Goal: Task Accomplishment & Management: Complete application form

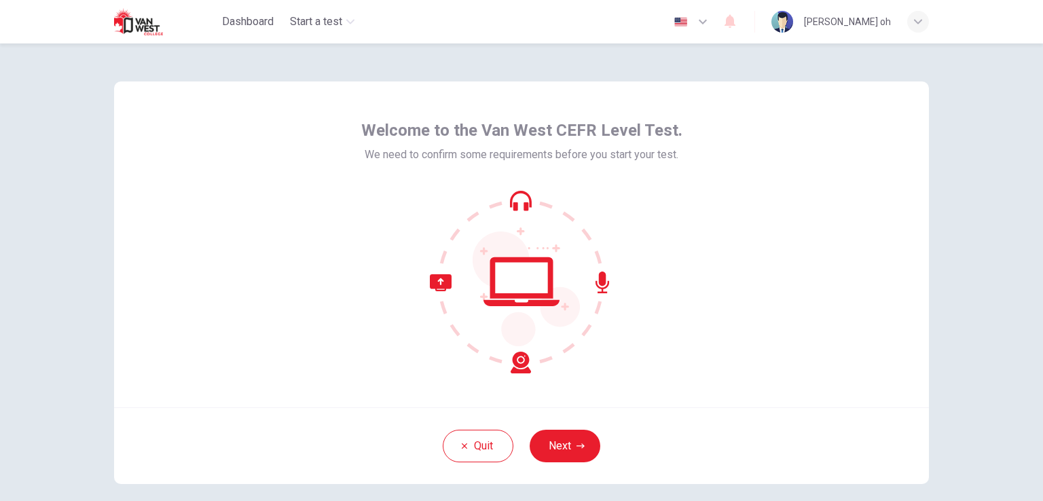
click at [954, 385] on div "Welcome to the Van West CEFR Level Test. We need to confirm some requirements b…" at bounding box center [521, 272] width 1043 height 458
click at [557, 442] on button "Next" at bounding box center [565, 446] width 71 height 33
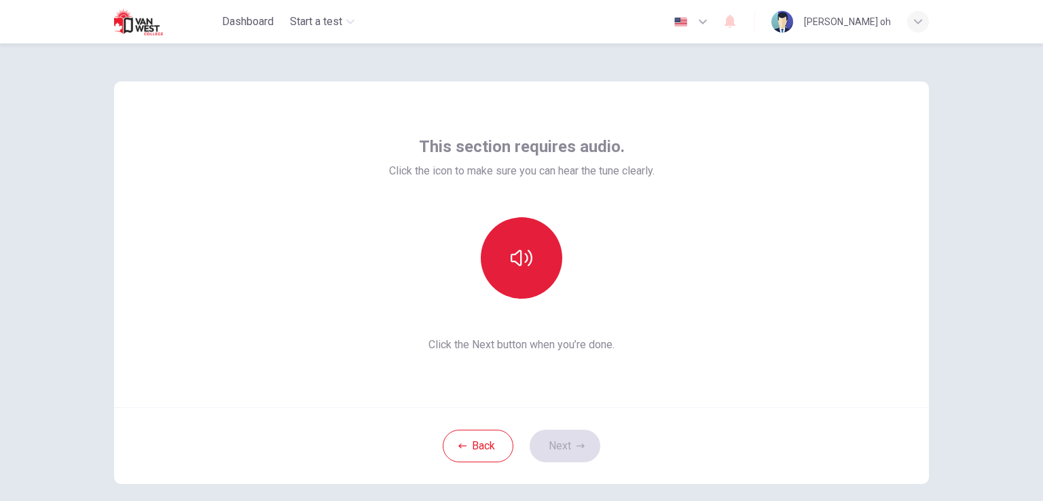
click at [507, 269] on button "button" at bounding box center [522, 258] width 82 height 82
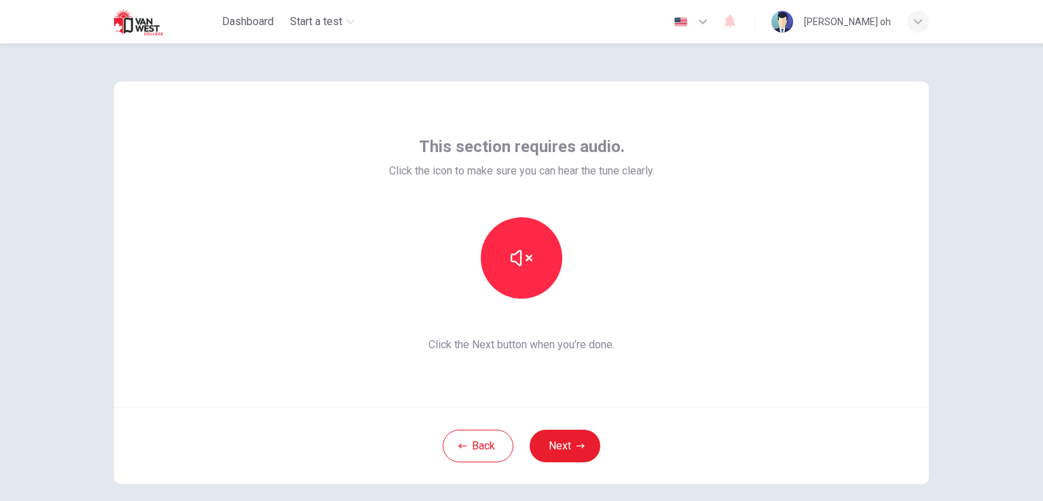
click at [669, 422] on div "Back Next" at bounding box center [521, 446] width 815 height 77
click at [584, 437] on button "Next" at bounding box center [565, 446] width 71 height 33
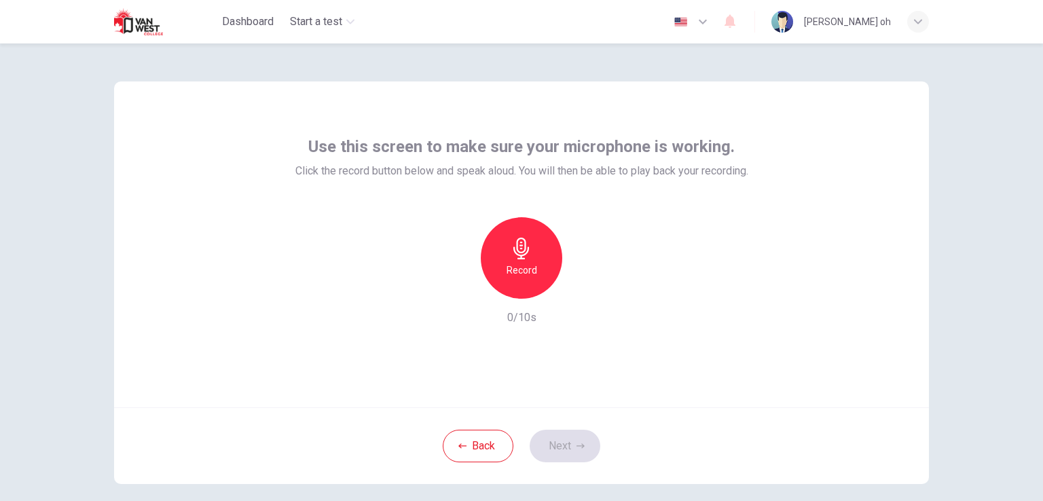
click at [495, 236] on div "Record" at bounding box center [522, 258] width 82 height 82
click at [558, 448] on button "Next" at bounding box center [565, 446] width 71 height 33
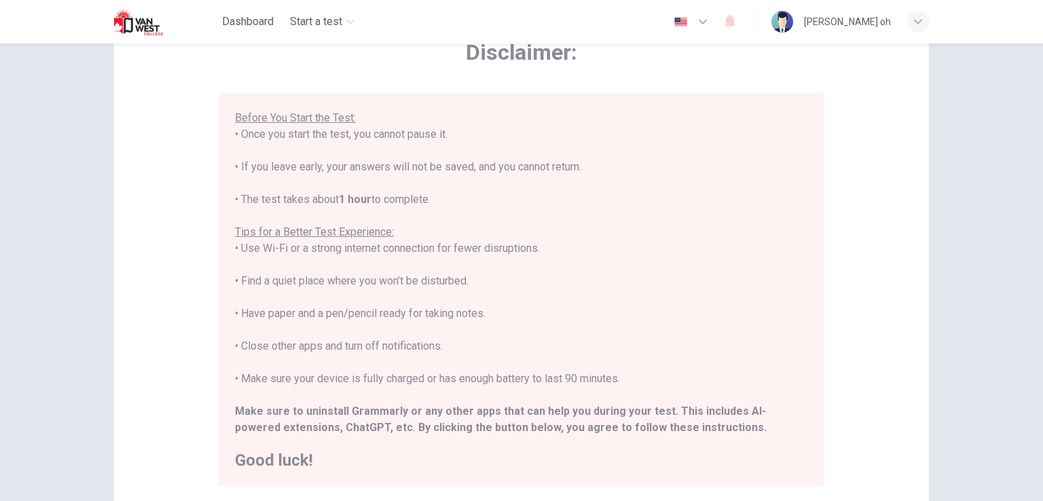
scroll to position [254, 0]
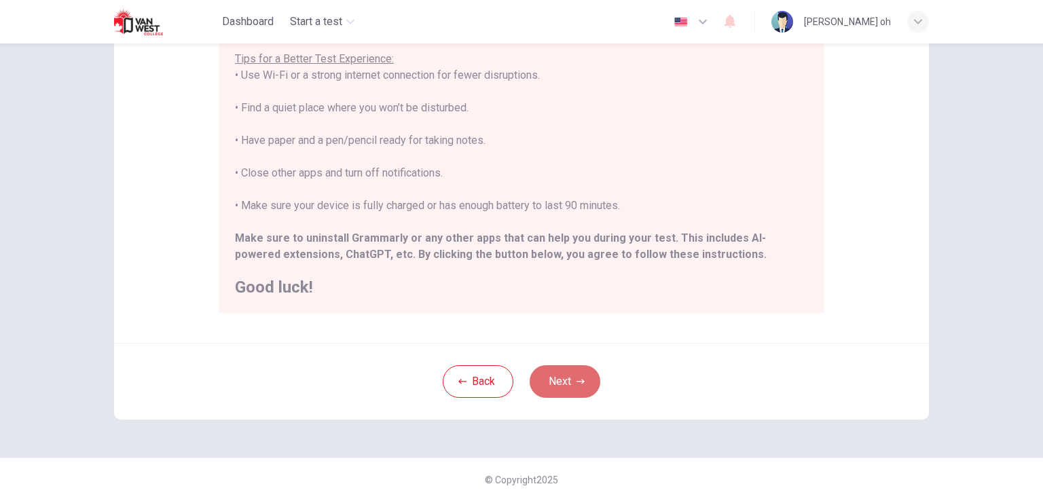
click at [584, 374] on button "Next" at bounding box center [565, 381] width 71 height 33
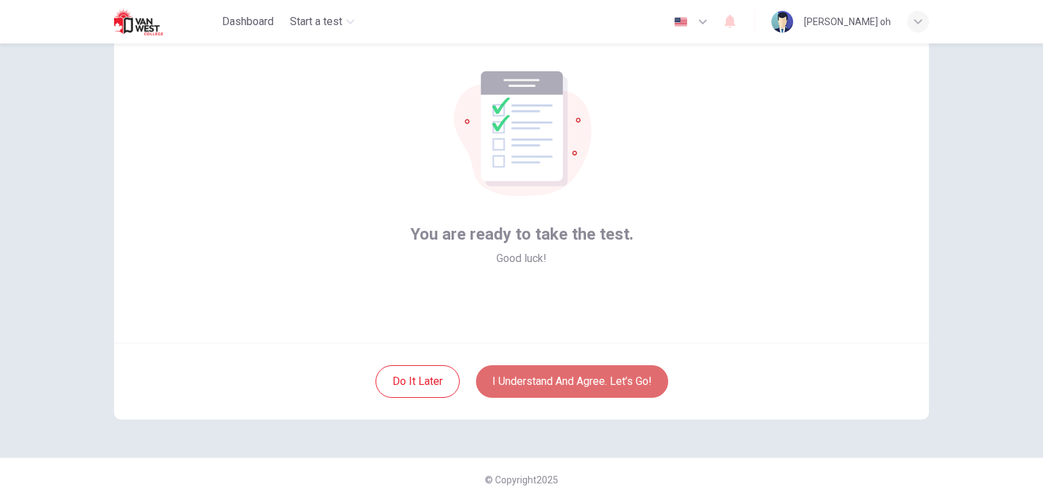
click at [640, 374] on button "I understand and agree. Let’s go!" at bounding box center [572, 381] width 192 height 33
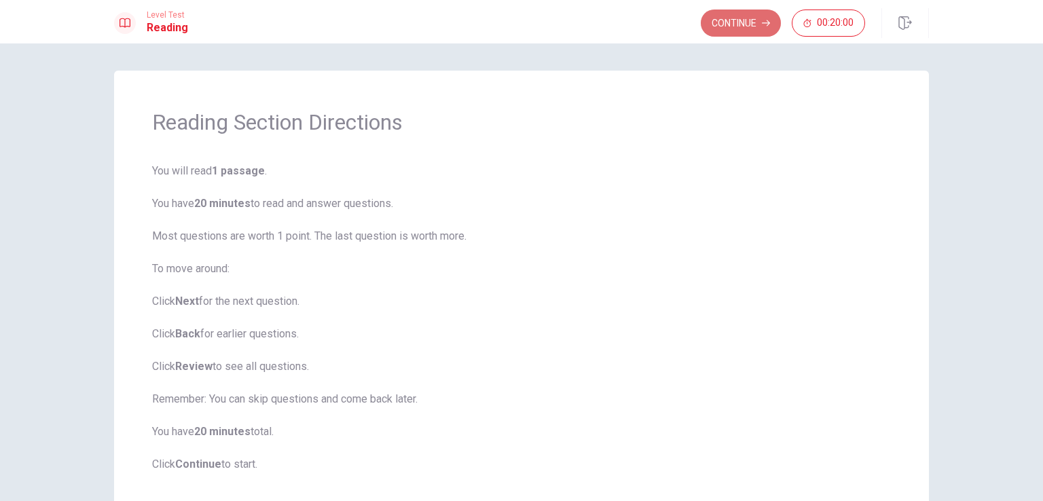
click at [729, 22] on button "Continue" at bounding box center [741, 23] width 80 height 27
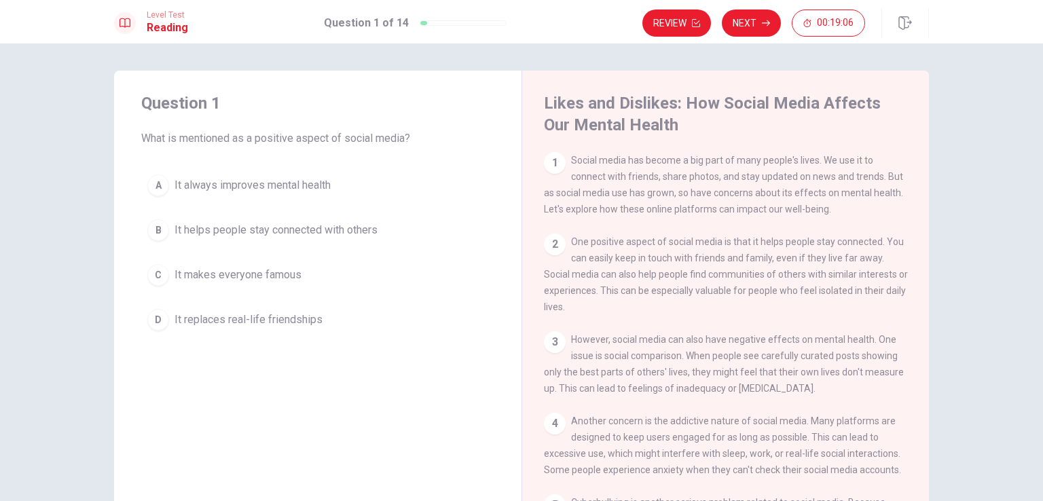
click at [154, 228] on div "B" at bounding box center [158, 230] width 22 height 22
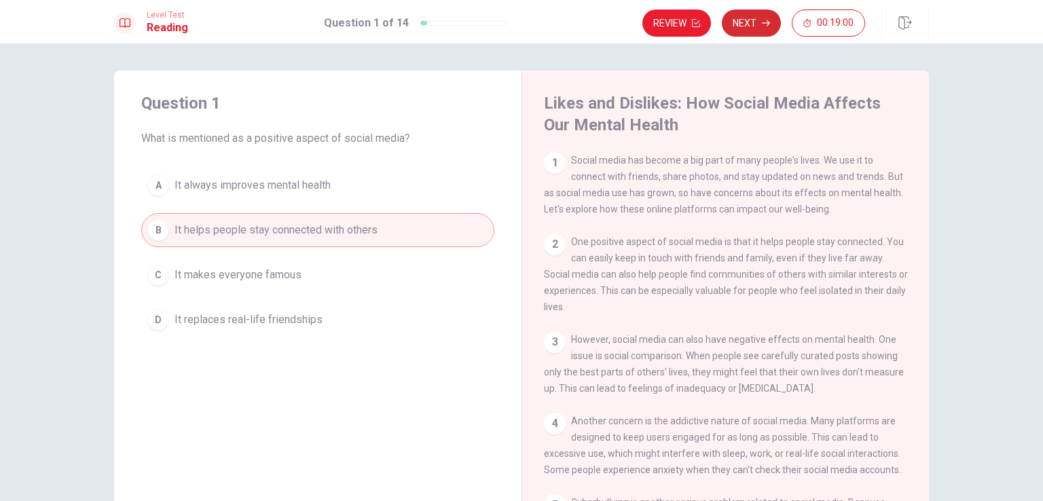
click at [759, 20] on button "Next" at bounding box center [751, 23] width 59 height 27
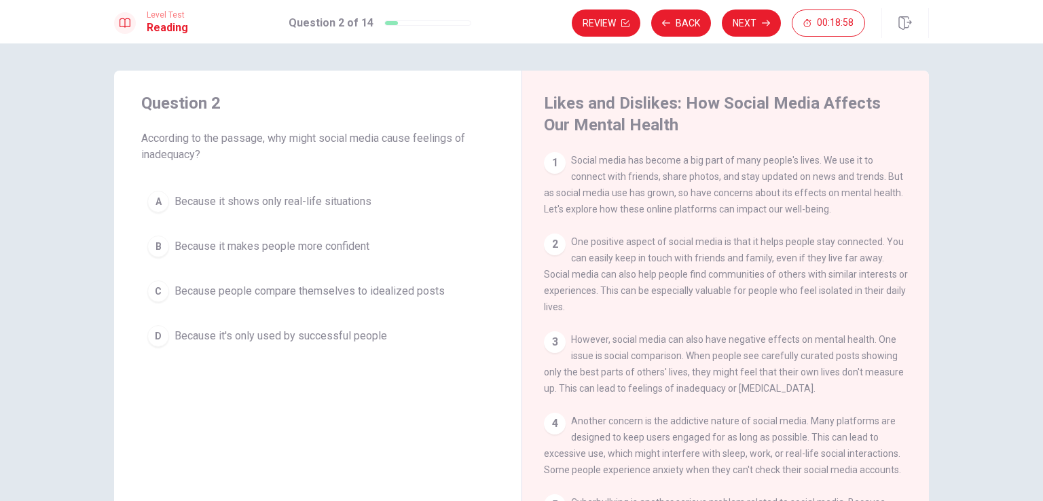
scroll to position [68, 0]
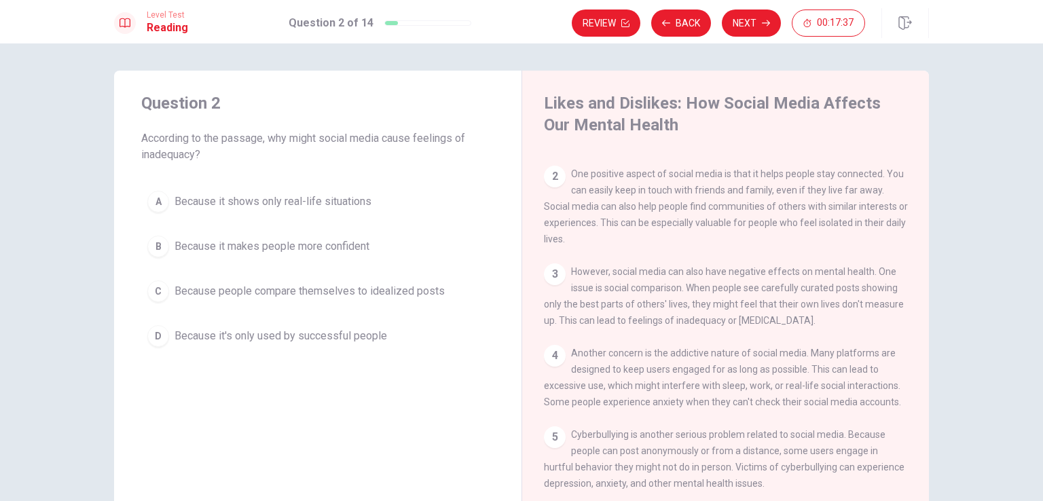
click at [154, 287] on div "C" at bounding box center [158, 292] width 22 height 22
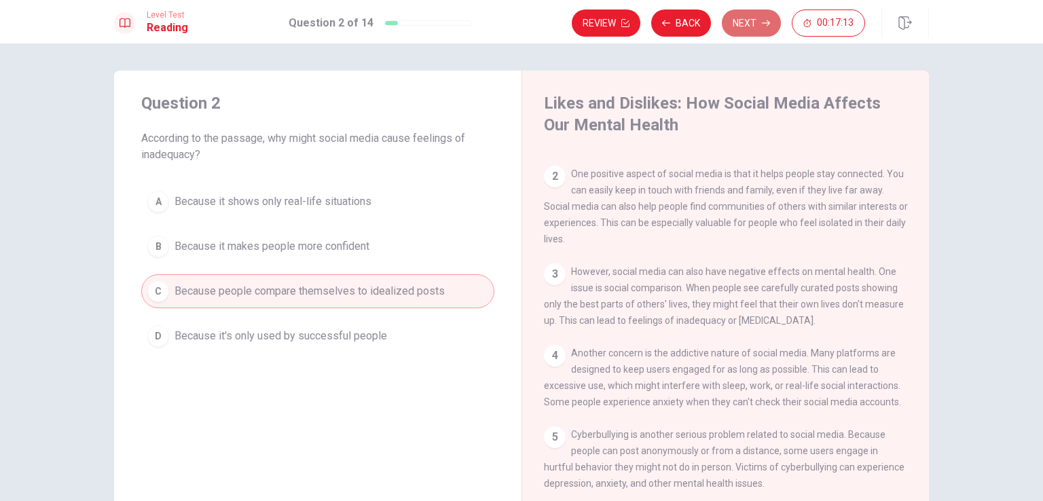
click at [750, 16] on button "Next" at bounding box center [751, 23] width 59 height 27
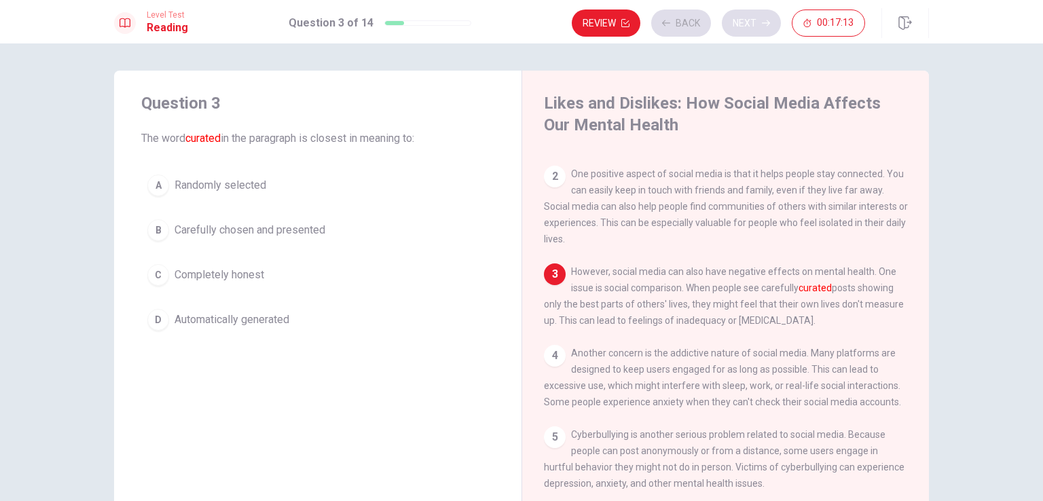
scroll to position [184, 0]
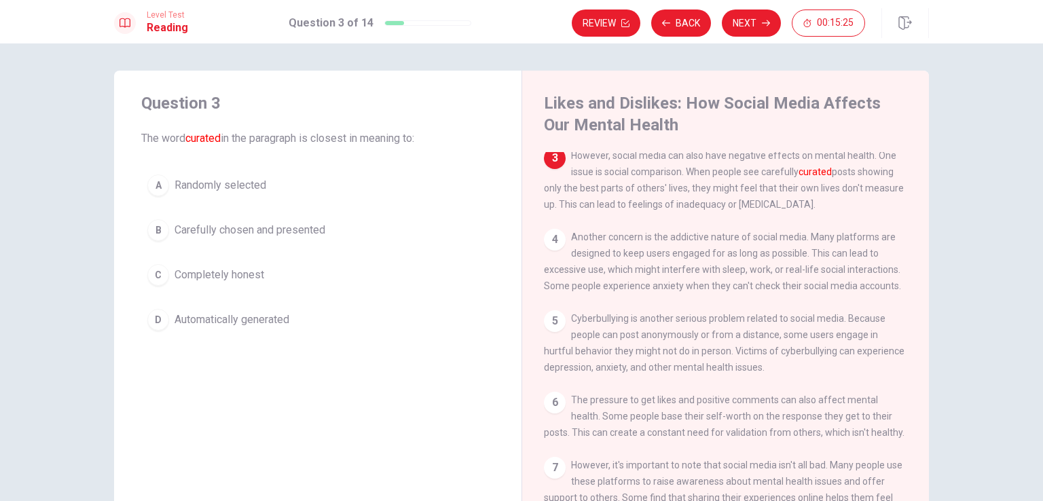
click at [149, 314] on div "D" at bounding box center [158, 320] width 22 height 22
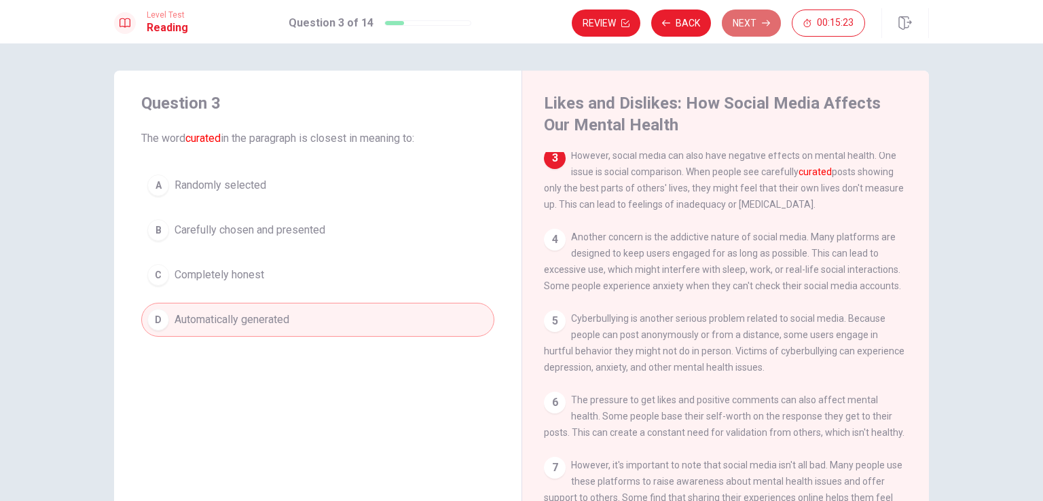
click at [747, 14] on button "Next" at bounding box center [751, 23] width 59 height 27
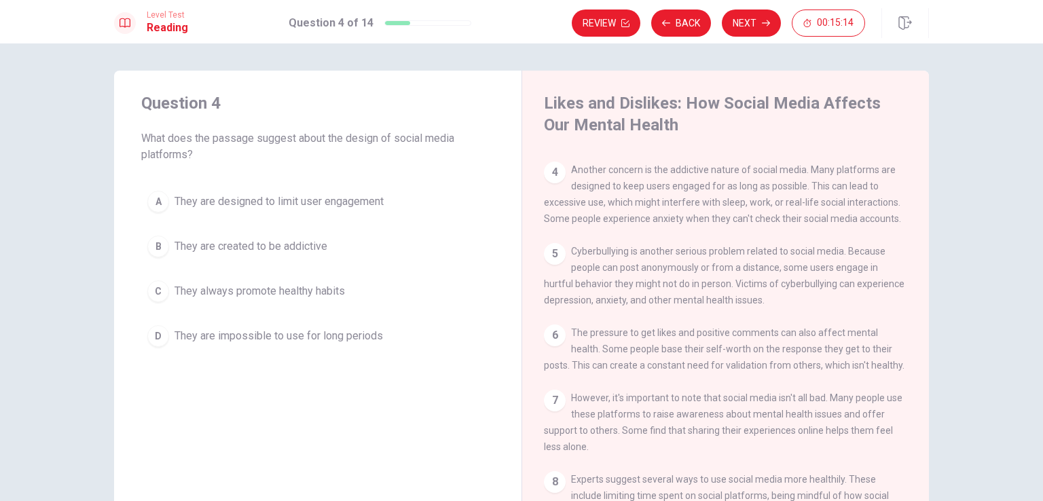
scroll to position [252, 0]
click at [168, 251] on button "B They are created to be addictive" at bounding box center [317, 247] width 353 height 34
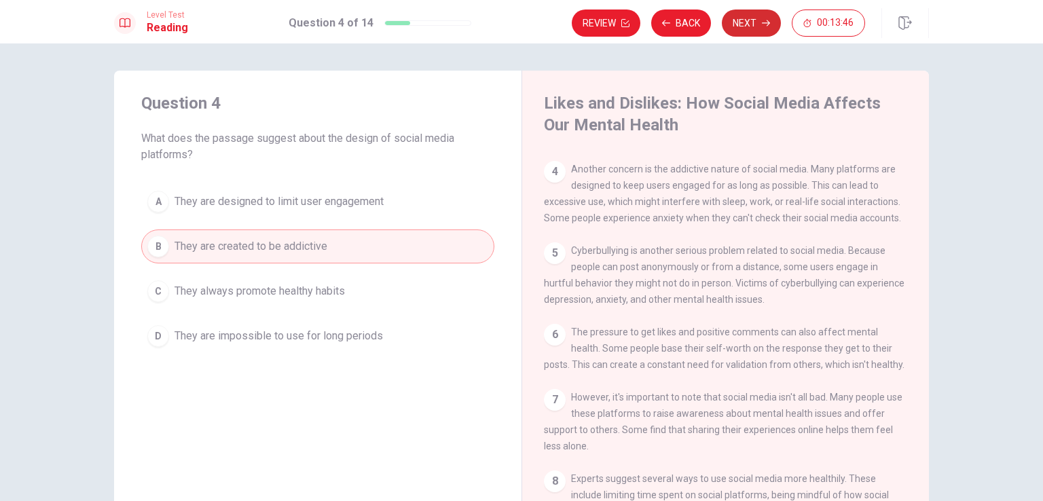
click at [735, 25] on button "Next" at bounding box center [751, 23] width 59 height 27
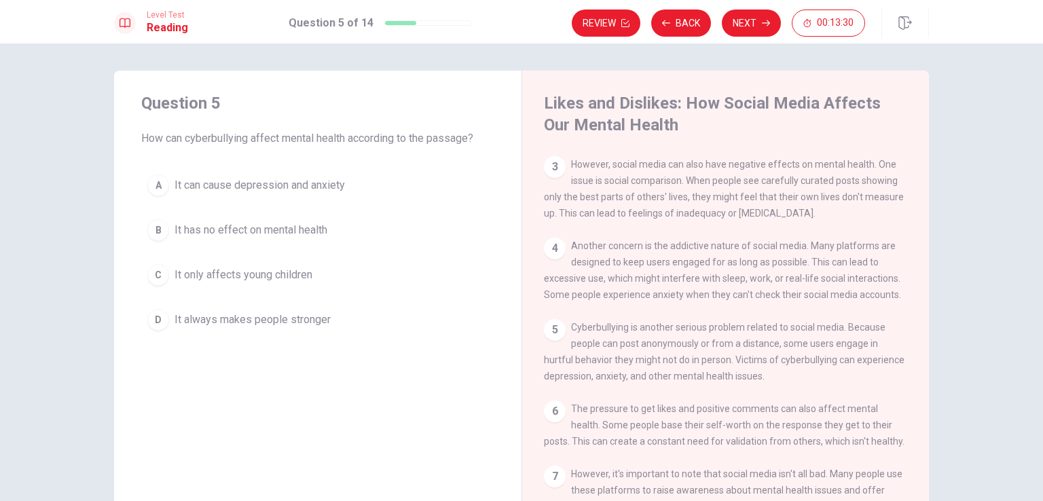
scroll to position [243, 0]
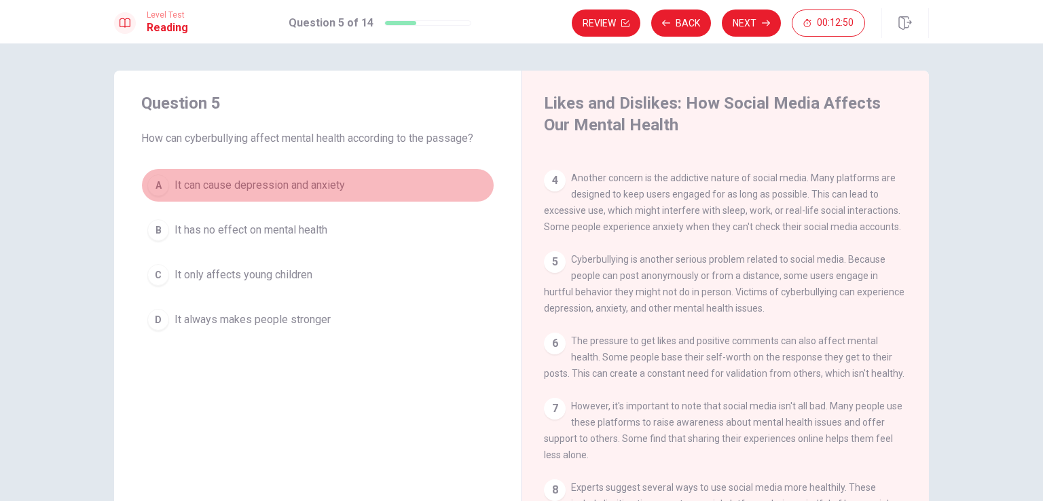
click at [163, 184] on div "A" at bounding box center [158, 186] width 22 height 22
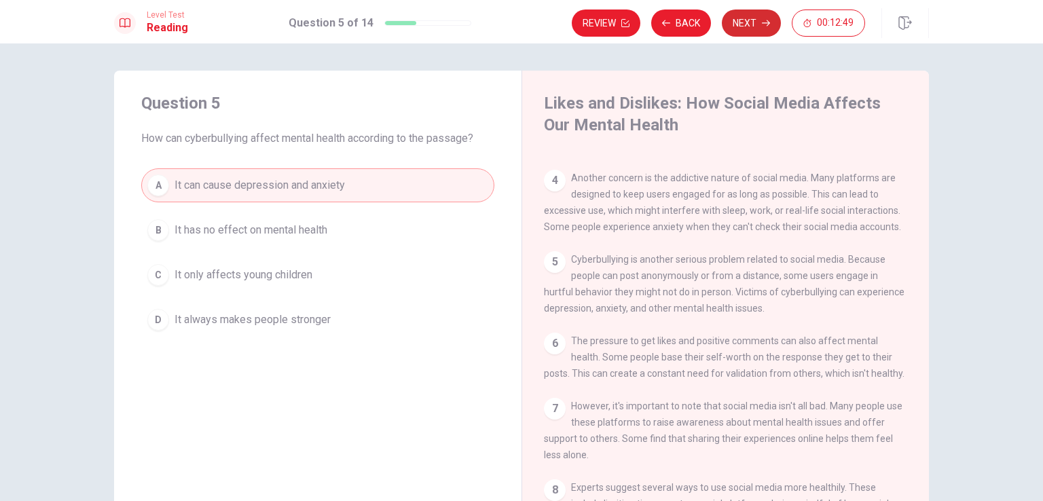
click at [763, 20] on icon "button" at bounding box center [766, 23] width 8 height 8
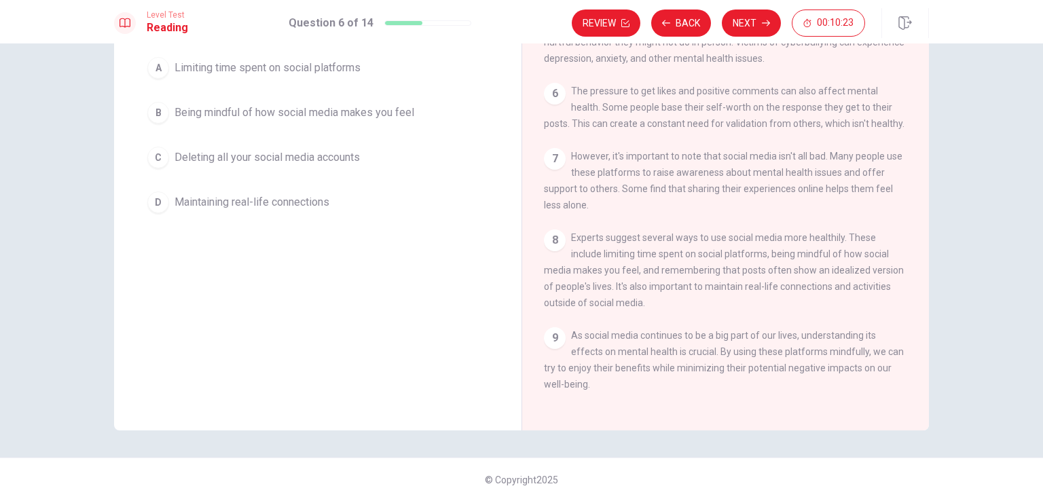
scroll to position [311, 0]
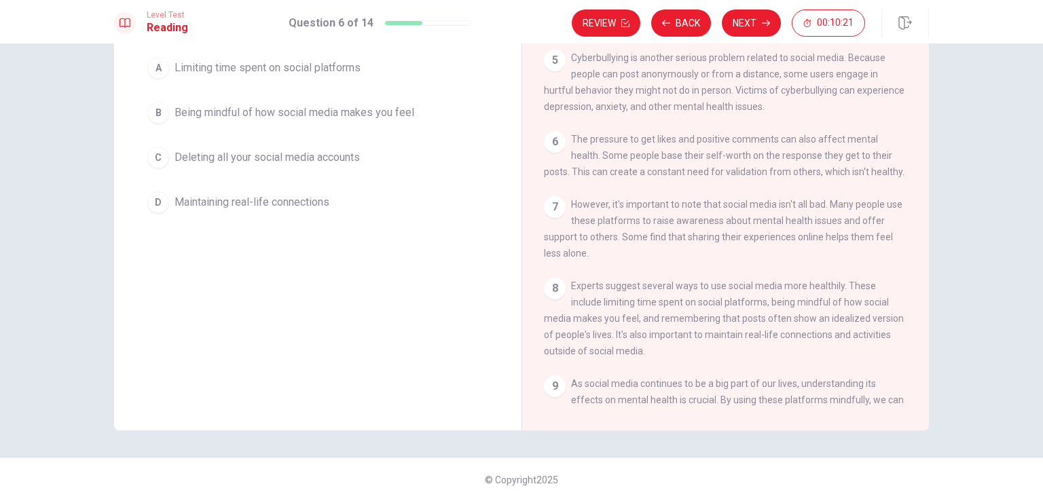
click at [152, 163] on div "C" at bounding box center [158, 158] width 22 height 22
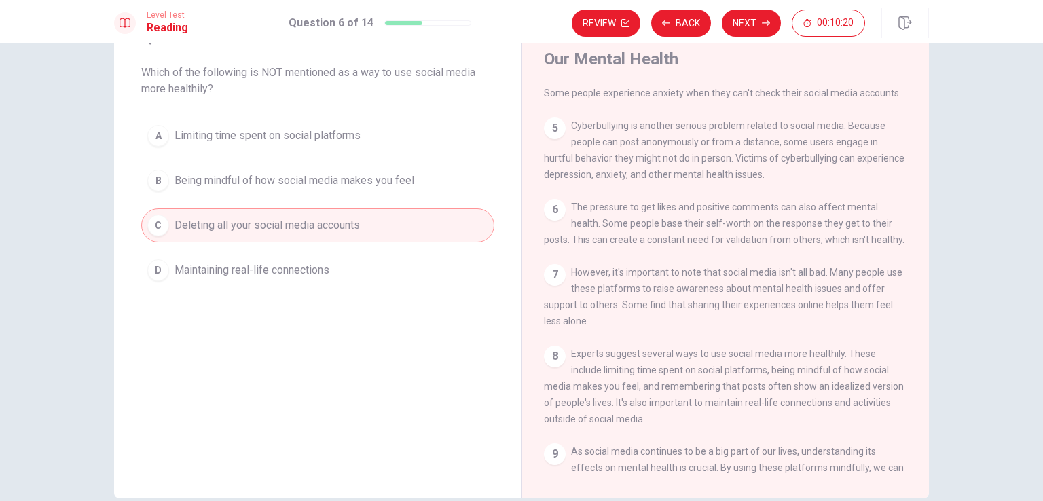
scroll to position [0, 0]
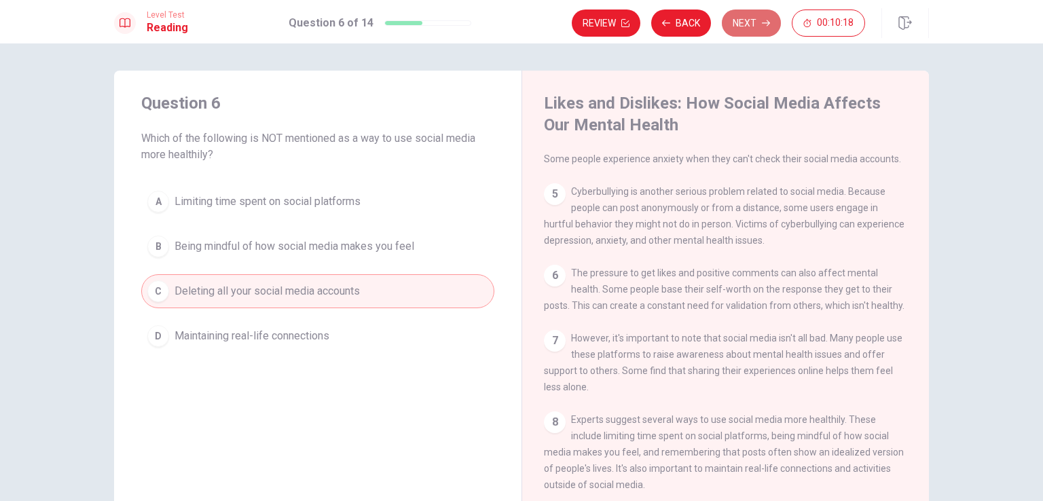
click at [736, 20] on button "Next" at bounding box center [751, 23] width 59 height 27
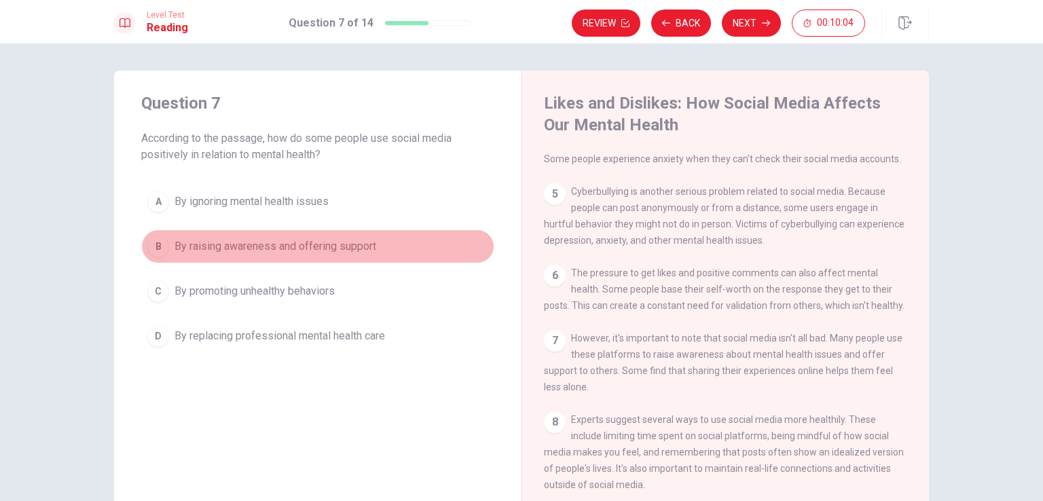
click at [149, 246] on div "B" at bounding box center [158, 247] width 22 height 22
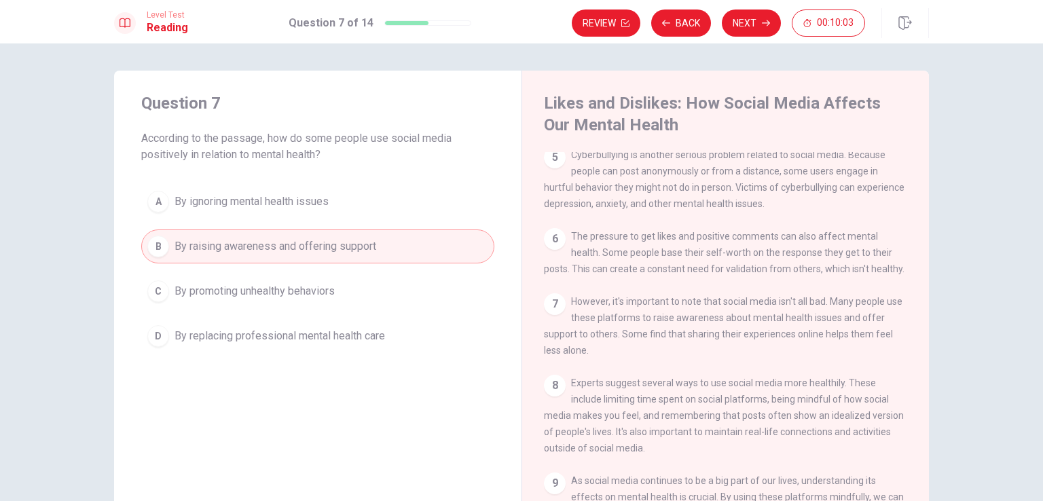
scroll to position [379, 0]
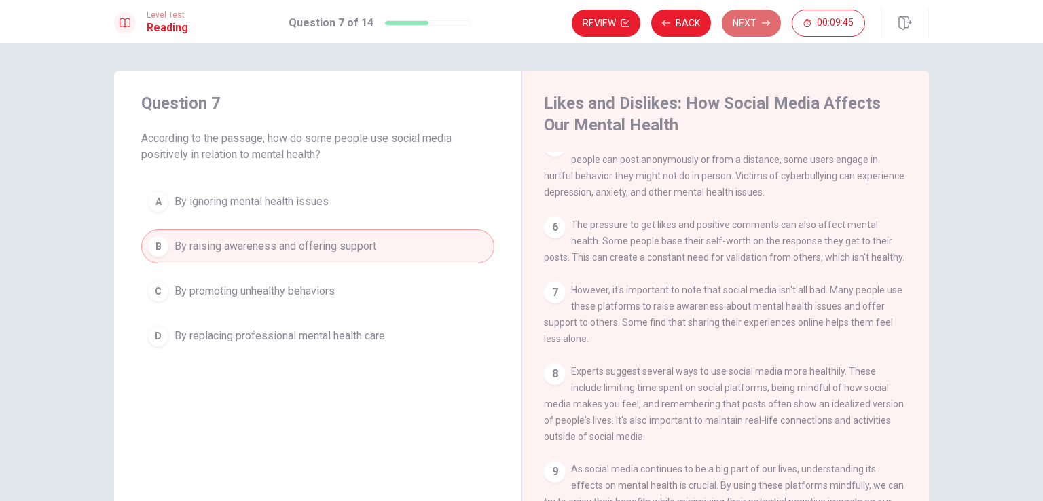
click at [748, 20] on button "Next" at bounding box center [751, 23] width 59 height 27
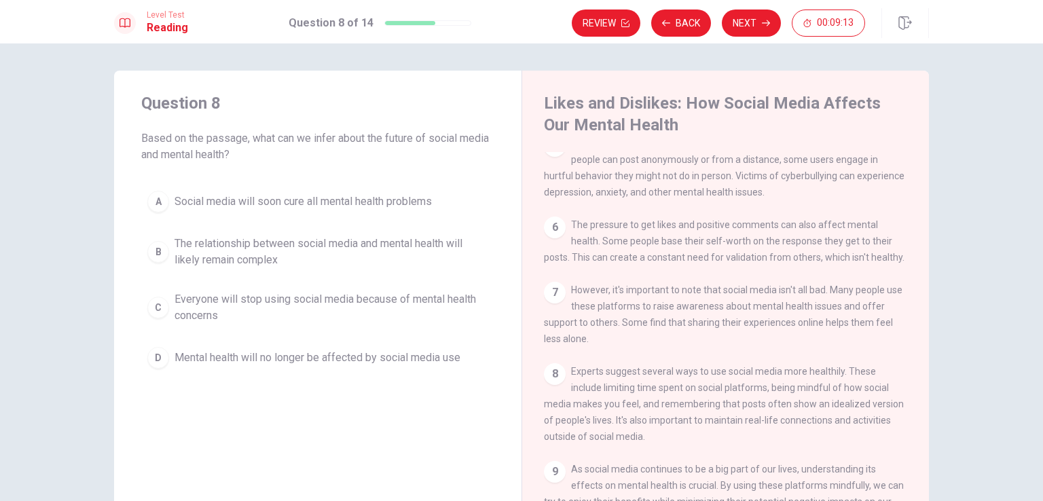
scroll to position [68, 0]
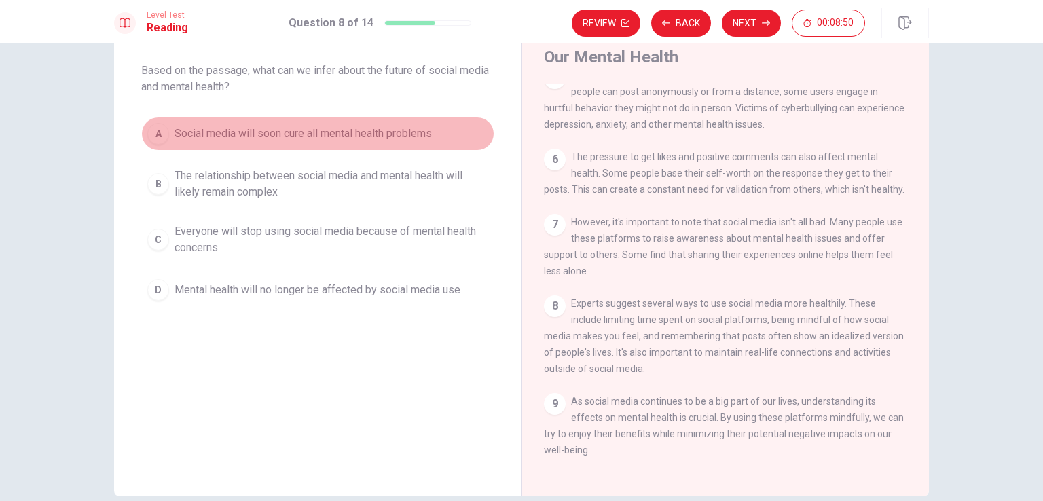
click at [160, 127] on div "A" at bounding box center [158, 134] width 22 height 22
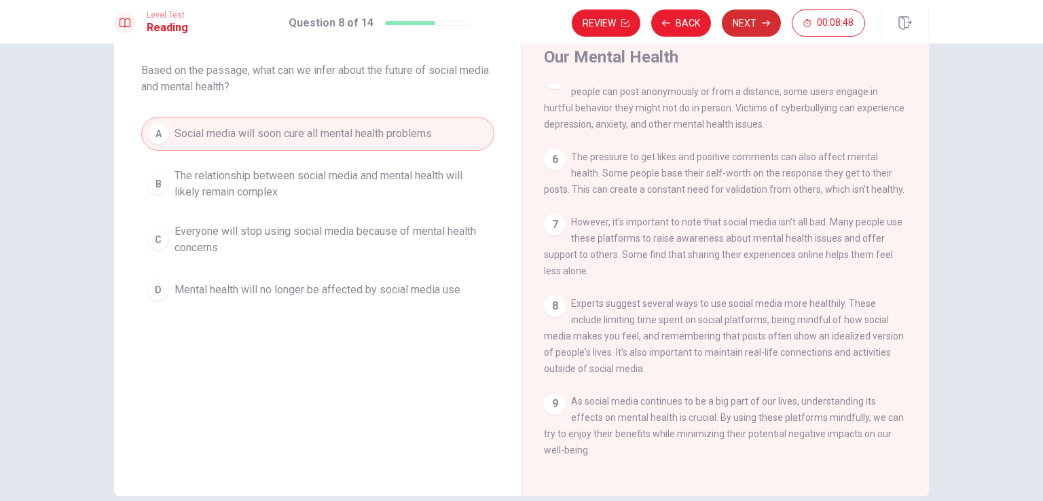
click at [756, 31] on button "Next" at bounding box center [751, 23] width 59 height 27
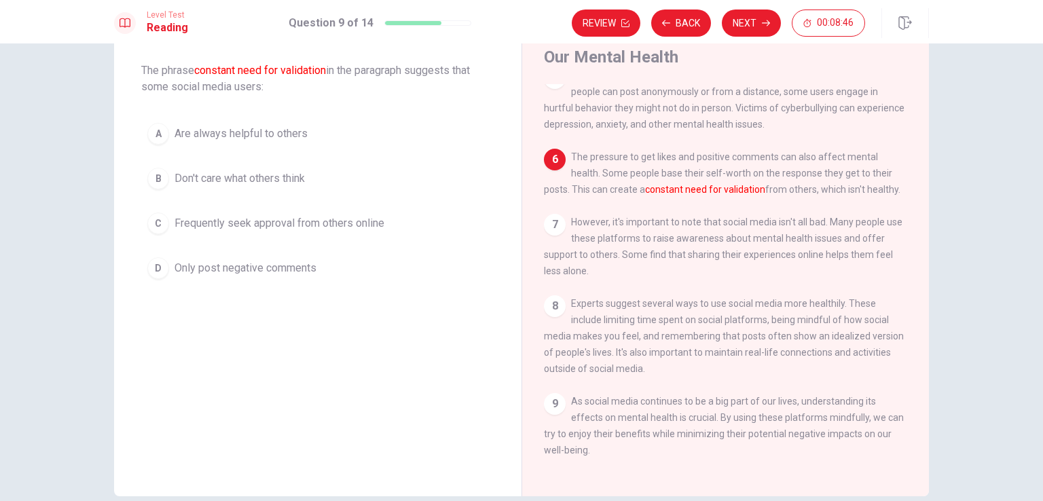
scroll to position [0, 0]
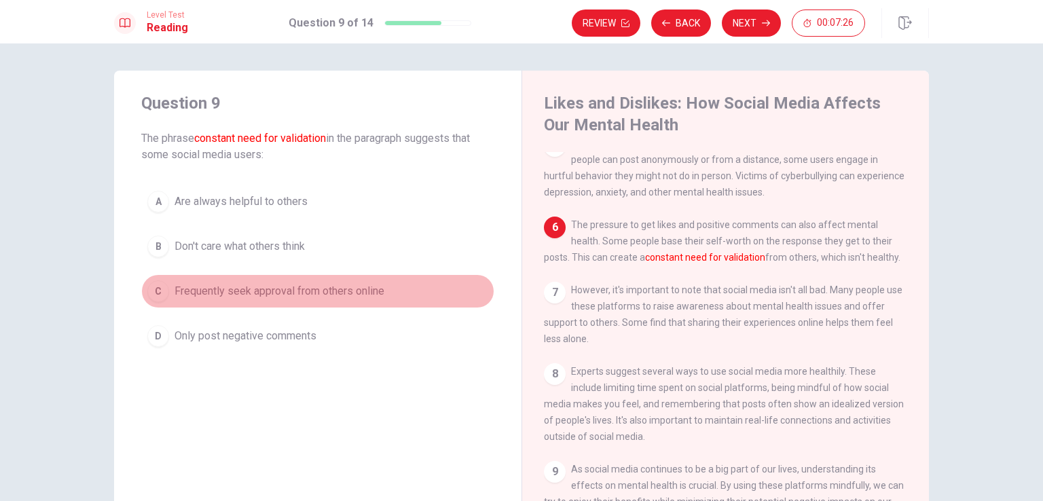
click at [148, 289] on div "C" at bounding box center [158, 292] width 22 height 22
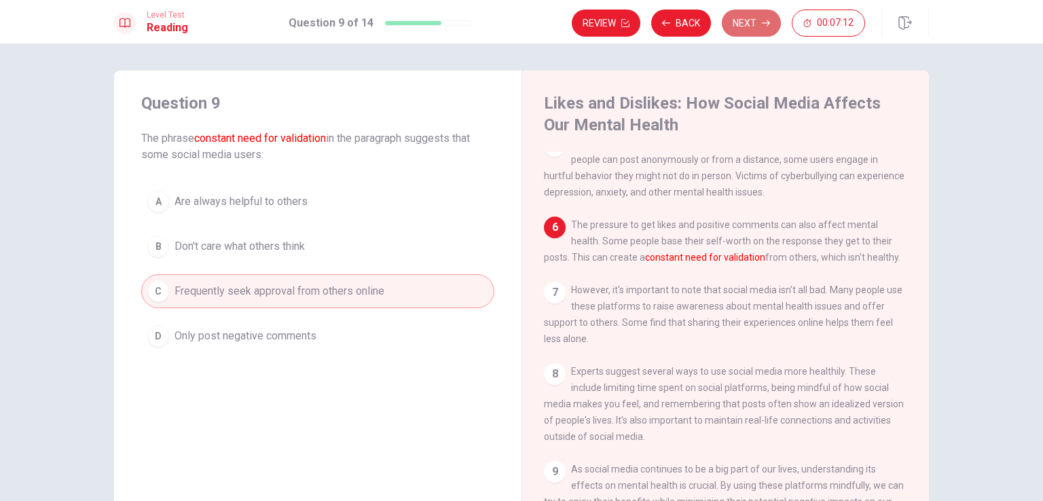
click at [766, 19] on icon "button" at bounding box center [766, 23] width 8 height 8
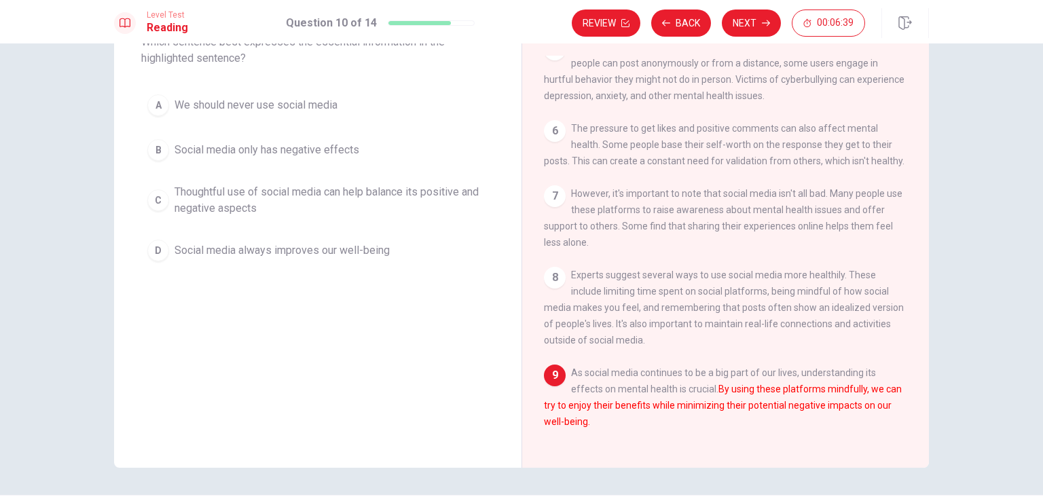
scroll to position [66, 0]
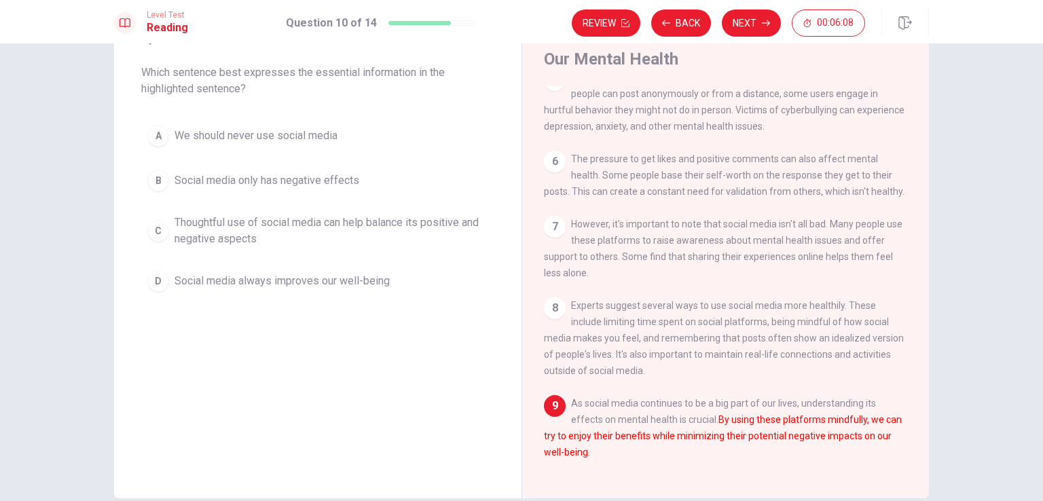
click at [163, 230] on div "C" at bounding box center [158, 231] width 22 height 22
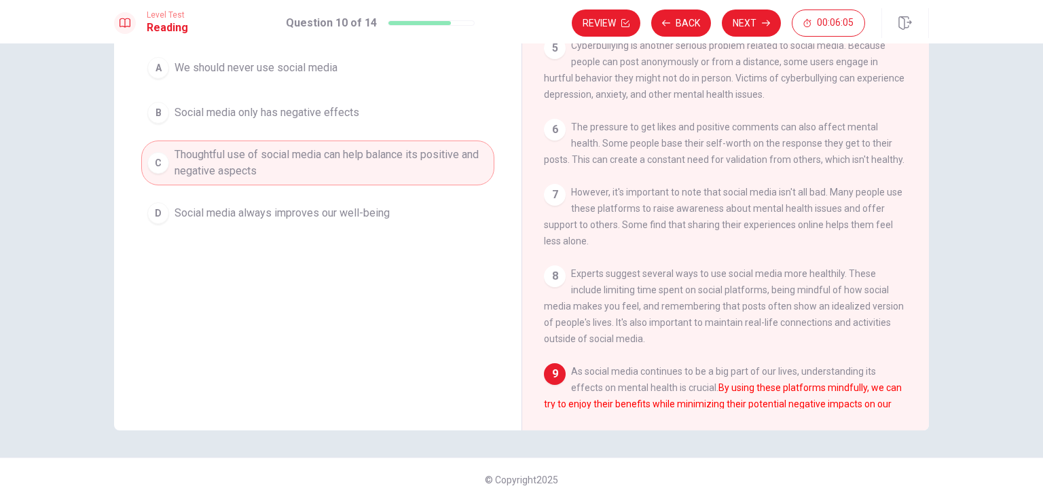
scroll to position [243, 0]
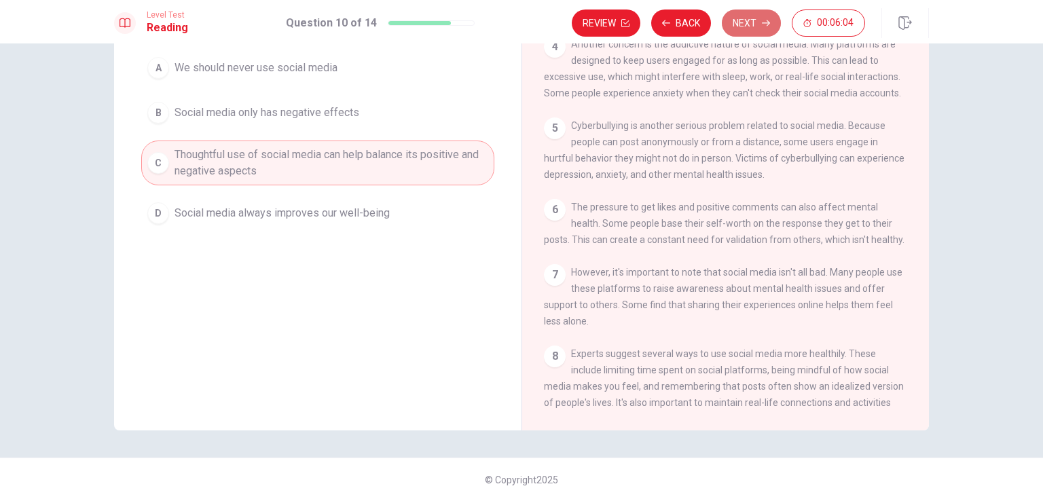
click at [764, 31] on button "Next" at bounding box center [751, 23] width 59 height 27
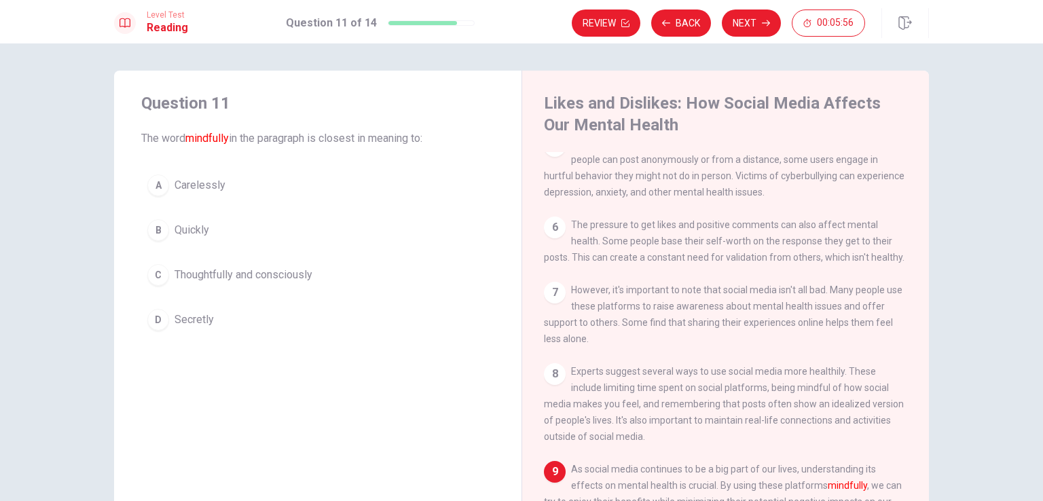
scroll to position [68, 0]
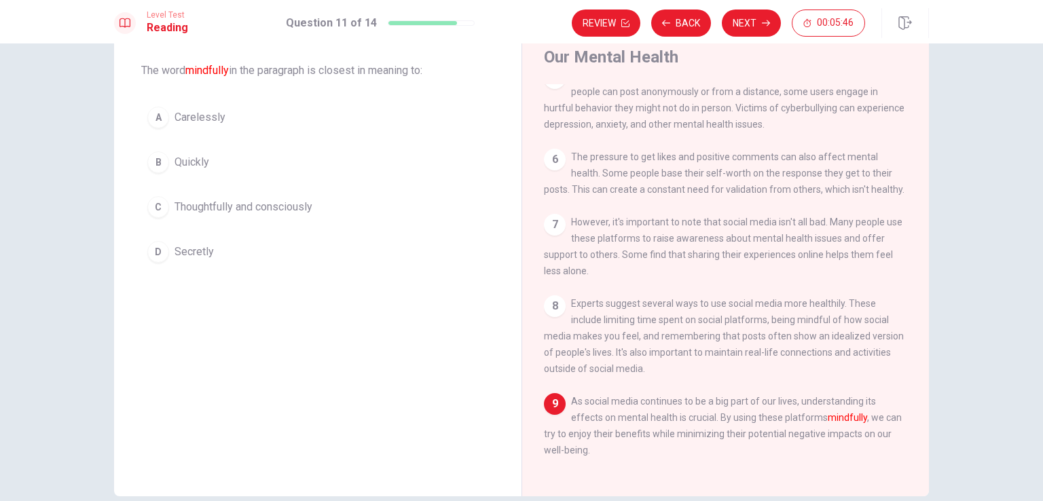
click at [168, 203] on button "C Thoughtfully and consciously" at bounding box center [317, 207] width 353 height 34
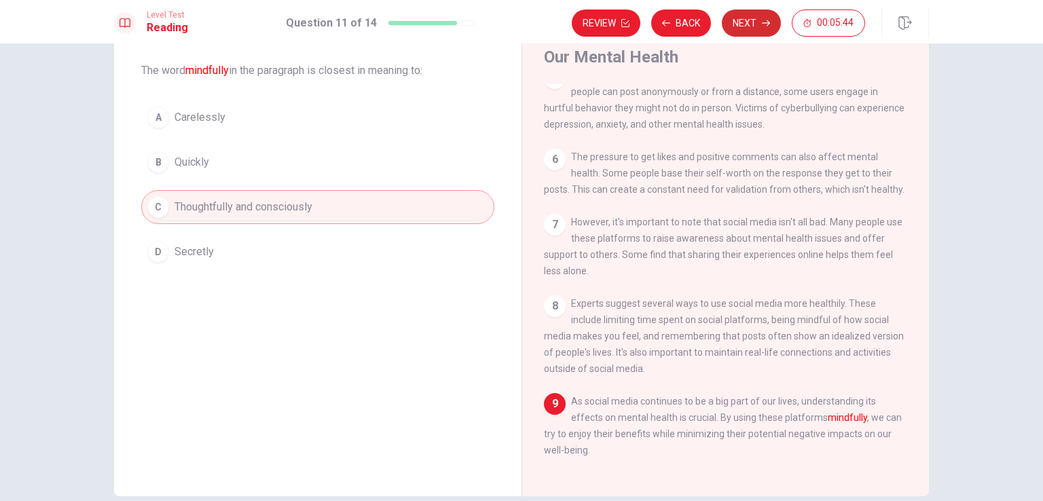
click at [751, 25] on button "Next" at bounding box center [751, 23] width 59 height 27
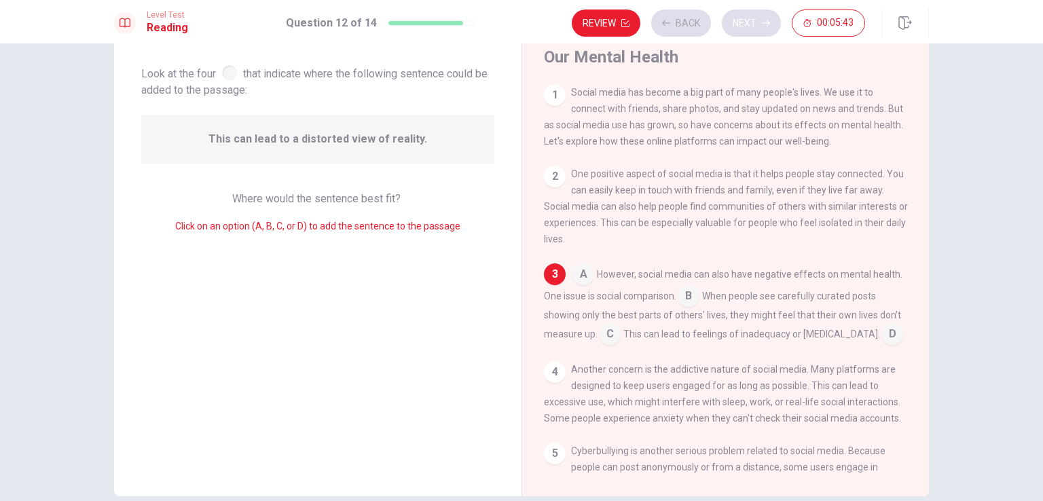
scroll to position [27, 0]
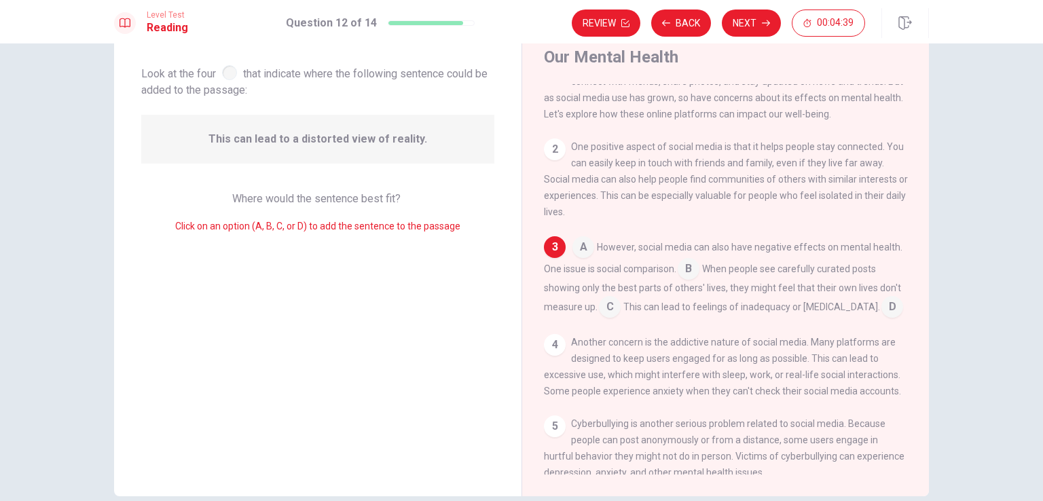
click at [613, 310] on input at bounding box center [610, 309] width 22 height 22
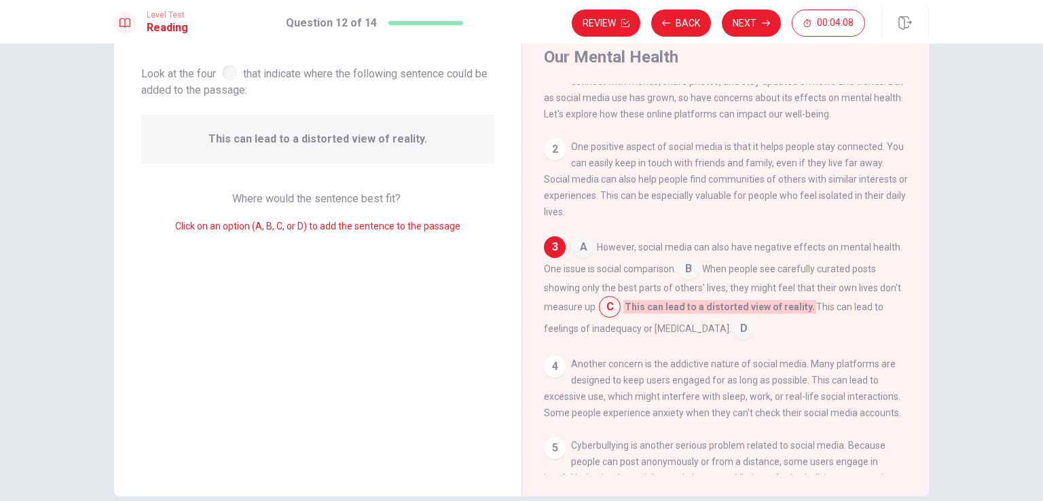
click at [599, 319] on input at bounding box center [610, 309] width 22 height 22
click at [607, 311] on input at bounding box center [610, 309] width 22 height 22
click at [689, 279] on input at bounding box center [689, 270] width 22 height 22
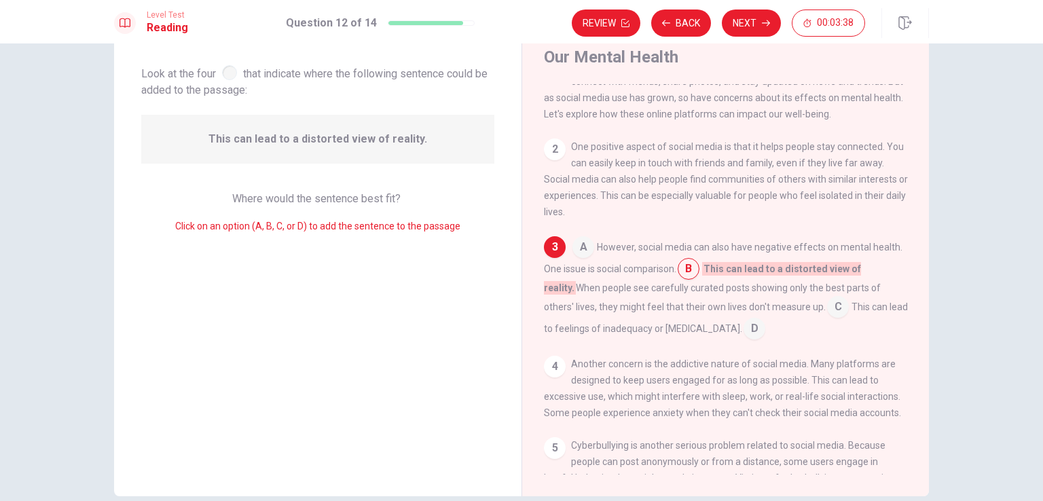
click at [744, 341] on input at bounding box center [755, 330] width 22 height 22
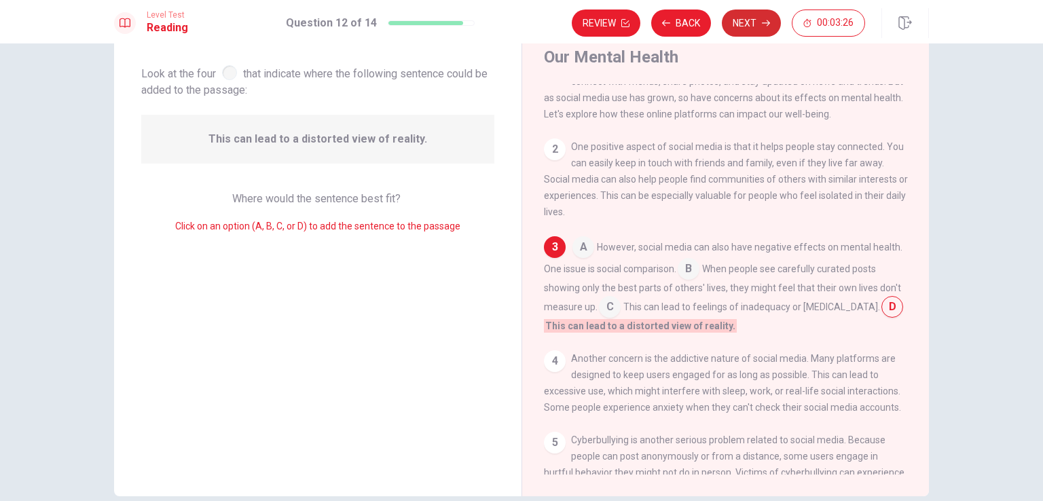
click at [738, 16] on button "Next" at bounding box center [751, 23] width 59 height 27
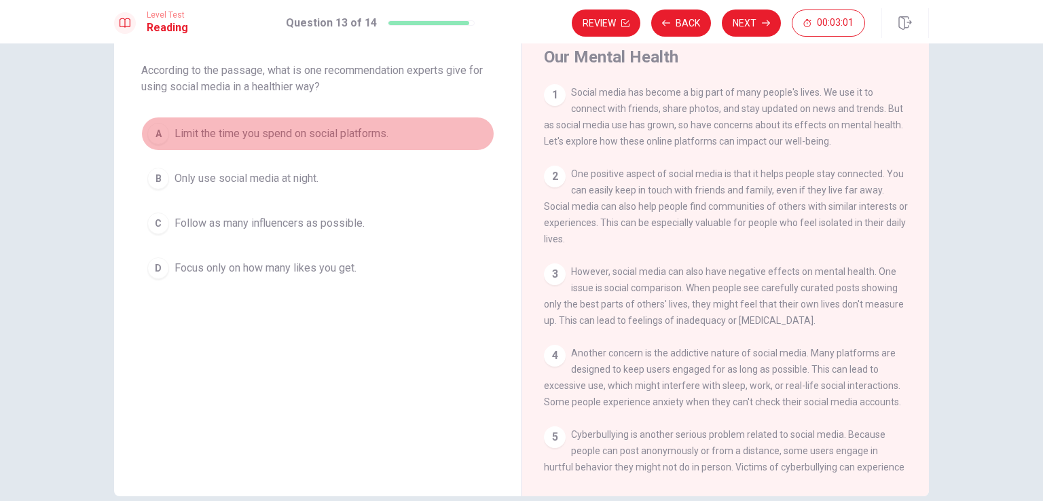
click at [160, 133] on div "A" at bounding box center [158, 134] width 22 height 22
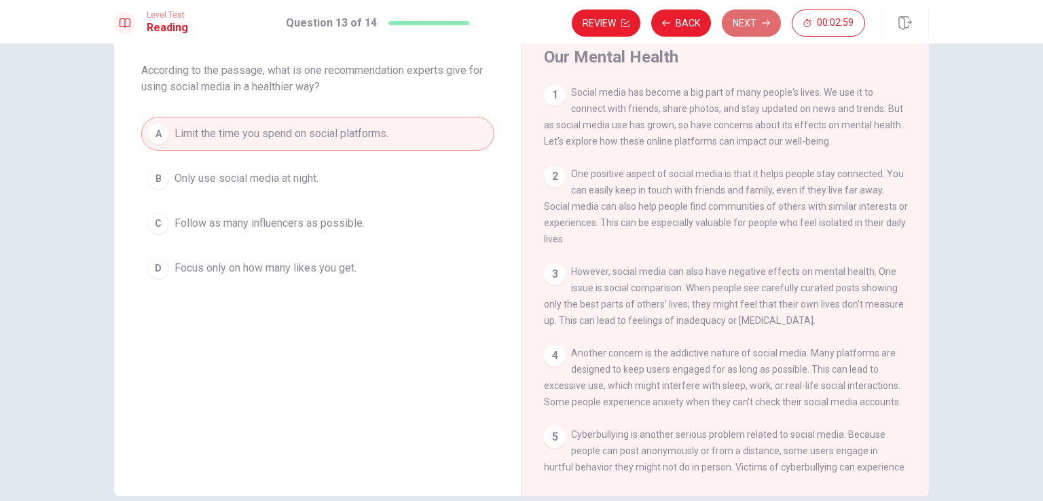
click at [750, 22] on button "Next" at bounding box center [751, 23] width 59 height 27
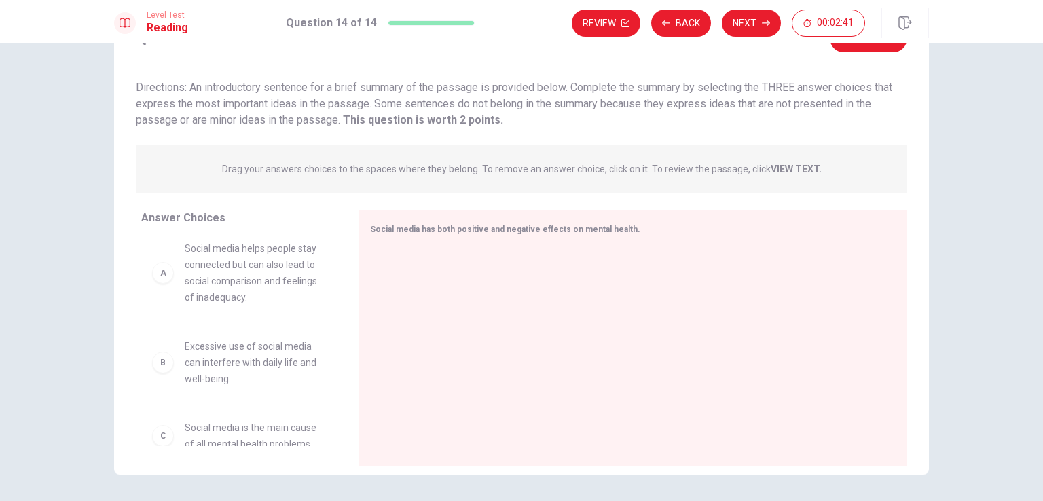
scroll to position [0, 0]
click at [452, 291] on div at bounding box center [628, 340] width 516 height 182
click at [167, 289] on div "A Social media helps people stay connected but can also lead to social comparis…" at bounding box center [239, 280] width 174 height 65
click at [162, 289] on div "A" at bounding box center [163, 281] width 22 height 22
click at [163, 285] on div "A" at bounding box center [163, 281] width 22 height 22
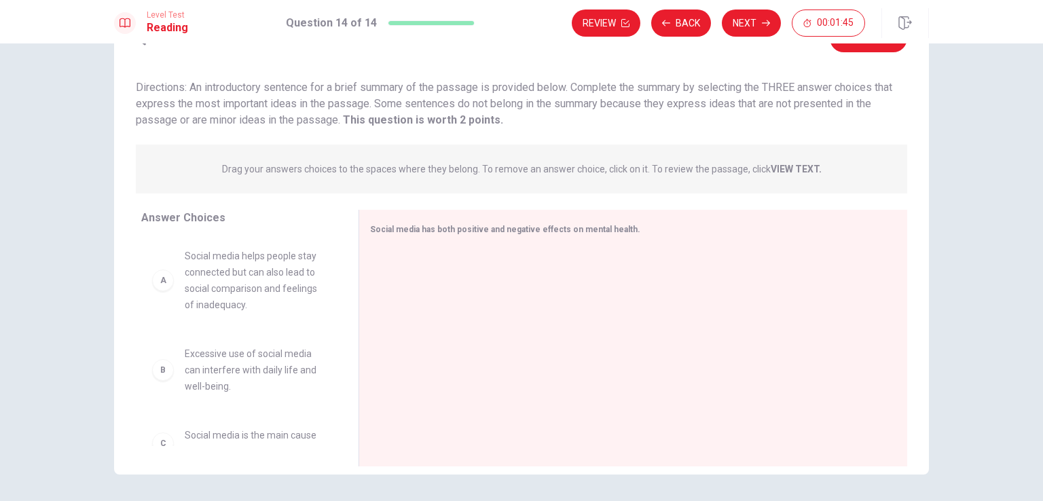
click at [236, 289] on span "Social media helps people stay connected but can also lead to social comparison…" at bounding box center [255, 280] width 141 height 65
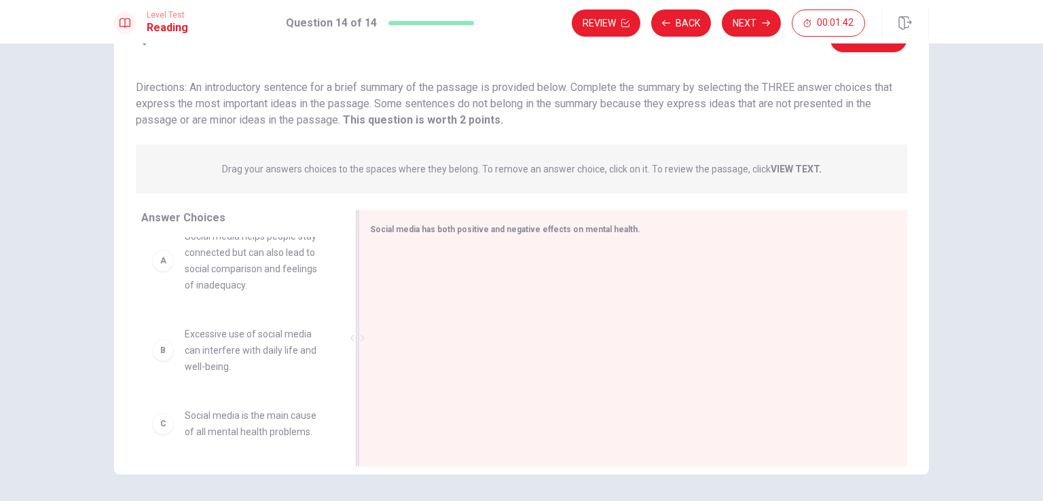
click at [391, 281] on div at bounding box center [628, 340] width 516 height 182
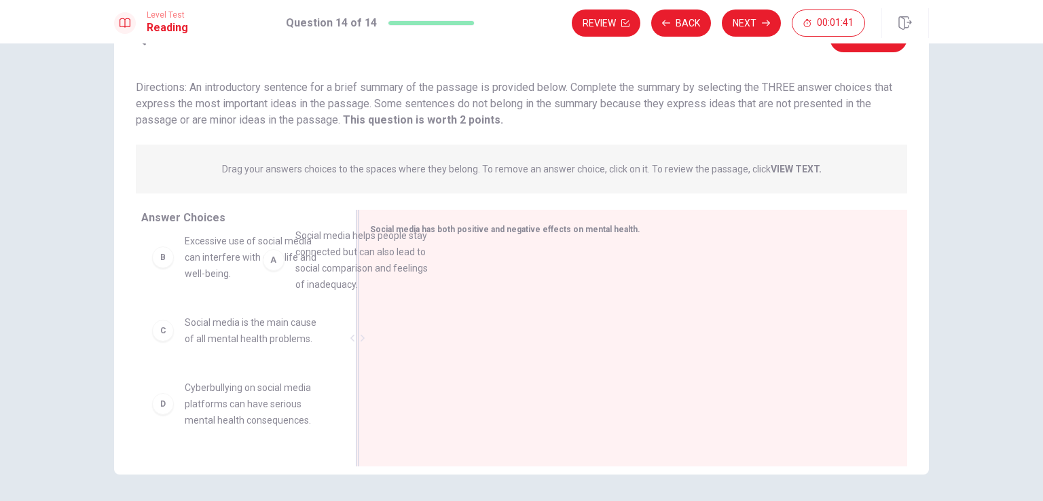
scroll to position [15, 0]
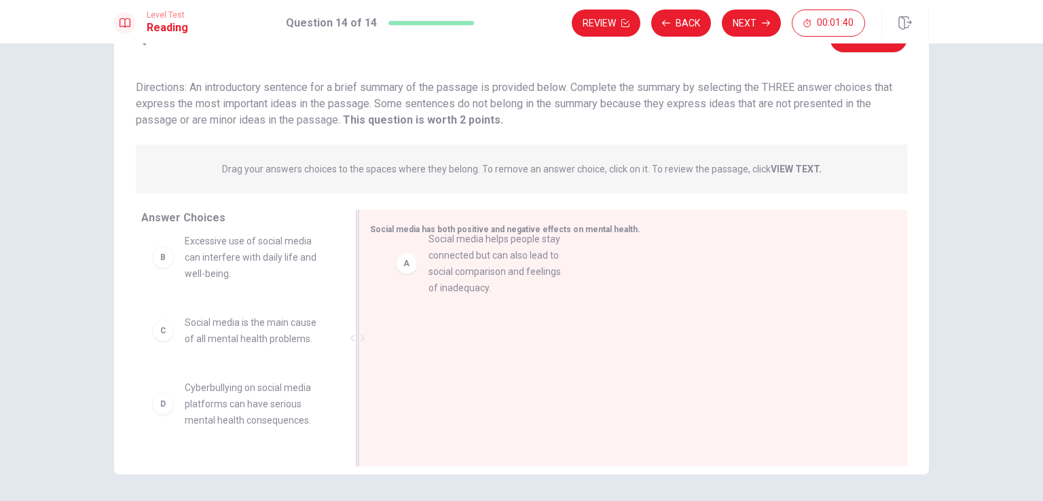
drag, startPoint x: 188, startPoint y: 272, endPoint x: 437, endPoint y: 279, distance: 249.4
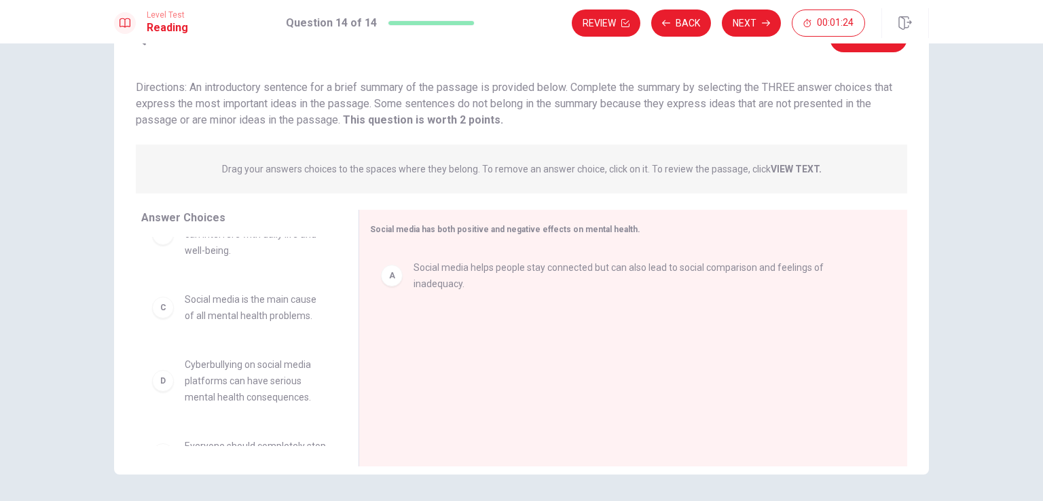
scroll to position [68, 0]
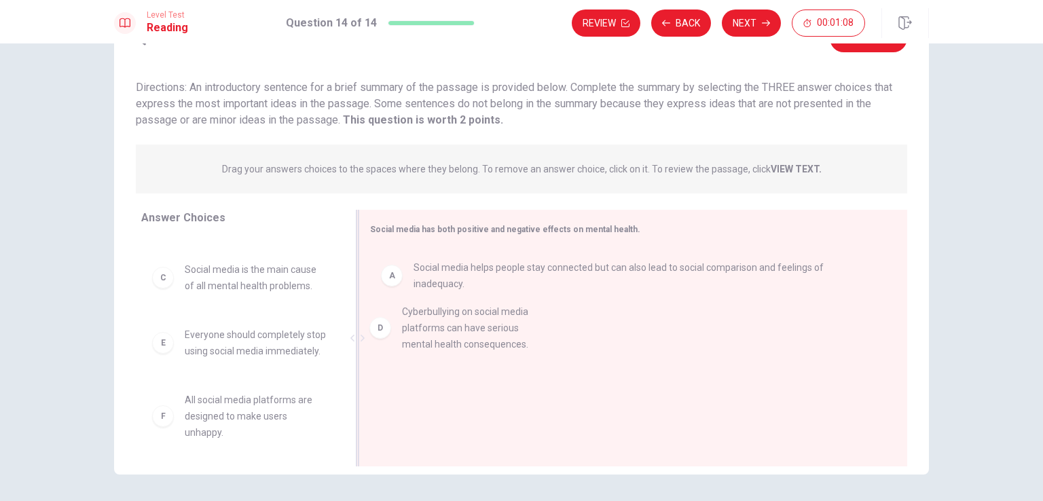
drag, startPoint x: 255, startPoint y: 353, endPoint x: 481, endPoint y: 330, distance: 226.7
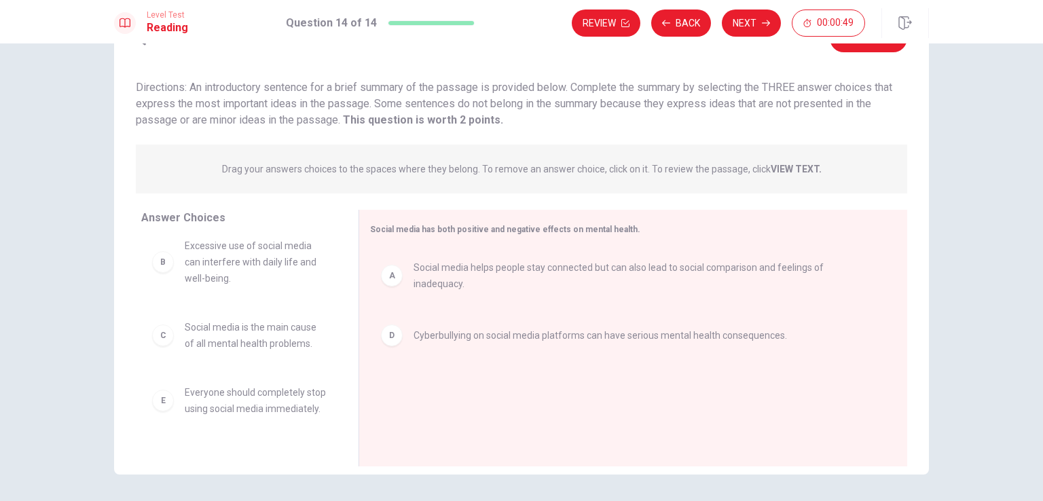
scroll to position [0, 0]
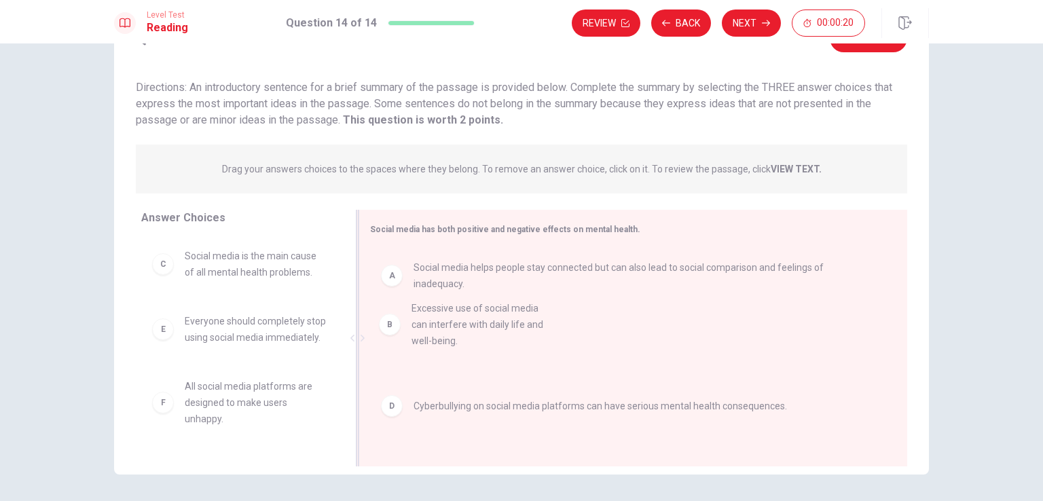
drag, startPoint x: 236, startPoint y: 274, endPoint x: 473, endPoint y: 329, distance: 243.4
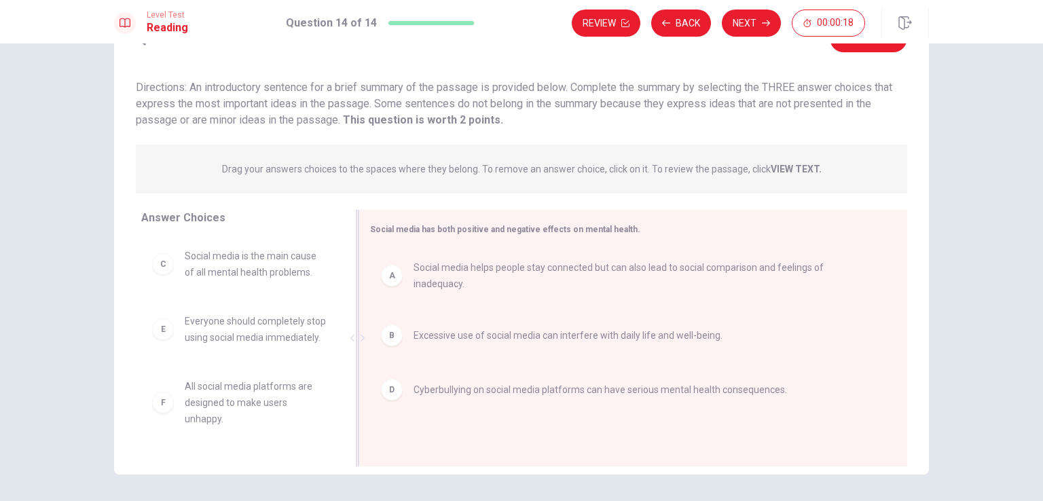
scroll to position [112, 0]
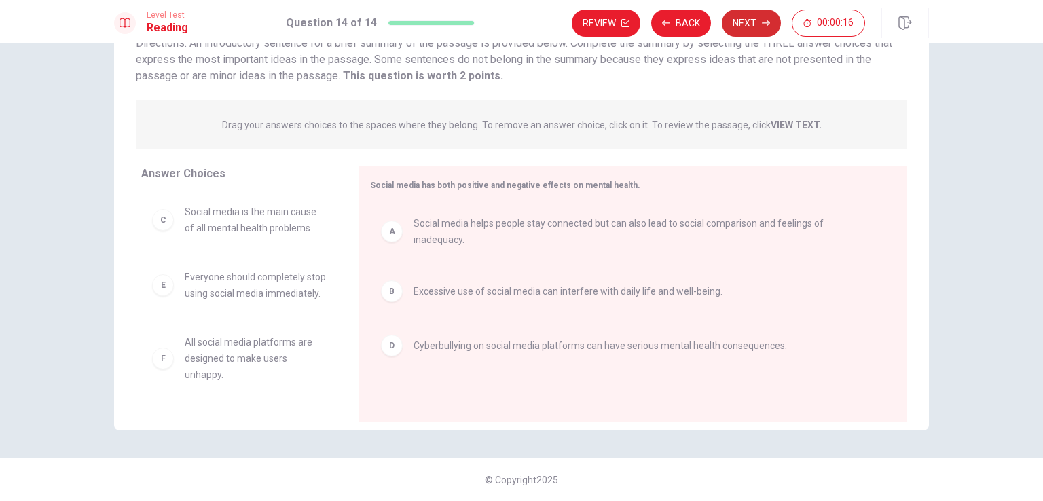
click at [747, 24] on button "Next" at bounding box center [751, 23] width 59 height 27
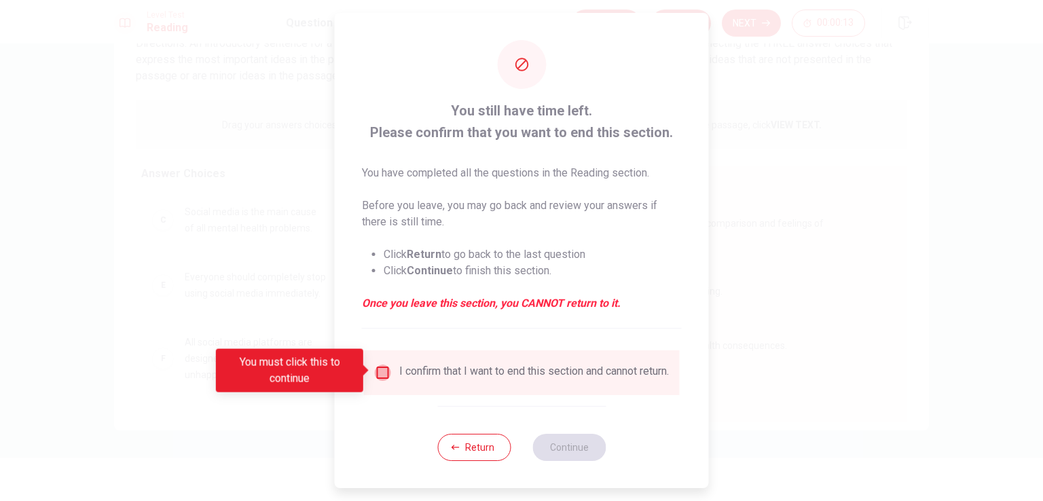
click at [379, 367] on input "You must click this to continue" at bounding box center [383, 373] width 16 height 16
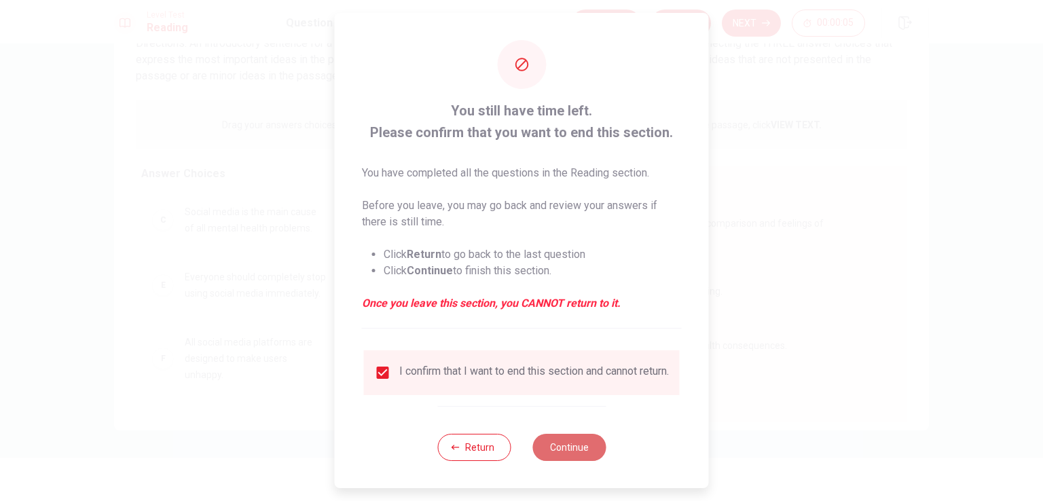
click at [562, 454] on button "Continue" at bounding box center [569, 447] width 73 height 27
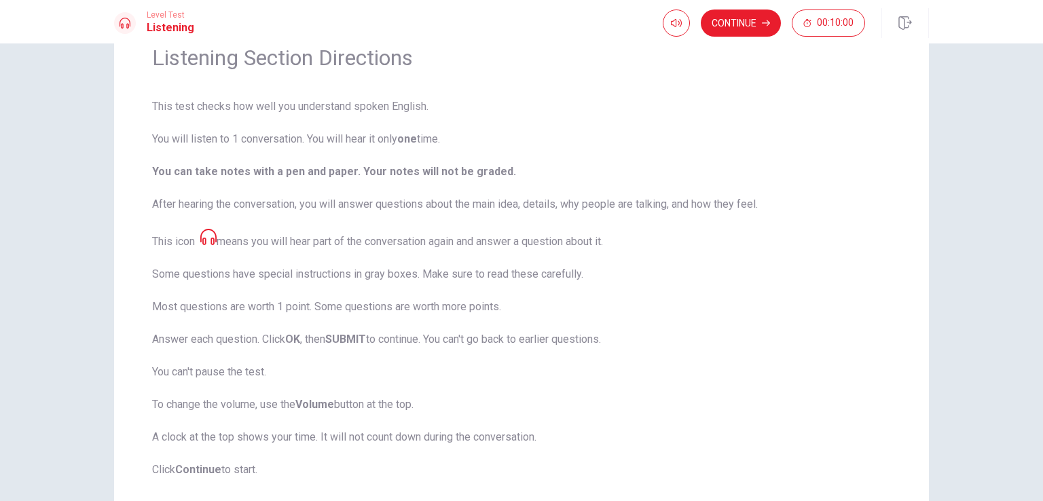
scroll to position [44, 0]
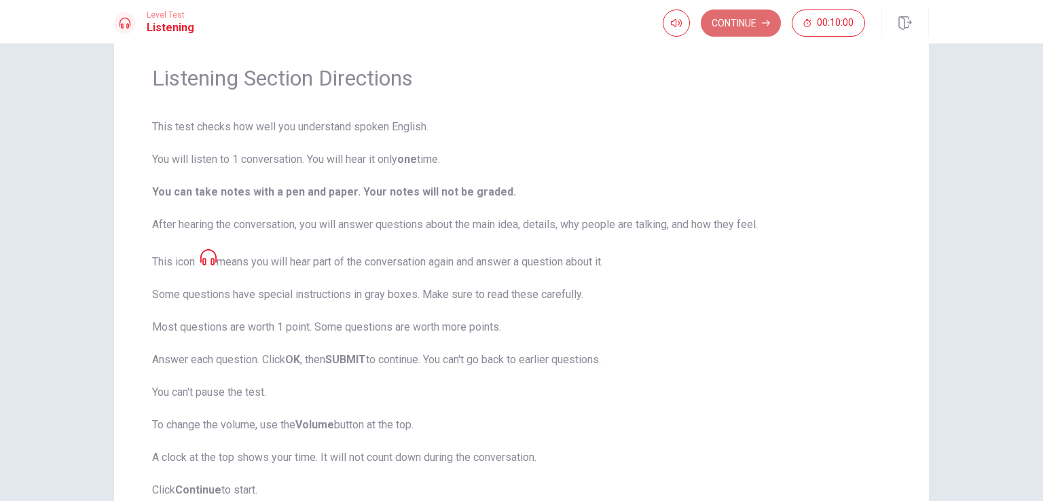
click at [731, 25] on button "Continue" at bounding box center [741, 23] width 80 height 27
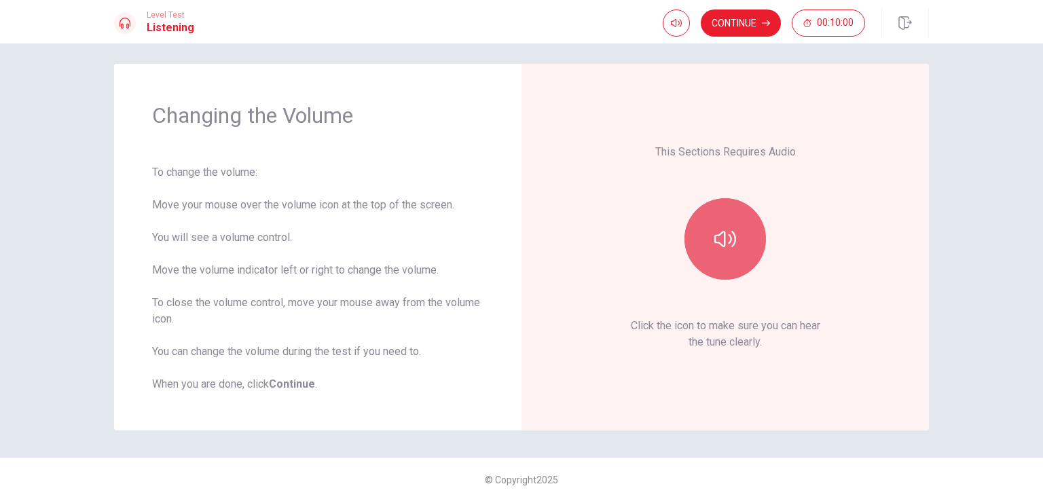
click at [723, 228] on icon "button" at bounding box center [726, 239] width 22 height 22
click at [730, 240] on icon "button" at bounding box center [726, 239] width 22 height 22
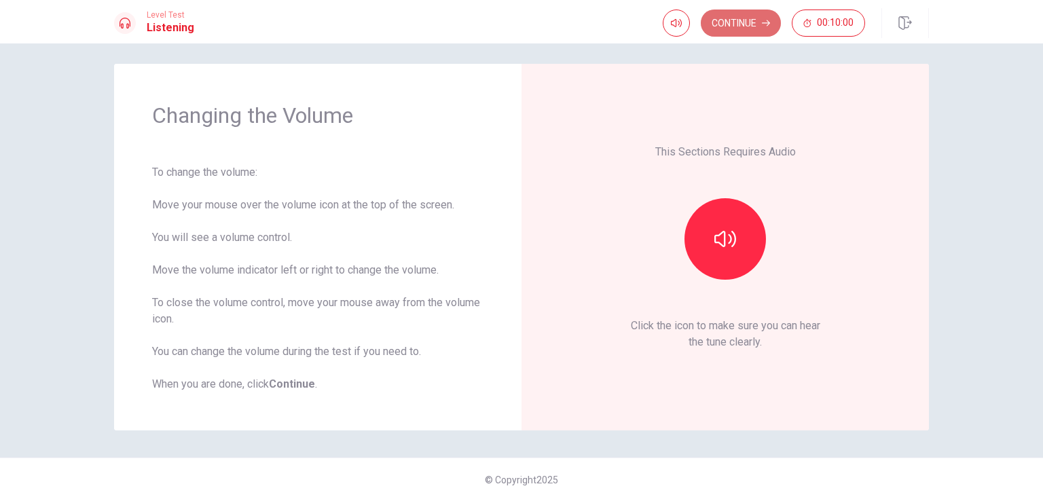
click at [744, 25] on button "Continue" at bounding box center [741, 23] width 80 height 27
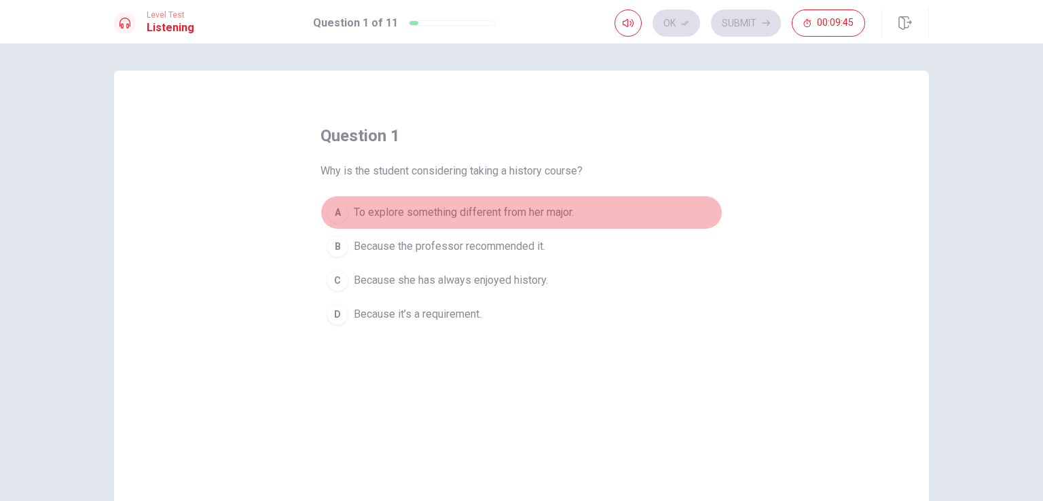
click at [329, 219] on div "A" at bounding box center [338, 213] width 22 height 22
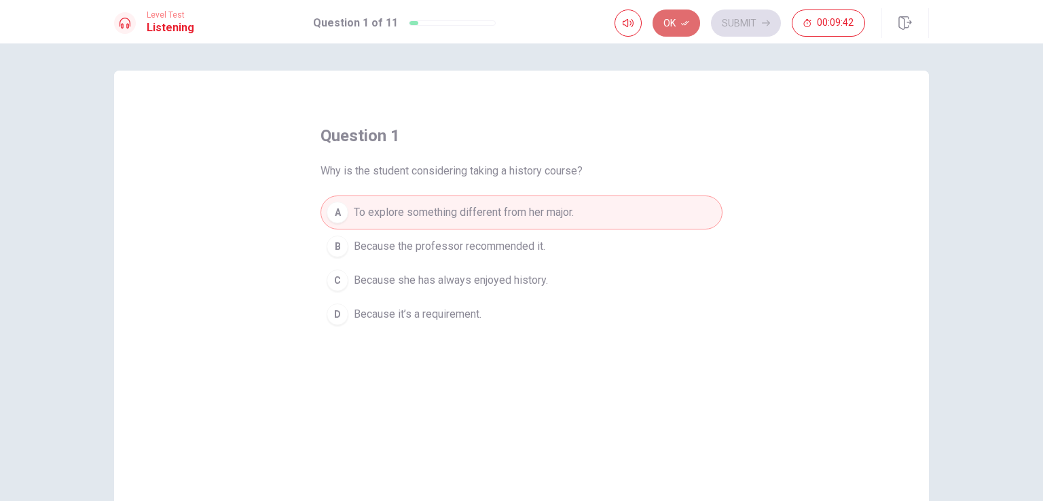
click at [683, 29] on button "Ok" at bounding box center [677, 23] width 48 height 27
click at [736, 24] on button "Submit" at bounding box center [746, 23] width 70 height 27
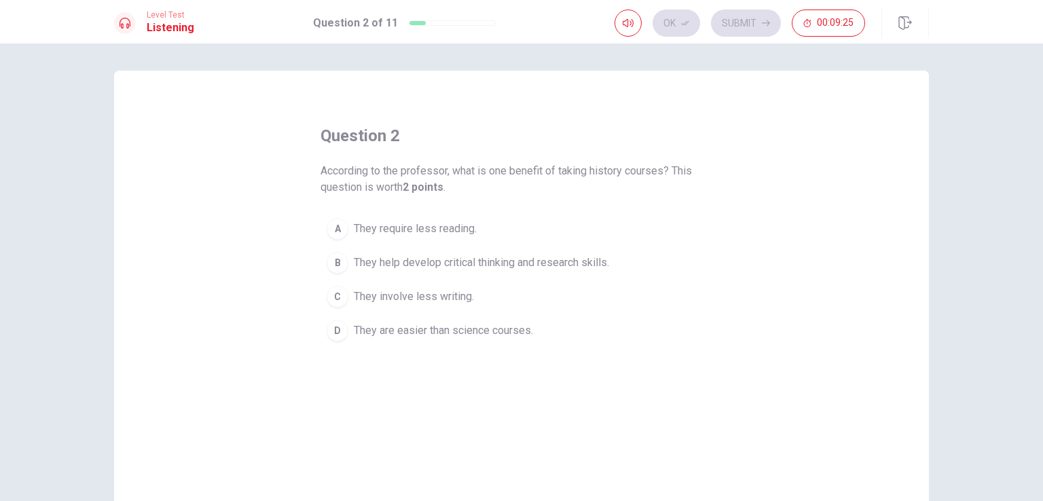
click at [333, 263] on div "B" at bounding box center [338, 263] width 22 height 22
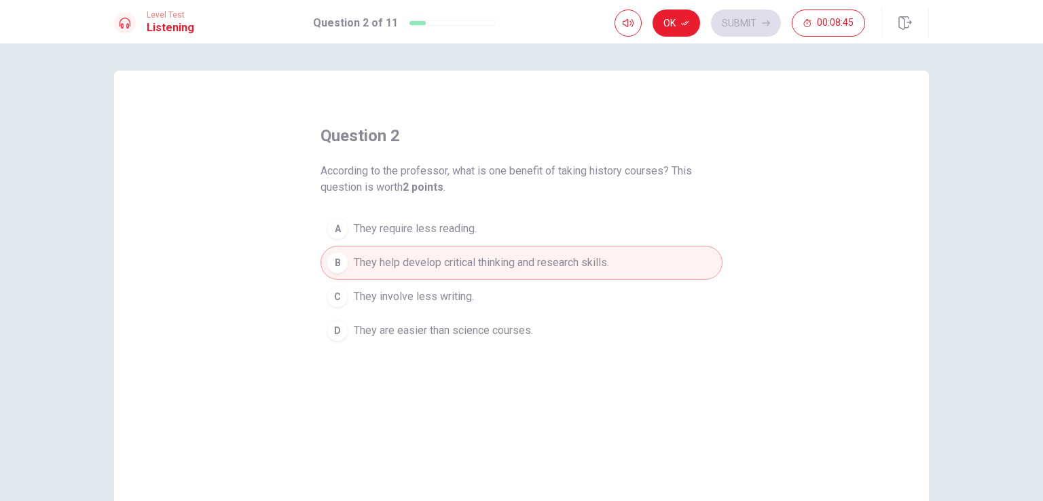
click at [346, 337] on button "D They are easier than science courses." at bounding box center [522, 331] width 402 height 34
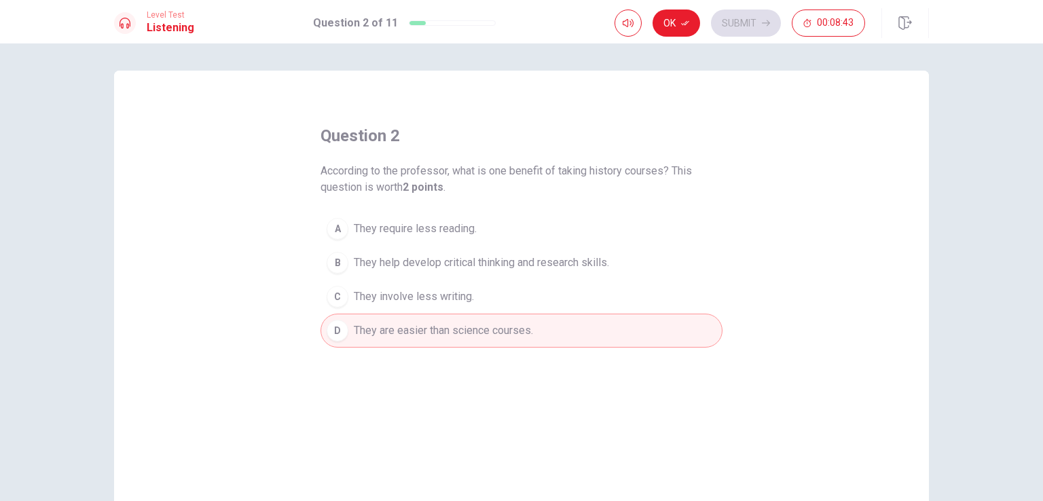
click at [454, 259] on span "They help develop critical thinking and research skills." at bounding box center [481, 263] width 255 height 16
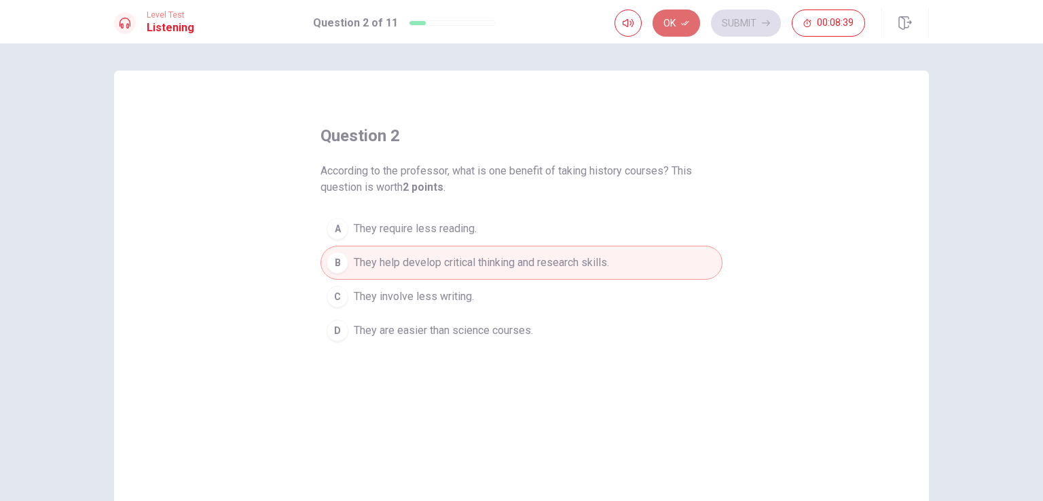
click at [679, 25] on button "Ok" at bounding box center [677, 23] width 48 height 27
click at [737, 25] on button "Submit" at bounding box center [746, 23] width 70 height 27
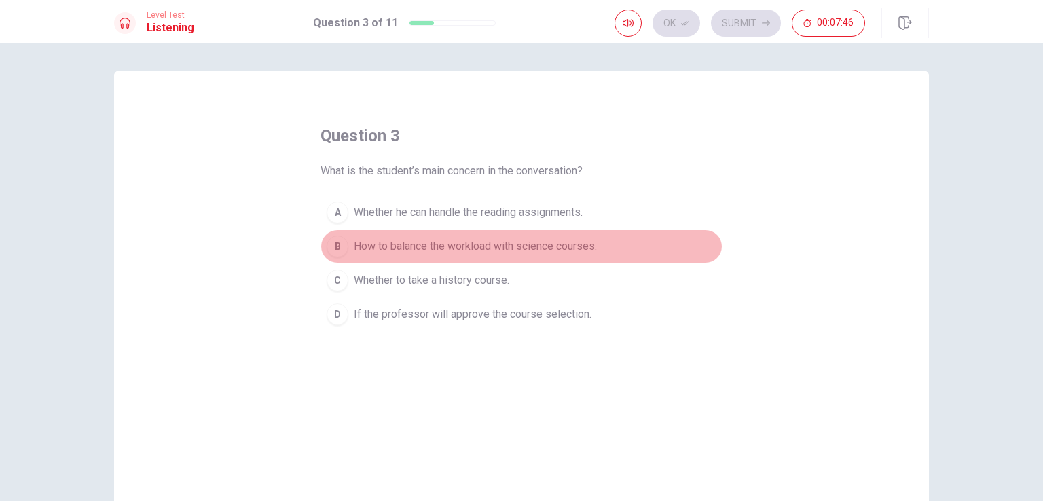
click at [328, 245] on div "B" at bounding box center [338, 247] width 22 height 22
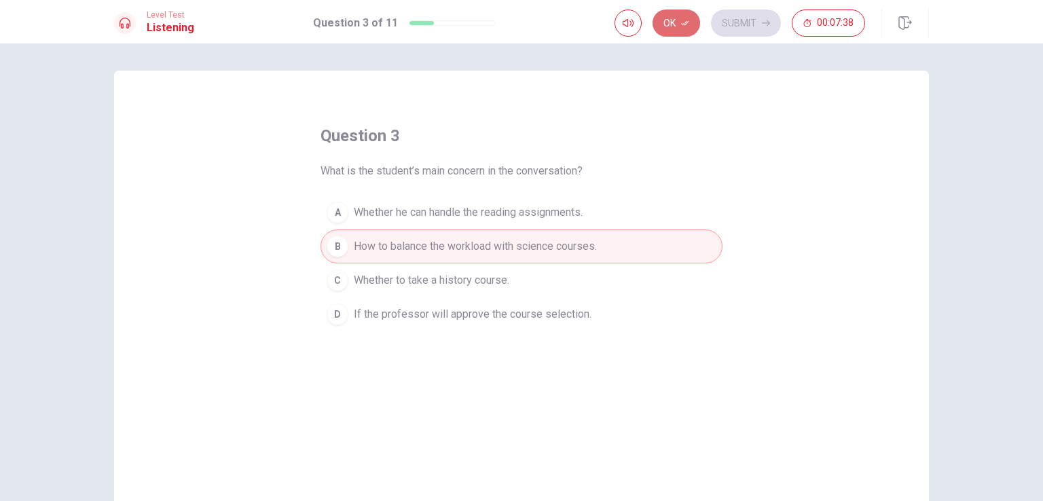
click at [676, 17] on button "Ok" at bounding box center [677, 23] width 48 height 27
click at [739, 27] on button "Submit" at bounding box center [746, 23] width 70 height 27
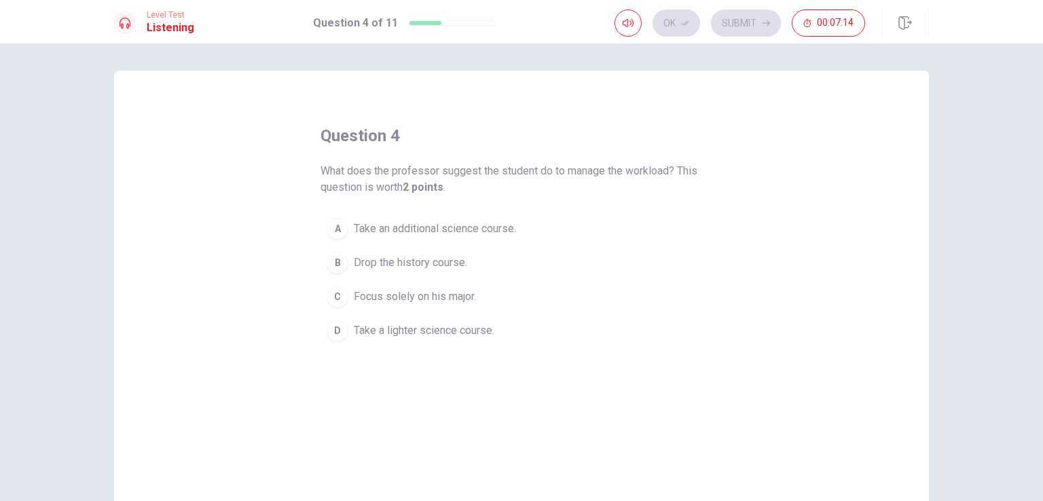
click at [345, 329] on button "D Take a lighter science course." at bounding box center [522, 331] width 402 height 34
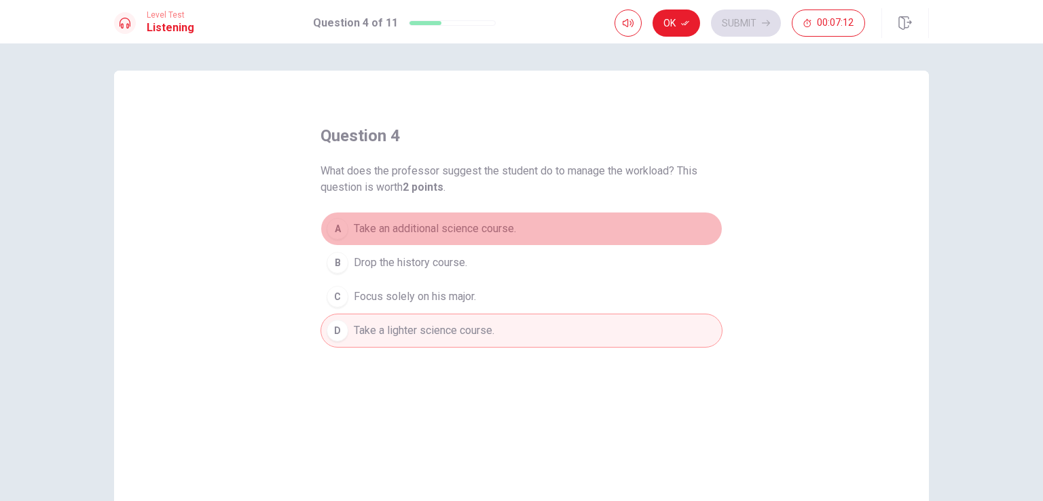
click at [354, 223] on span "Take an additional science course." at bounding box center [435, 229] width 162 height 16
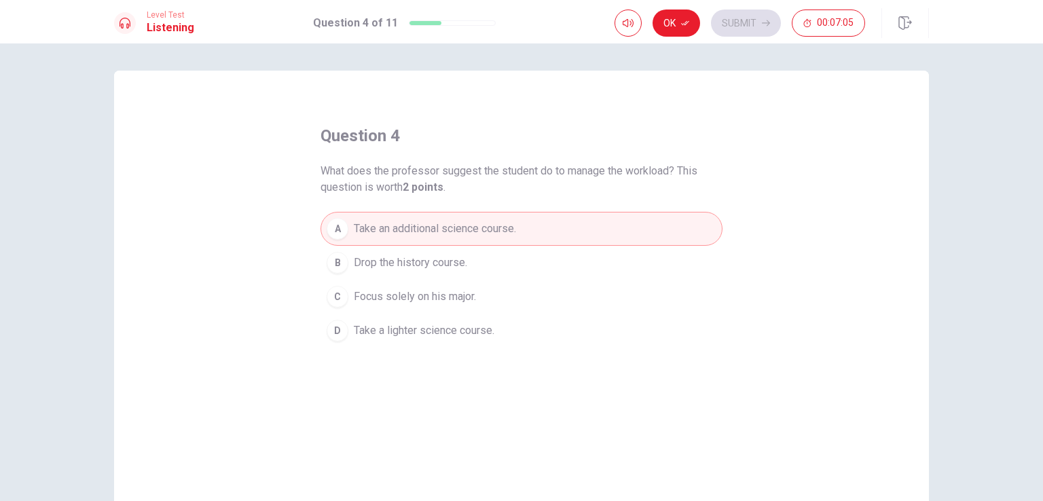
click at [474, 325] on span "Take a lighter science course." at bounding box center [424, 331] width 141 height 16
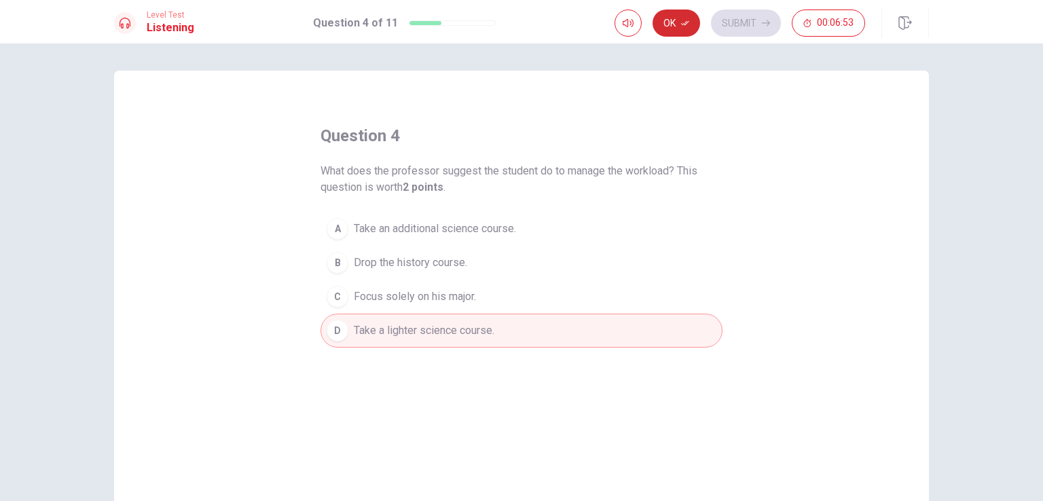
click at [664, 20] on button "Ok" at bounding box center [677, 23] width 48 height 27
click at [745, 26] on button "Submit" at bounding box center [746, 23] width 70 height 27
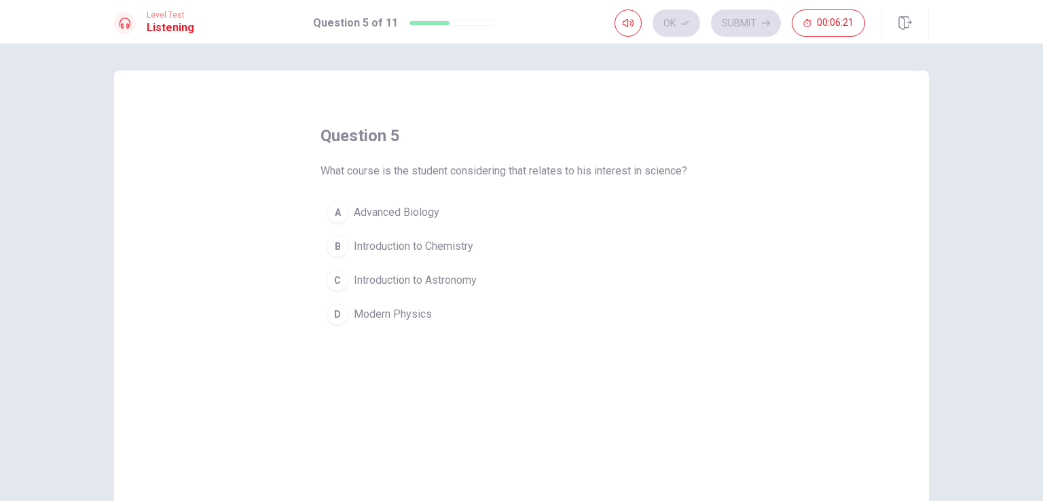
click at [334, 272] on div "C" at bounding box center [338, 281] width 22 height 22
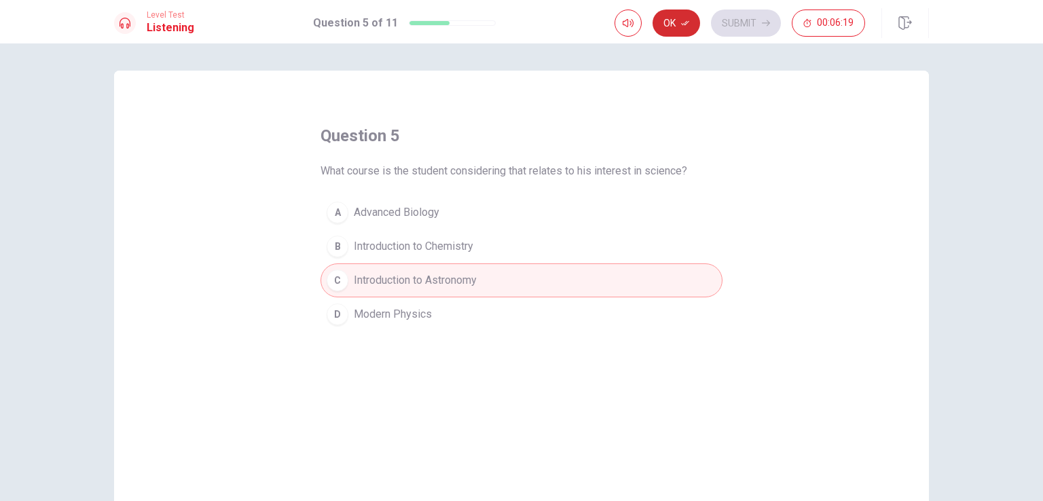
click at [693, 21] on button "Ok" at bounding box center [677, 23] width 48 height 27
click at [736, 25] on button "Submit" at bounding box center [746, 23] width 70 height 27
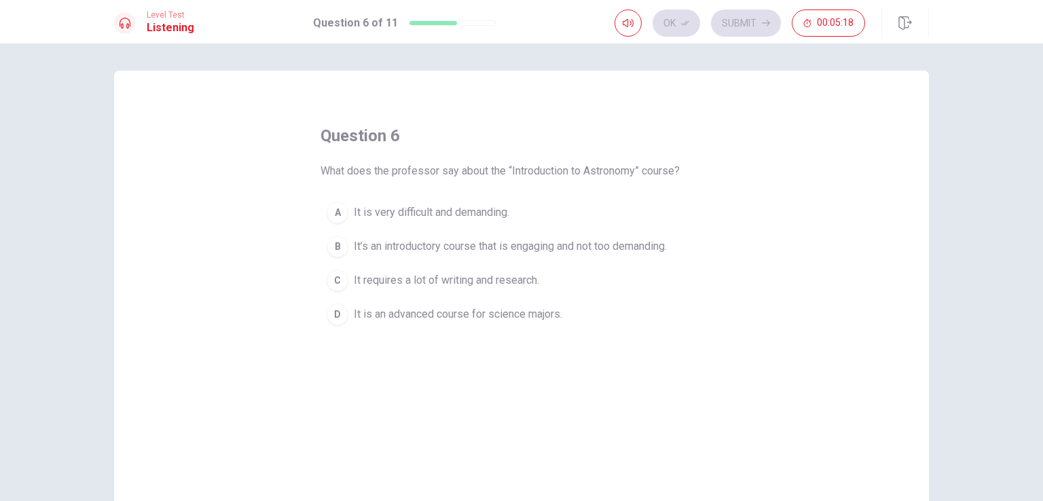
click at [334, 243] on div "B" at bounding box center [338, 247] width 22 height 22
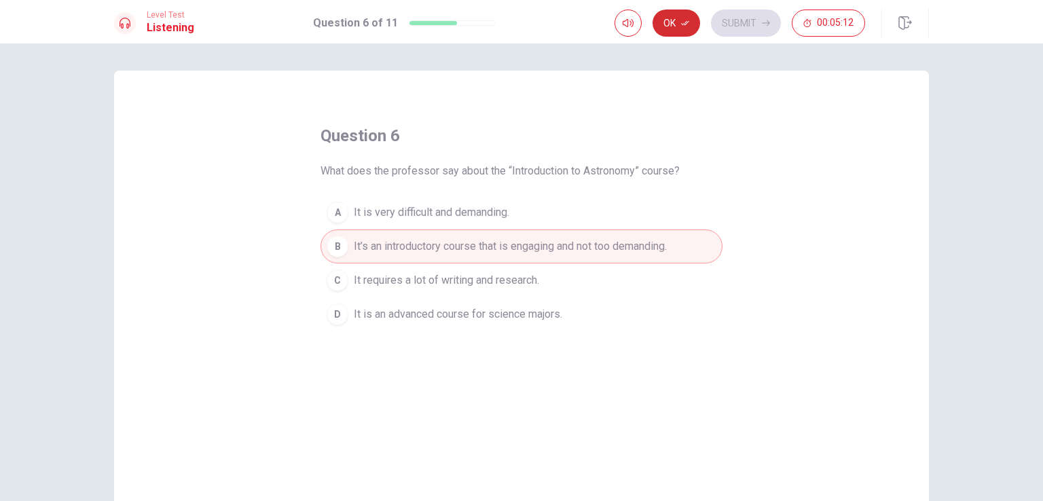
click at [675, 23] on button "Ok" at bounding box center [677, 23] width 48 height 27
click at [747, 29] on button "Submit" at bounding box center [746, 23] width 70 height 27
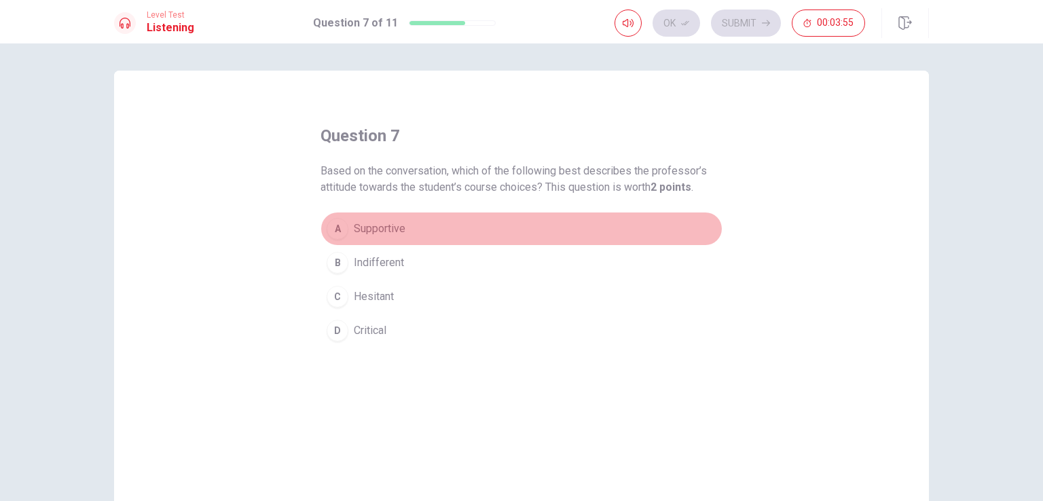
drag, startPoint x: 326, startPoint y: 230, endPoint x: 340, endPoint y: 235, distance: 14.4
click at [327, 230] on div "A" at bounding box center [338, 229] width 22 height 22
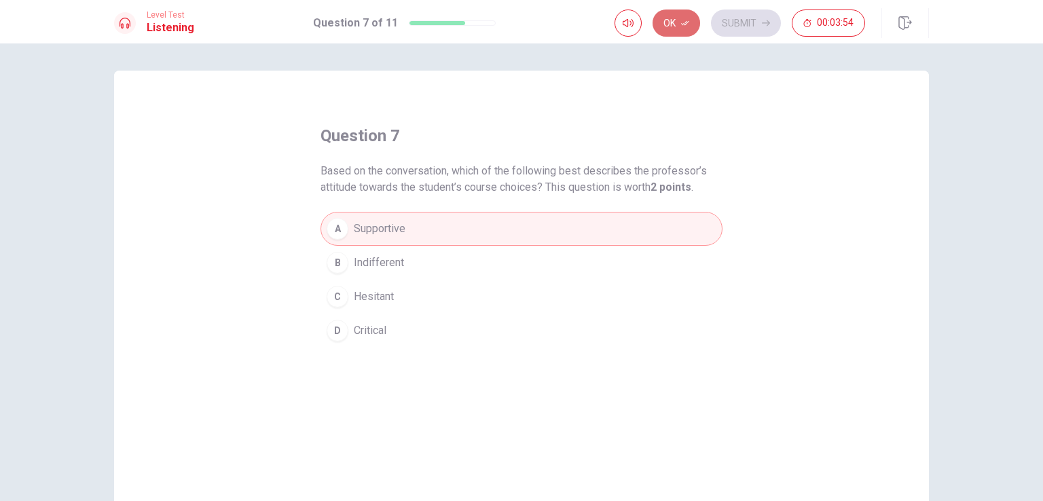
click at [675, 26] on button "Ok" at bounding box center [677, 23] width 48 height 27
click at [745, 22] on button "Submit" at bounding box center [746, 23] width 70 height 27
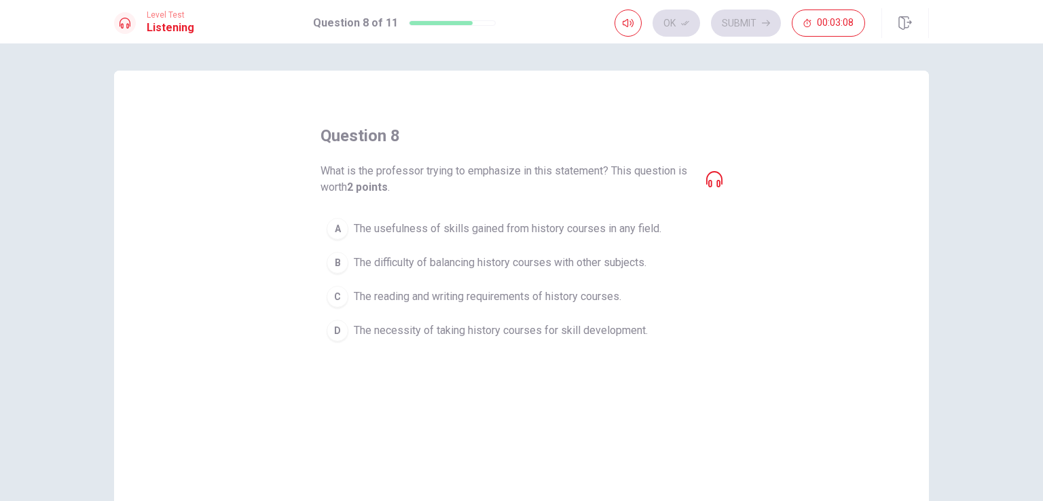
click at [706, 183] on icon at bounding box center [714, 179] width 16 height 16
click at [342, 328] on div "D" at bounding box center [338, 331] width 22 height 22
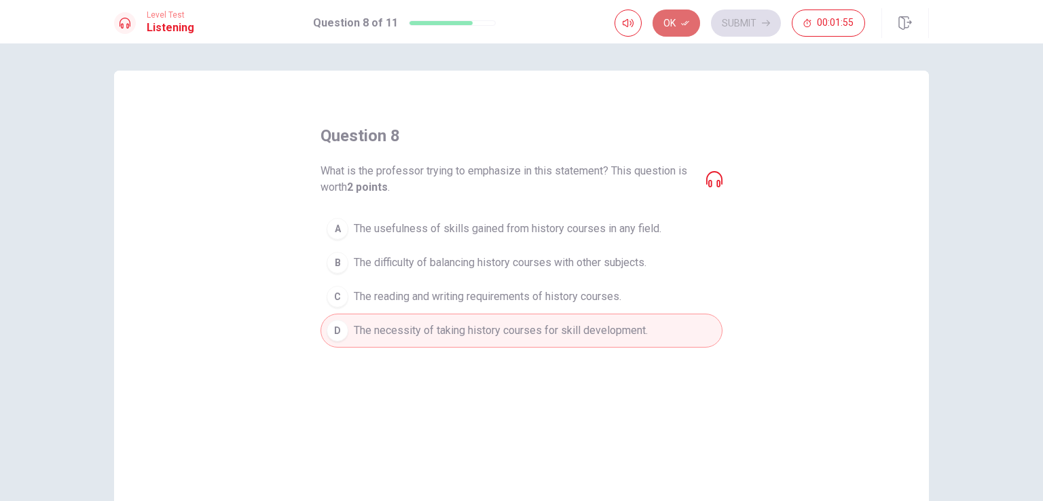
click at [687, 28] on button "Ok" at bounding box center [677, 23] width 48 height 27
click at [760, 26] on button "Submit" at bounding box center [746, 23] width 70 height 27
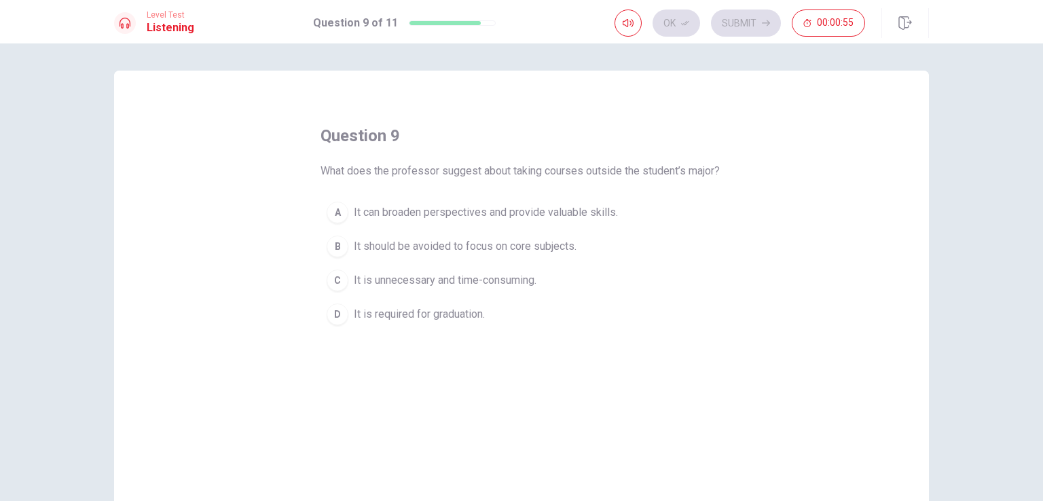
click at [334, 223] on div "A" at bounding box center [338, 213] width 22 height 22
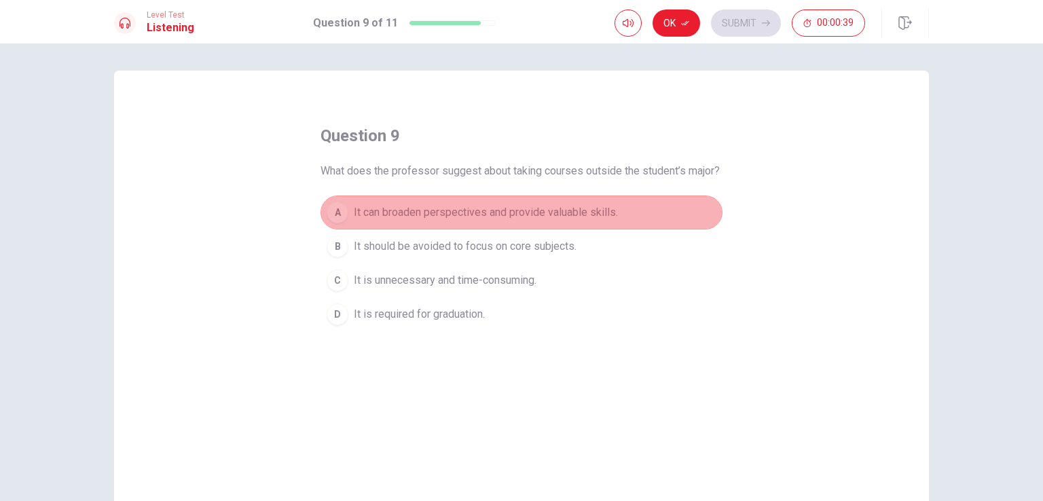
click at [334, 223] on div "A" at bounding box center [338, 213] width 22 height 22
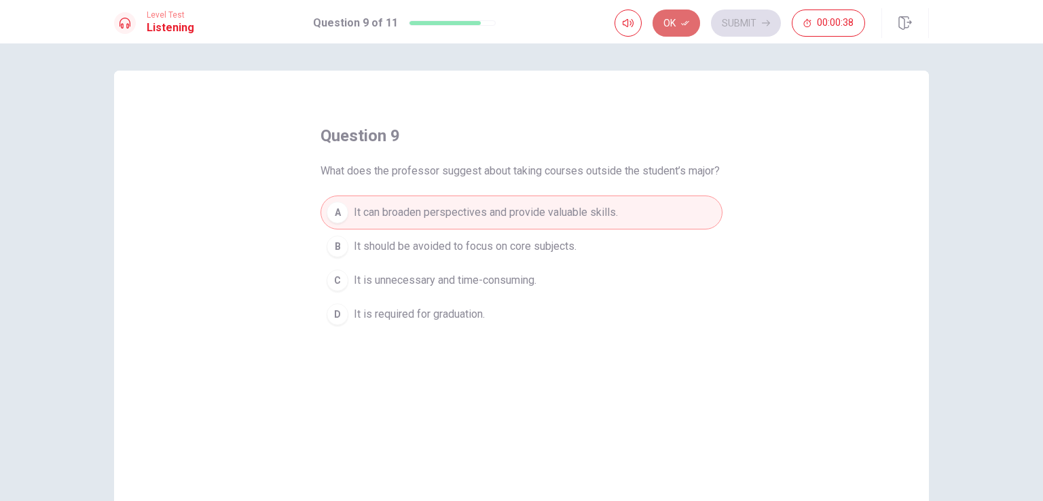
click at [670, 12] on button "Ok" at bounding box center [677, 23] width 48 height 27
click at [732, 23] on button "Submit" at bounding box center [746, 23] width 70 height 27
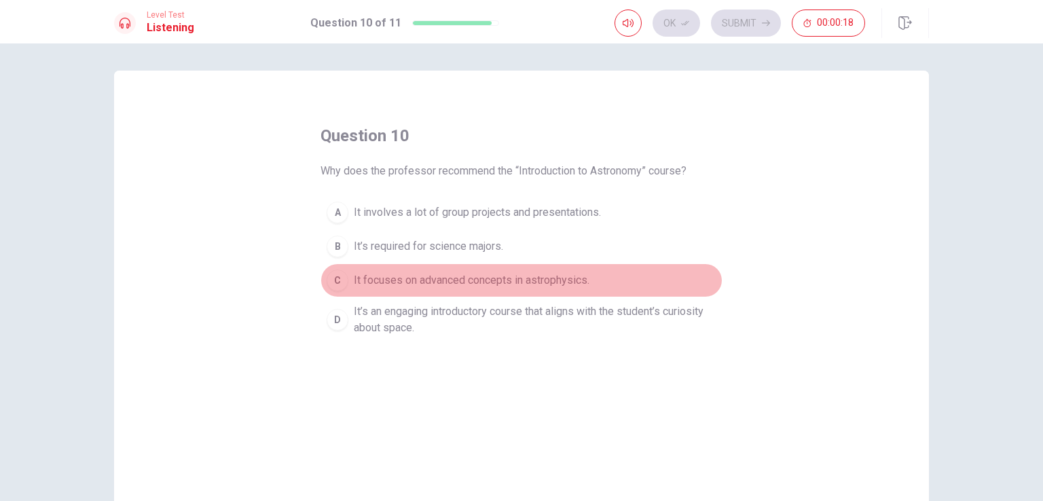
click at [340, 278] on div "C" at bounding box center [338, 281] width 22 height 22
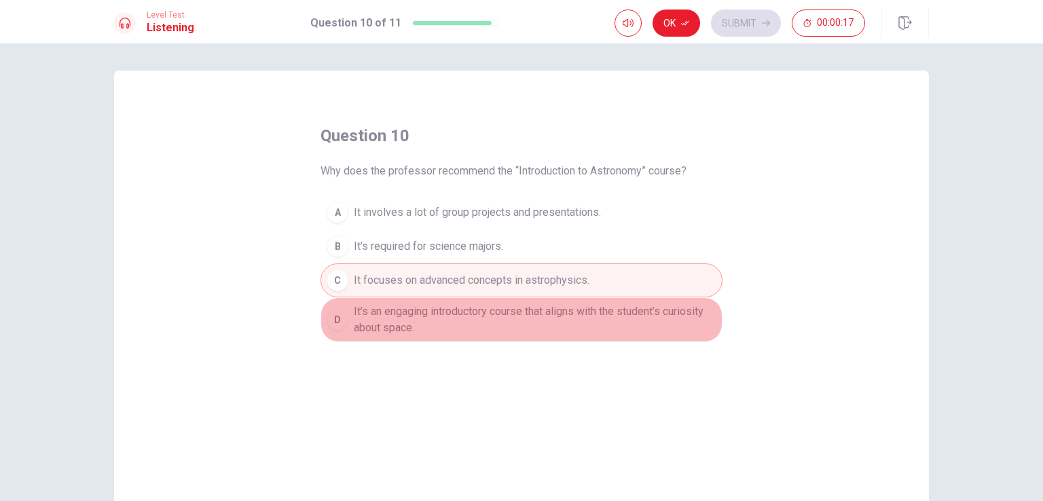
click at [345, 312] on button "D It’s an engaging introductory course that aligns with the student’s curiosity…" at bounding box center [522, 320] width 402 height 45
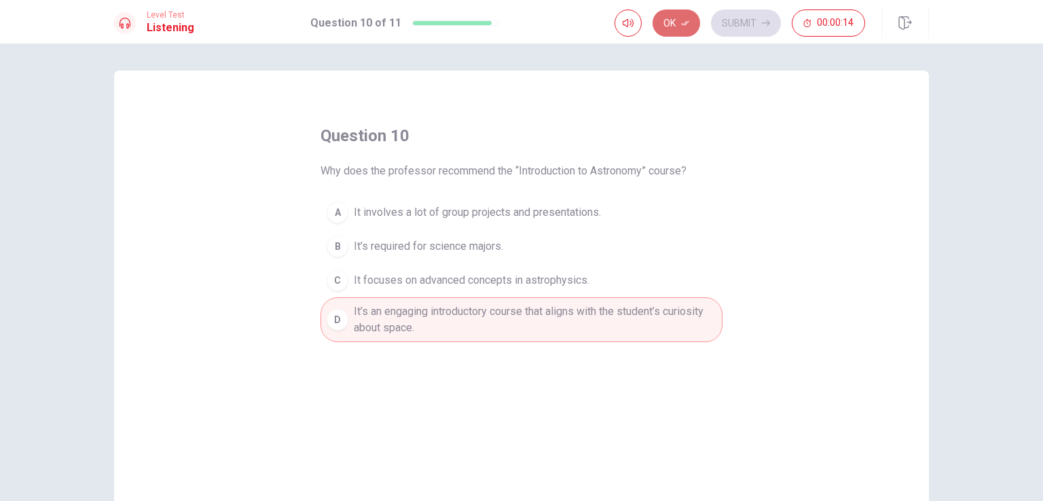
click at [685, 16] on button "Ok" at bounding box center [677, 23] width 48 height 27
drag, startPoint x: 731, startPoint y: 22, endPoint x: 731, endPoint y: 32, distance: 9.5
click at [731, 32] on button "Submit" at bounding box center [746, 23] width 70 height 27
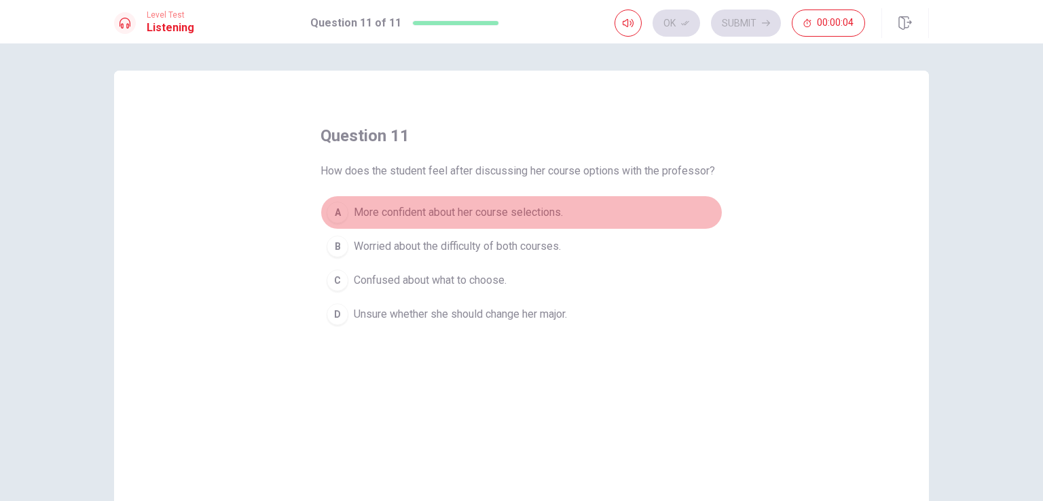
click at [342, 212] on div "A" at bounding box center [338, 213] width 22 height 22
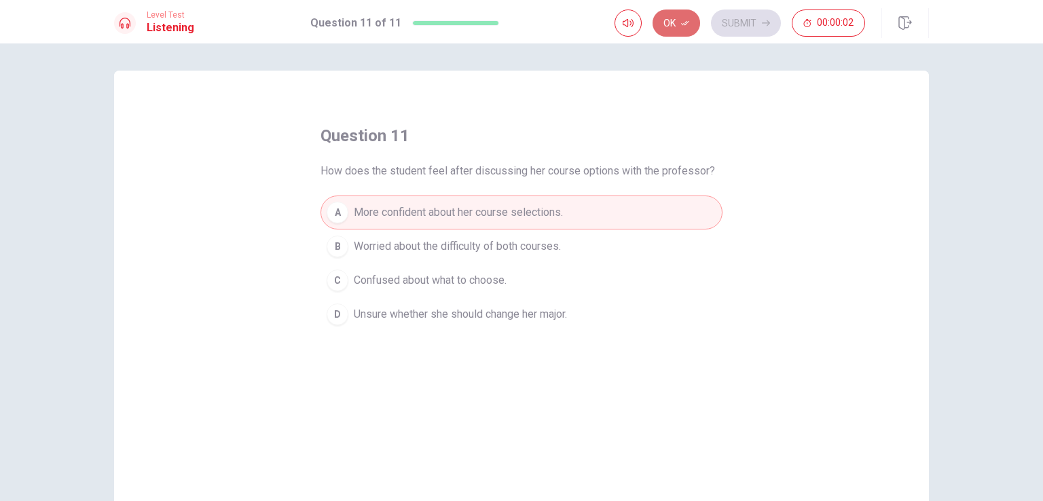
click at [677, 18] on button "Ok" at bounding box center [677, 23] width 48 height 27
click at [734, 17] on button "Submit" at bounding box center [746, 23] width 70 height 27
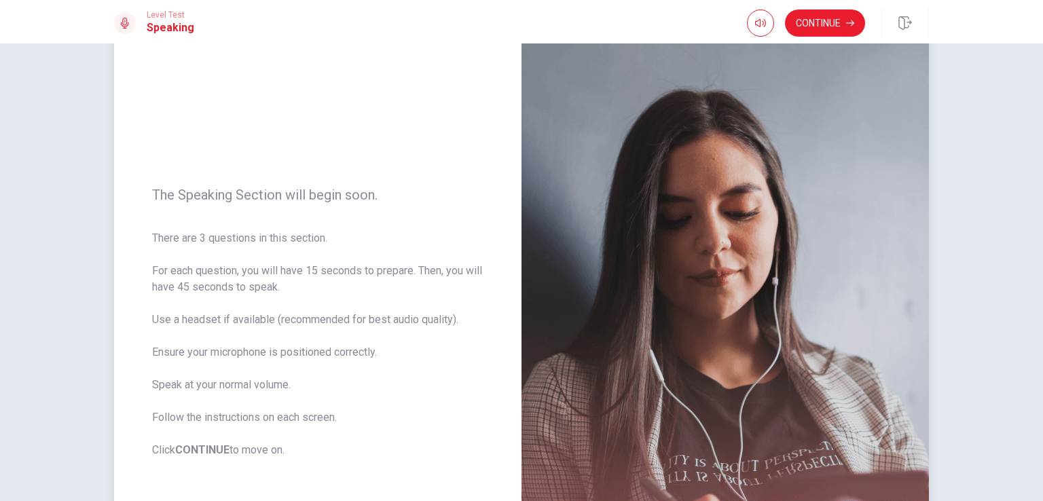
scroll to position [68, 0]
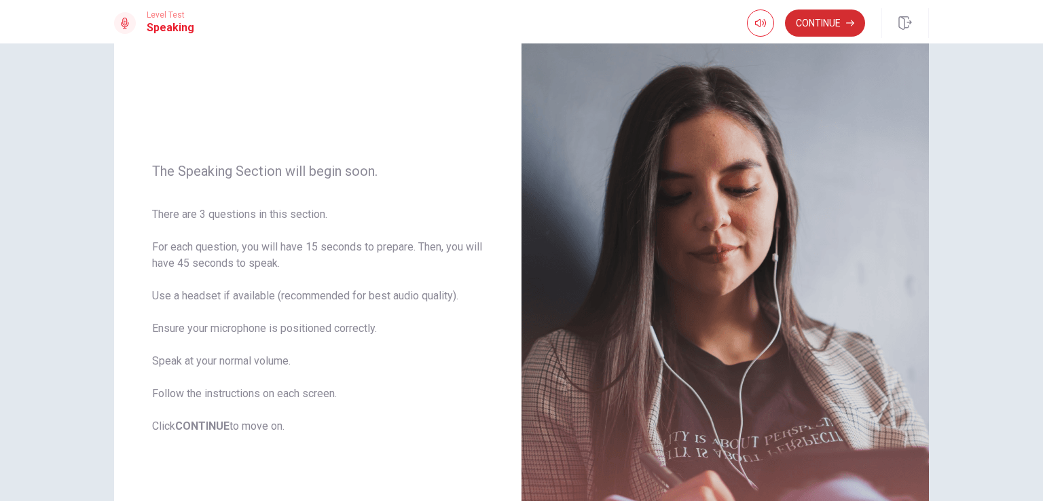
click at [812, 25] on button "Continue" at bounding box center [825, 23] width 80 height 27
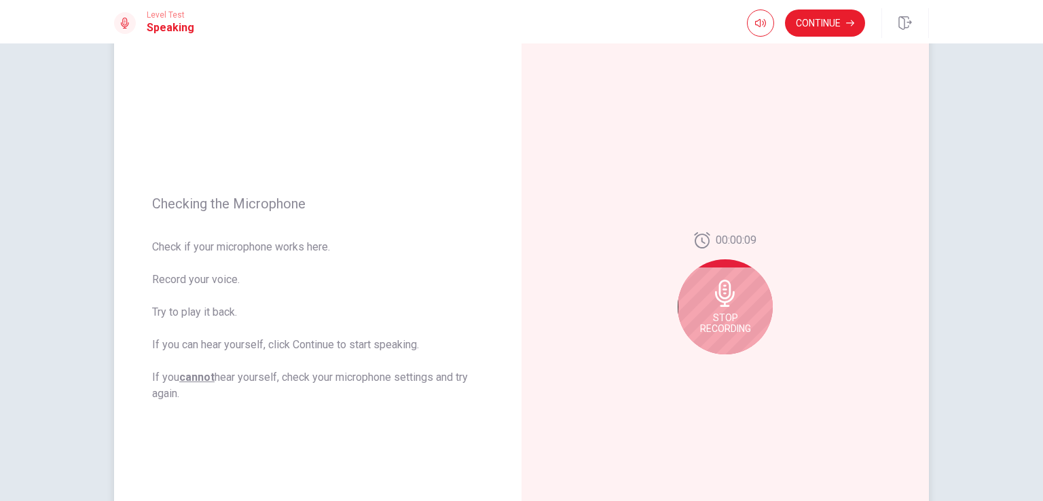
click at [710, 317] on span "Stop Recording" at bounding box center [725, 323] width 51 height 22
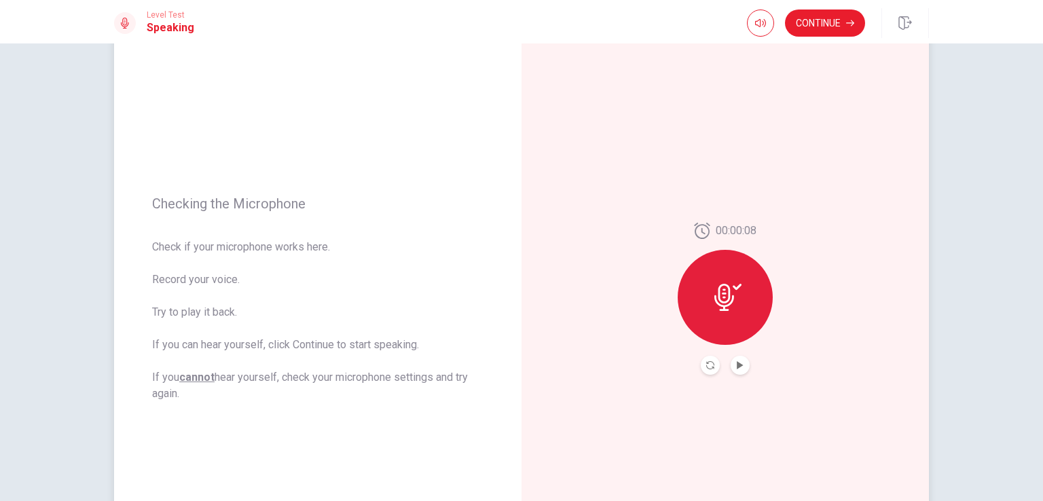
click at [707, 285] on div at bounding box center [725, 297] width 95 height 95
click at [731, 371] on button "Play Audio" at bounding box center [740, 365] width 19 height 19
click at [743, 365] on button "Play Audio" at bounding box center [740, 365] width 19 height 19
click at [796, 33] on button "Continue" at bounding box center [825, 23] width 80 height 27
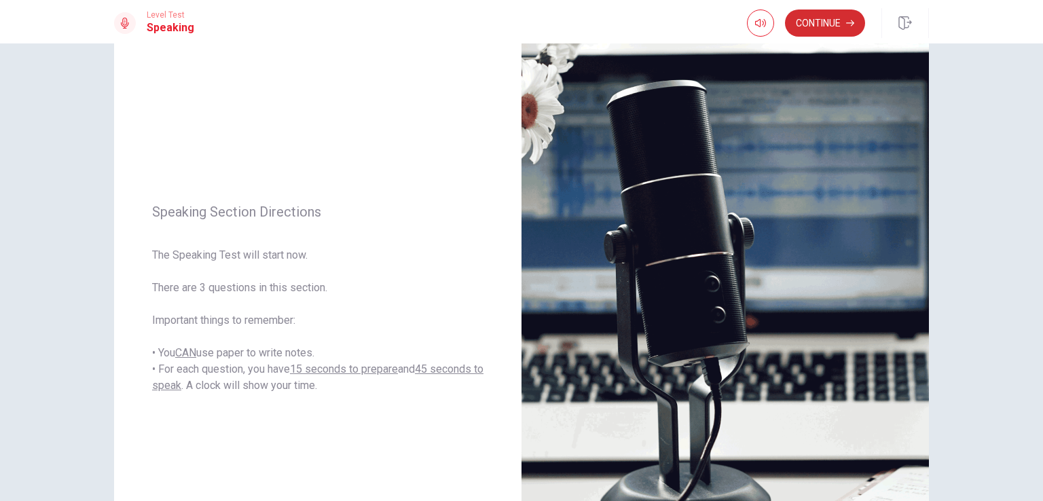
click at [836, 17] on button "Continue" at bounding box center [825, 23] width 80 height 27
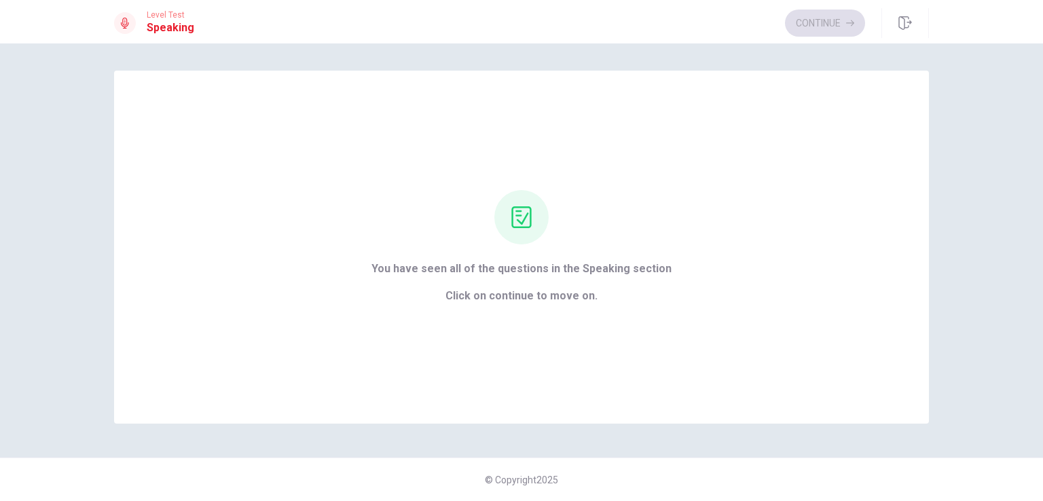
scroll to position [0, 0]
click at [831, 19] on button "Continue" at bounding box center [825, 23] width 80 height 27
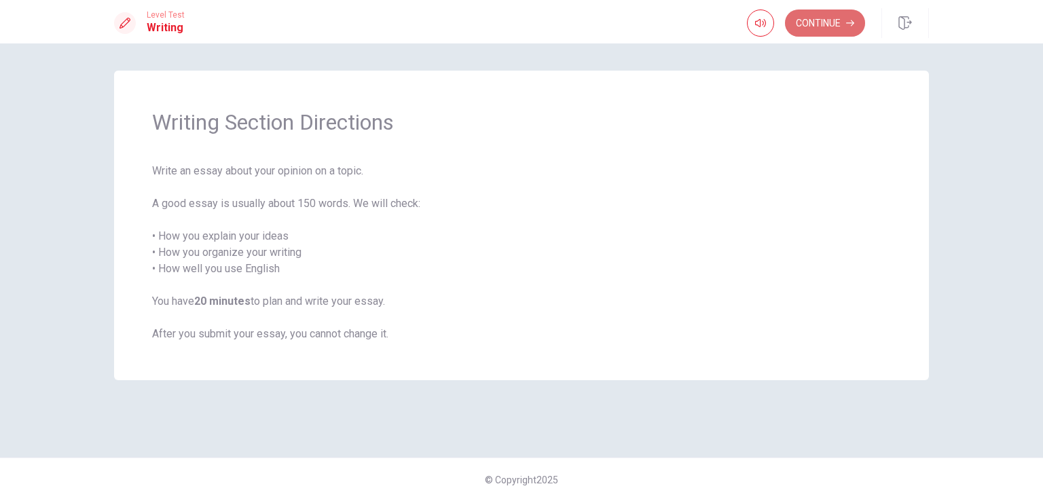
click at [845, 24] on button "Continue" at bounding box center [825, 23] width 80 height 27
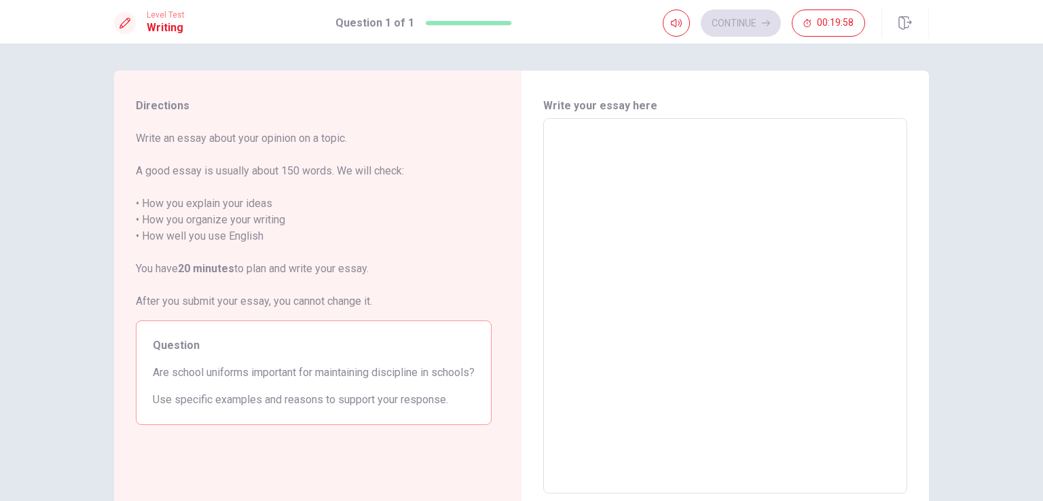
click at [699, 154] on textarea at bounding box center [725, 306] width 345 height 353
type textarea "ㅑ"
type textarea "x"
type textarea "ㅑ"
type textarea "x"
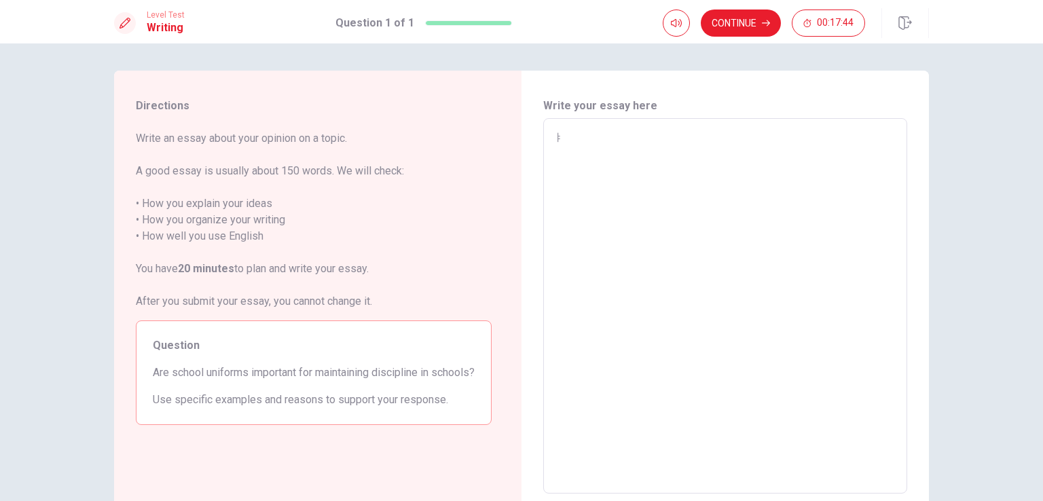
type textarea "ㅑ"
type textarea "x"
type textarea "i"
type textarea "x"
type textarea "i"
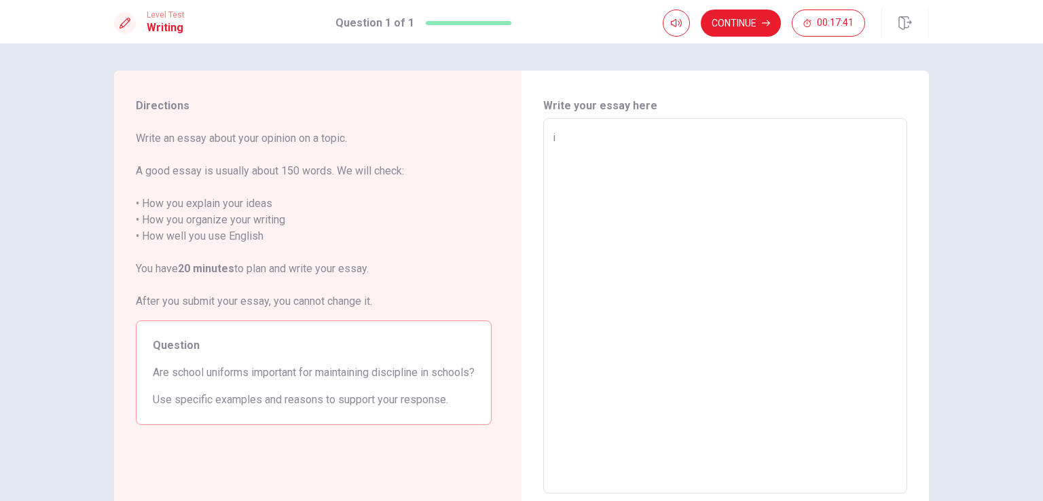
type textarea "x"
type textarea "i d"
type textarea "x"
type textarea "i do"
type textarea "x"
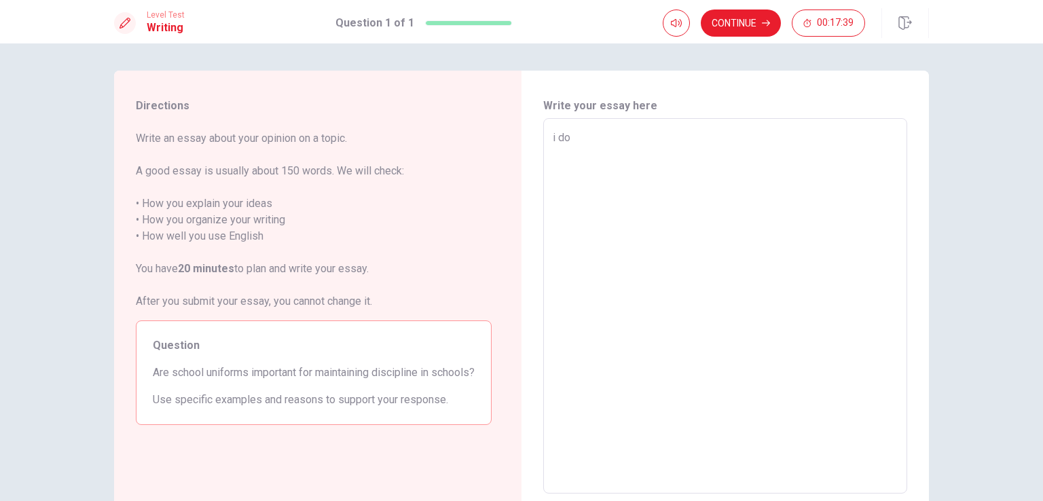
type textarea "i don"
type textarea "x"
type textarea "i don'"
type textarea "x"
type textarea "i don't"
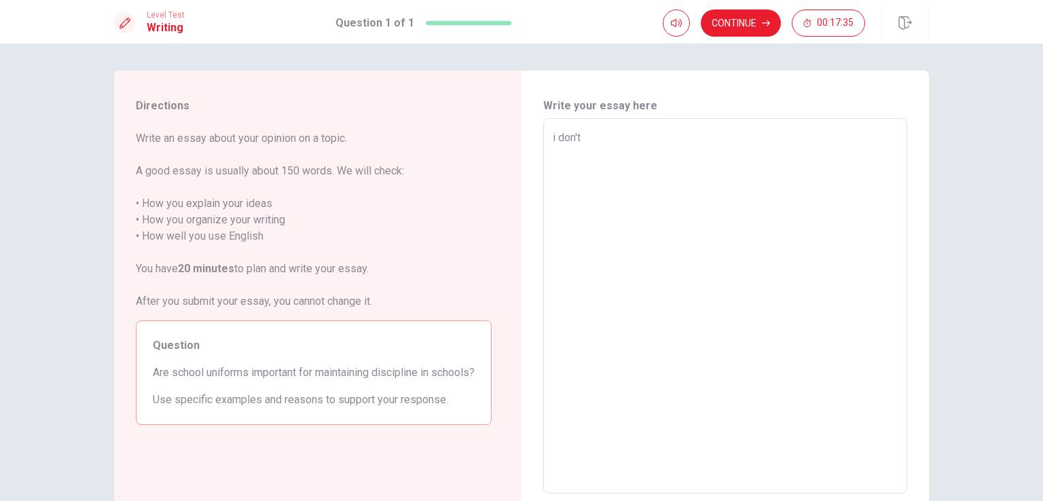
type textarea "x"
type textarea "i don't"
type textarea "x"
type textarea "i don't t"
type textarea "x"
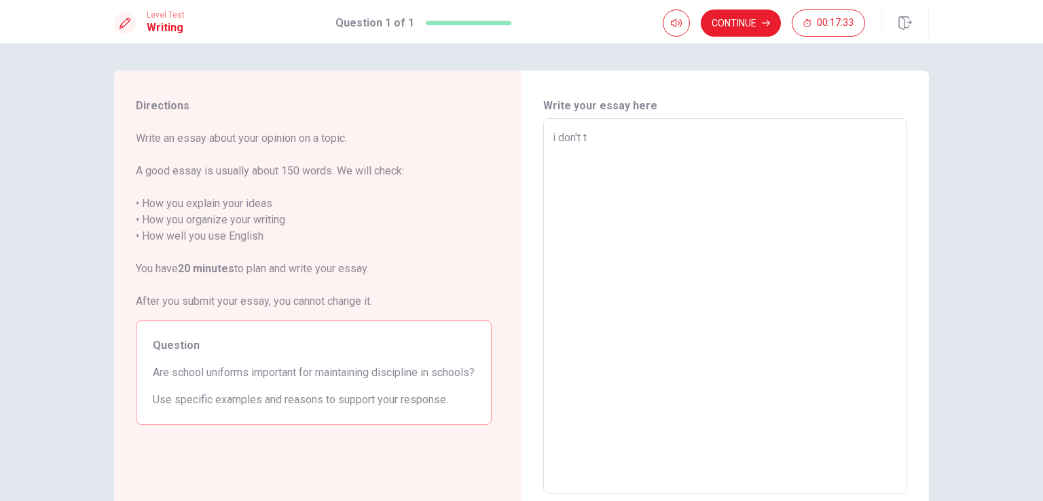
type textarea "i don't th"
type textarea "x"
type textarea "i don't thi"
type textarea "x"
type textarea "i don't thin"
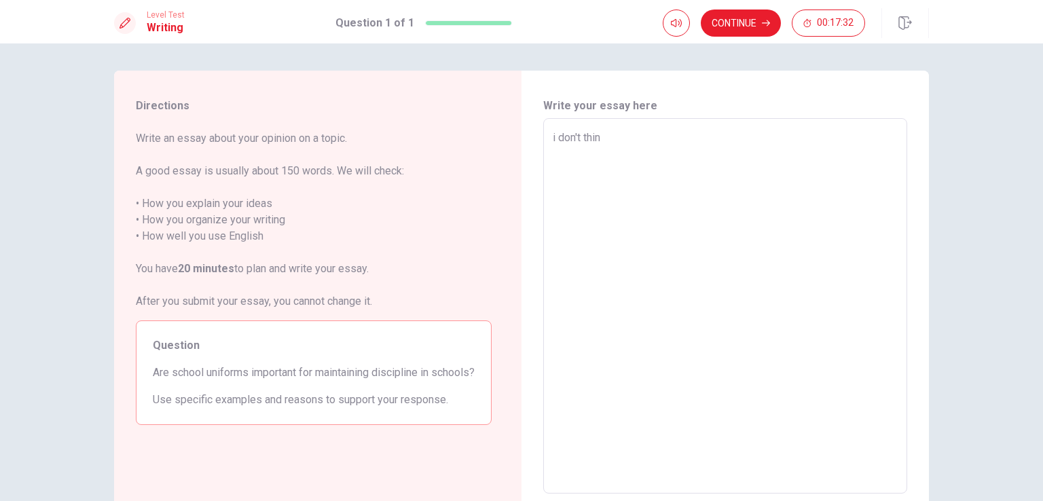
type textarea "x"
type textarea "i don't think"
type textarea "x"
type textarea "i don't think"
type textarea "x"
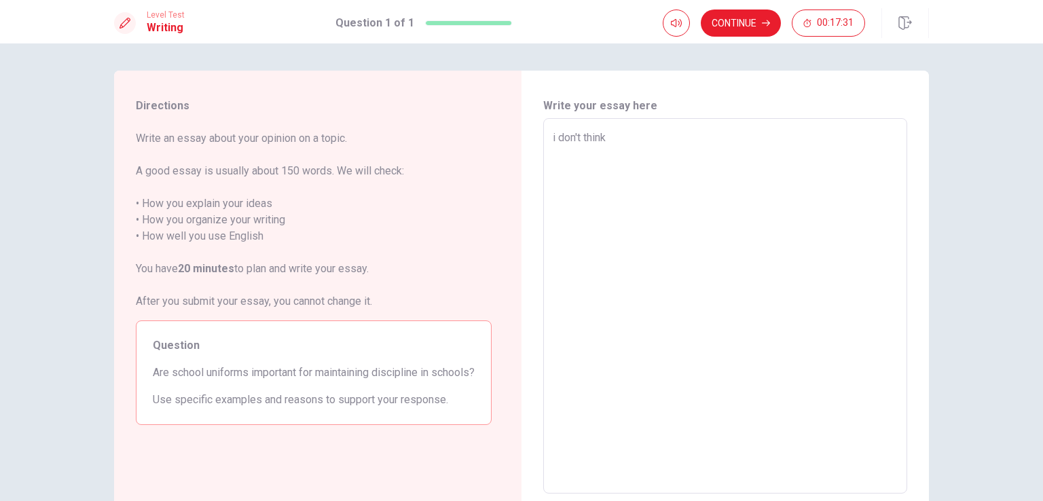
type textarea "i don't think s"
type textarea "x"
type textarea "i don't think so"
type textarea "x"
type textarea "i don't think so."
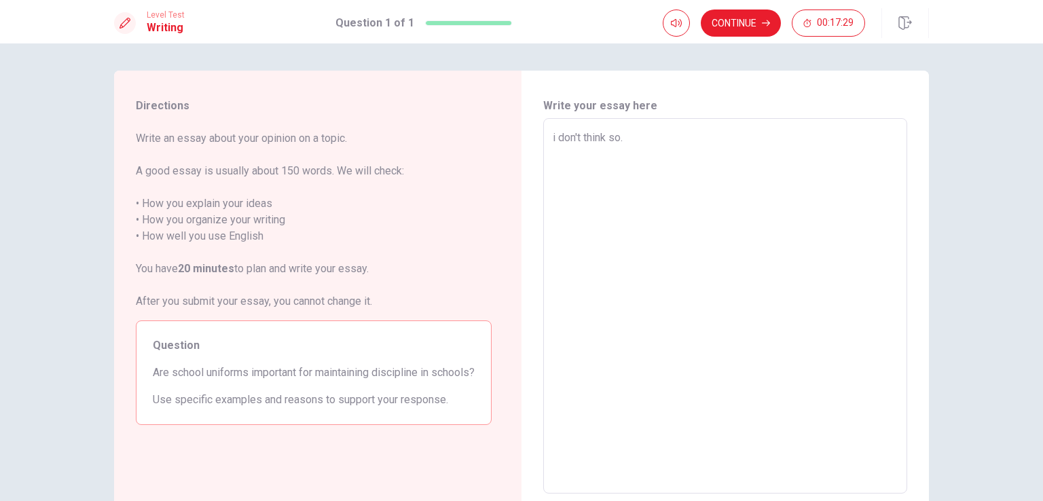
type textarea "x"
type textarea "i don't think so."
type textarea "x"
type textarea "i don't think so."
type textarea "x"
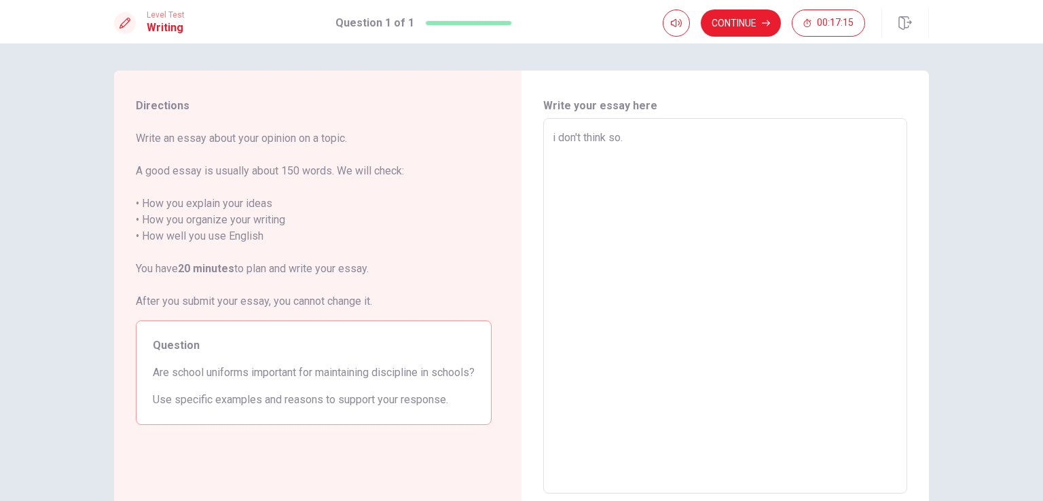
type textarea "i don't think so. b"
type textarea "x"
type textarea "i don't think so. be"
type textarea "x"
type textarea "i don't think so. bec"
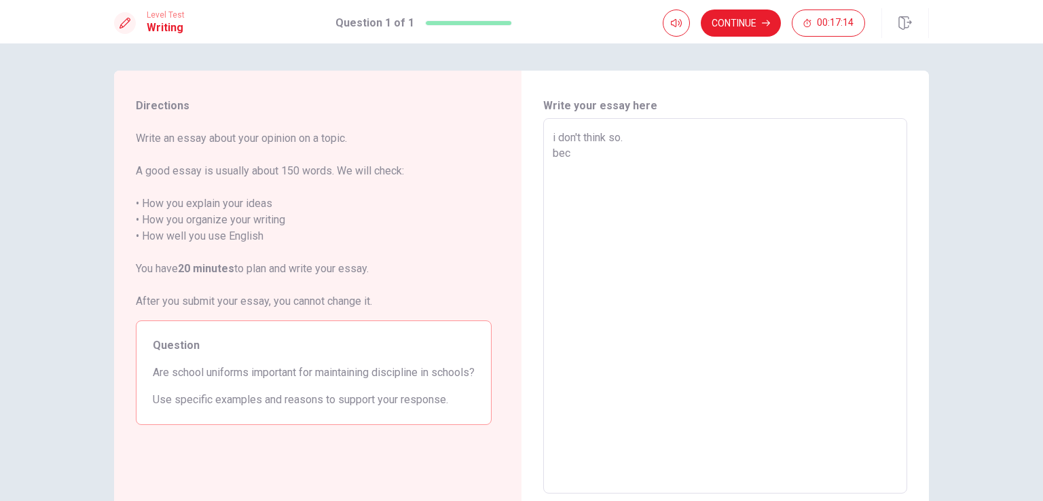
type textarea "x"
type textarea "i don't think so. beca"
type textarea "x"
type textarea "i don't think so. becau"
type textarea "x"
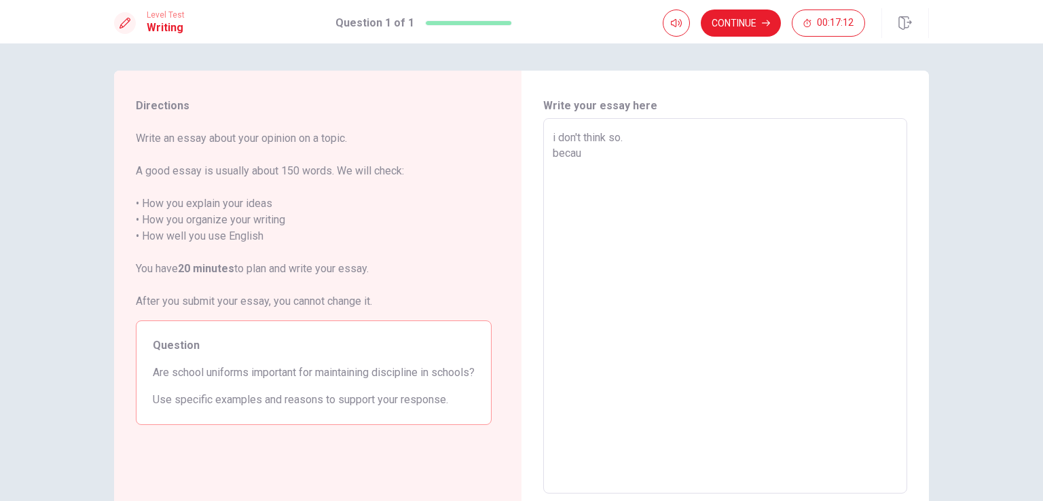
type textarea "i don't think so. becaus"
type textarea "x"
type textarea "i don't think so. because"
type textarea "x"
type textarea "i don't think so. because"
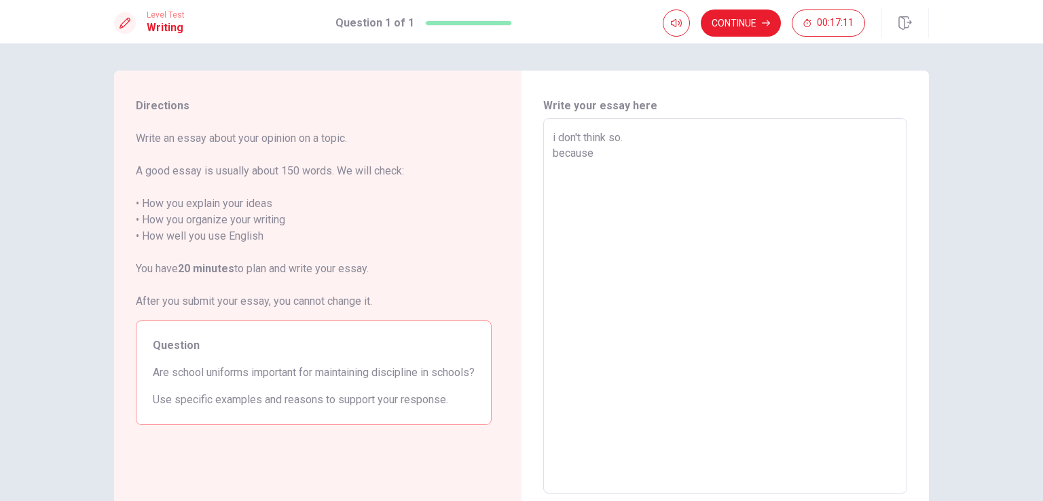
type textarea "x"
type textarea "i don't think so. because m"
type textarea "x"
type textarea "i don't think so. because ma"
type textarea "x"
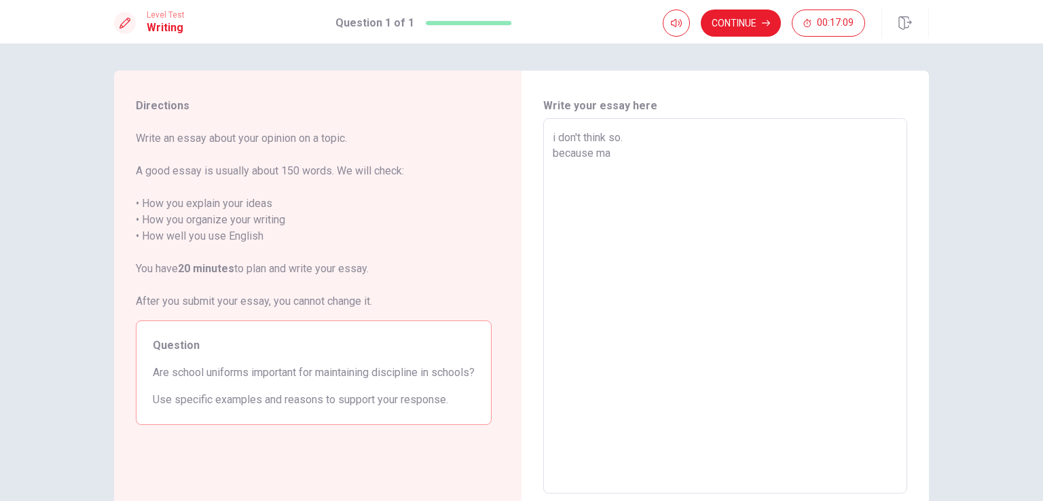
type textarea "i don't think so. because man"
type textarea "x"
type textarea "i don't think so. because ma"
type textarea "x"
type textarea "i don't think so. because m"
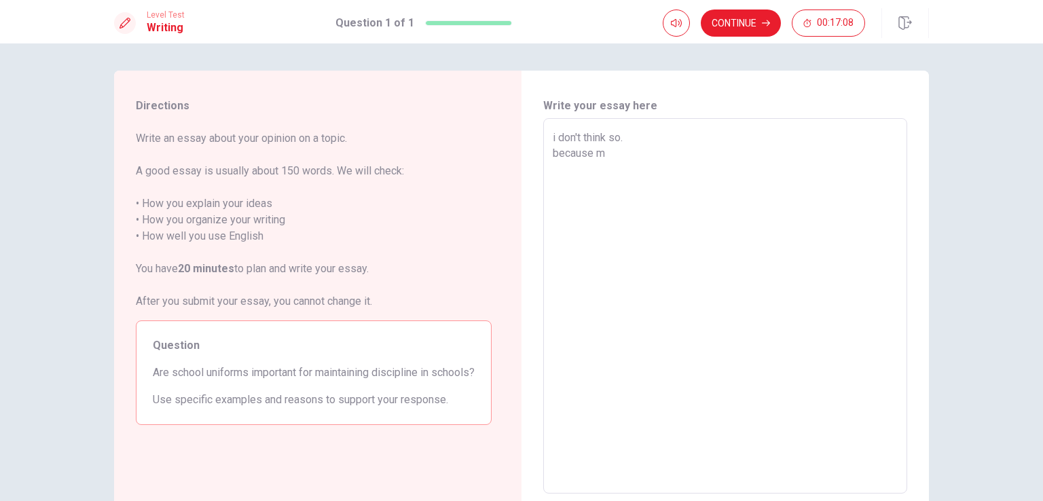
type textarea "x"
type textarea "i don't think so. because"
type textarea "x"
type textarea "i don't think so. because"
type textarea "x"
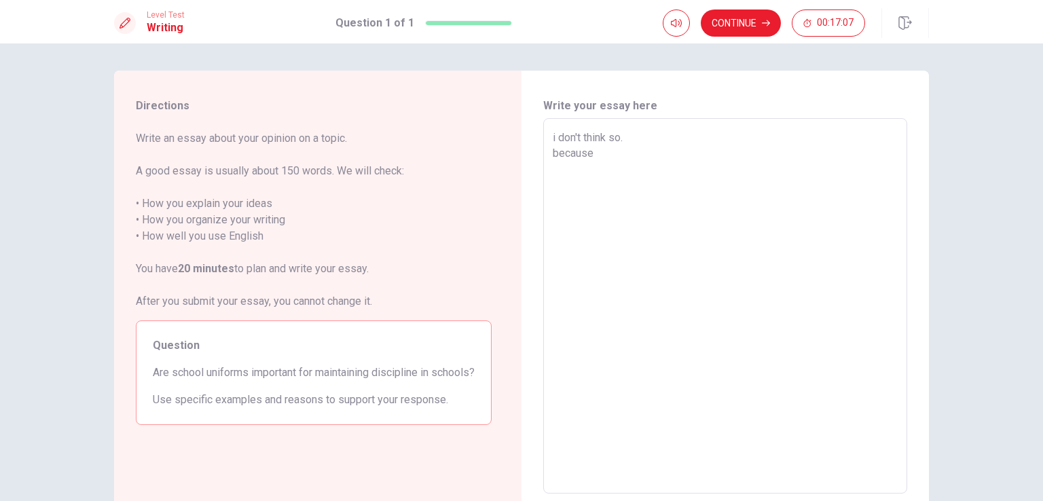
type textarea "i don't think so. because"
type textarea "x"
type textarea "i don't think so. because m"
type textarea "x"
type textarea "i don't think so. because mo"
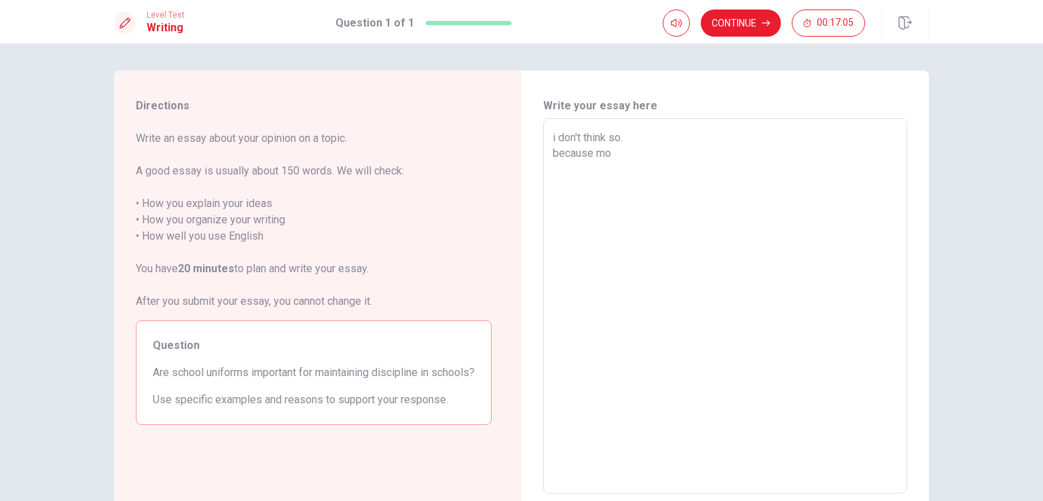
type textarea "x"
type textarea "i don't think so. because mos"
type textarea "x"
type textarea "i don't think so. because most"
type textarea "x"
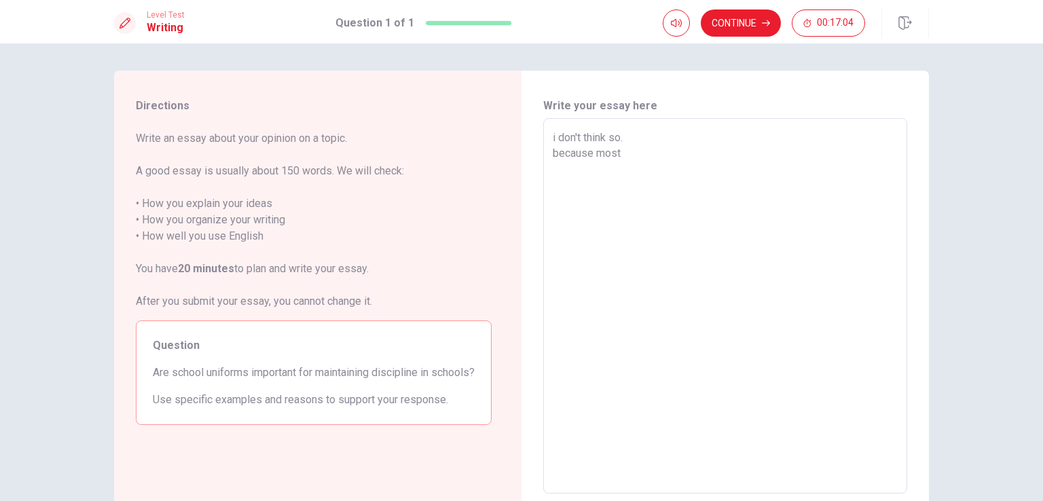
type textarea "i don't think so. because most"
type textarea "x"
type textarea "i don't think so. because most s"
type textarea "x"
type textarea "i don't think so. because most st"
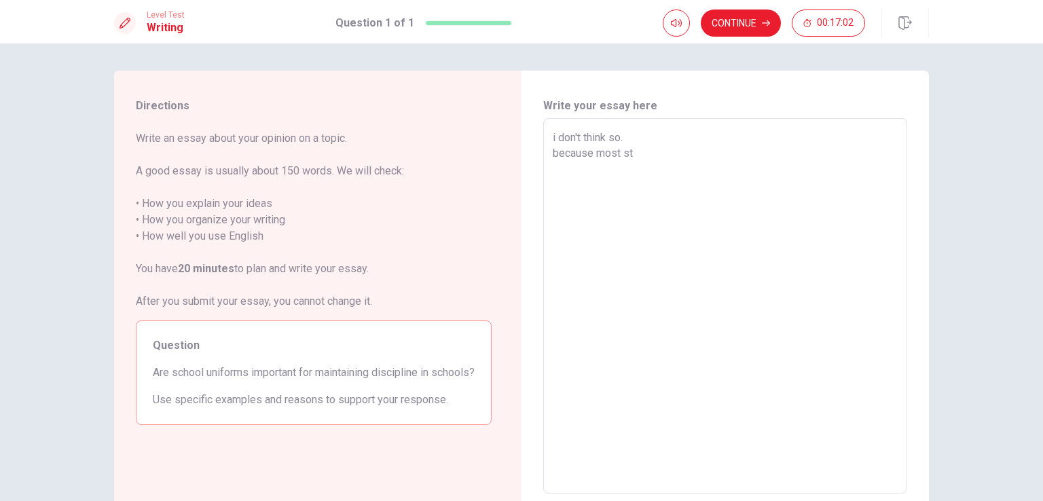
type textarea "x"
type textarea "i don't think so. because most stu"
type textarea "x"
type textarea "i don't think so. because most stud"
type textarea "x"
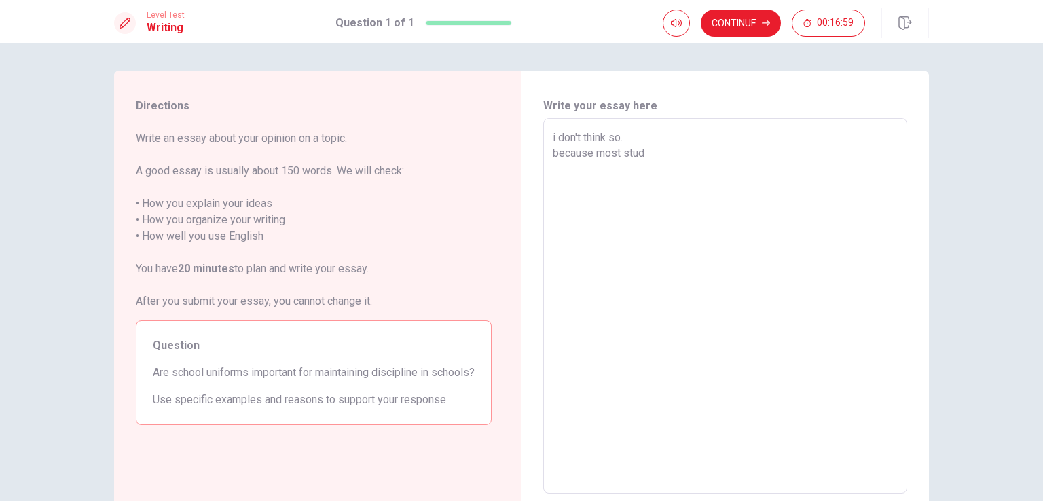
type textarea "i don't think so. because most stude"
type textarea "x"
type textarea "i don't think so. because most studen"
type textarea "x"
type textarea "i don't think so. because most student"
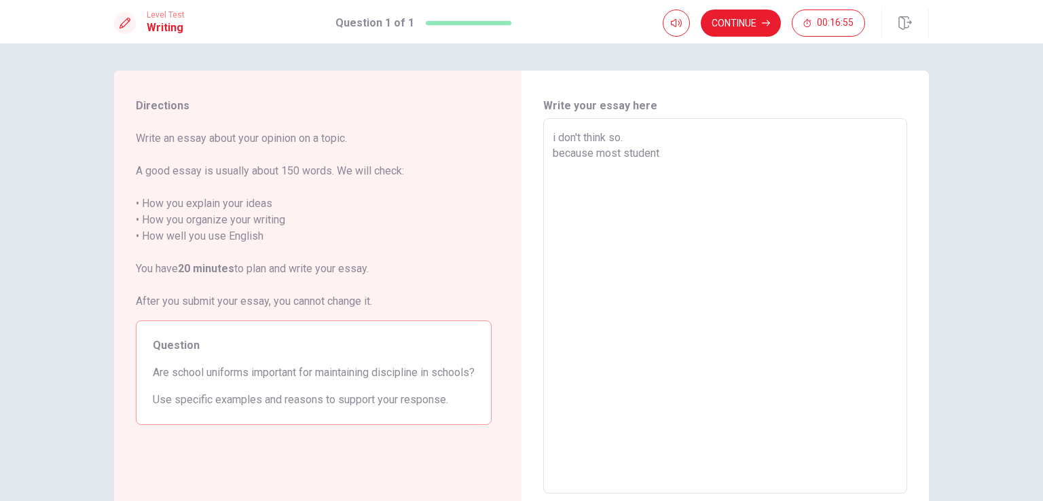
type textarea "x"
type textarea "i don't think so. because most students"
type textarea "x"
type textarea "i don't think so. because most students"
type textarea "x"
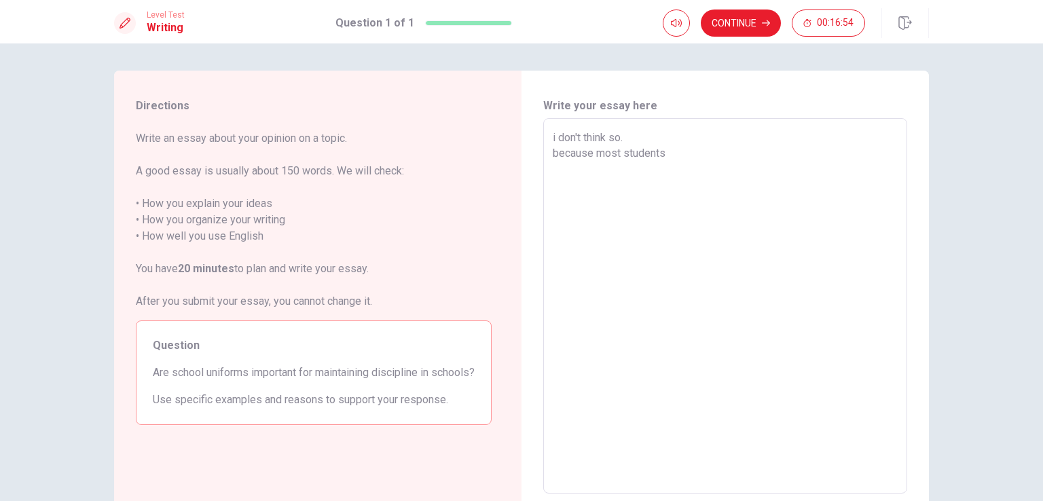
type textarea "i don't think so. because most students p"
type textarea "x"
type textarea "i don't think so. because most students pr"
type textarea "x"
type textarea "i don't think so. because most students pre"
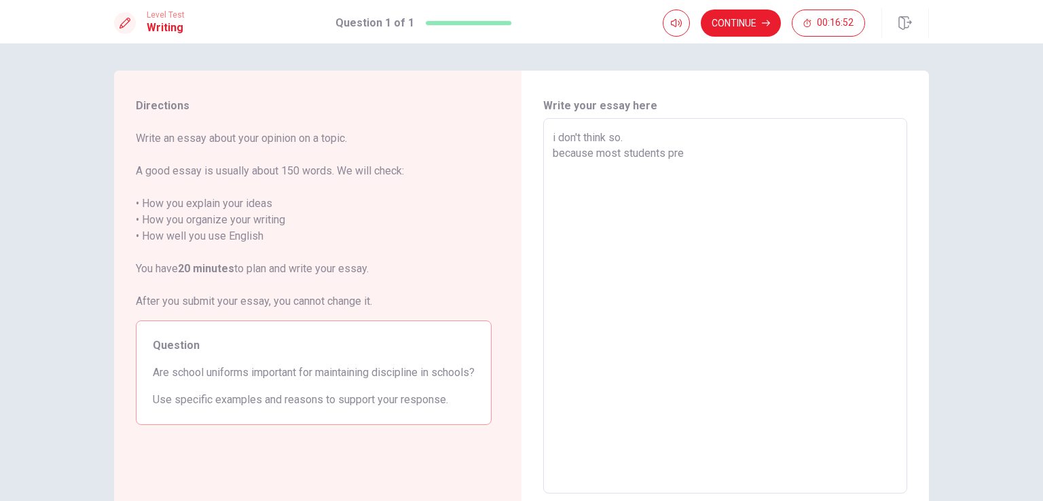
type textarea "x"
type textarea "i don't think so. because most students pref"
type textarea "x"
type textarea "i don't think so. because most students prefe"
type textarea "x"
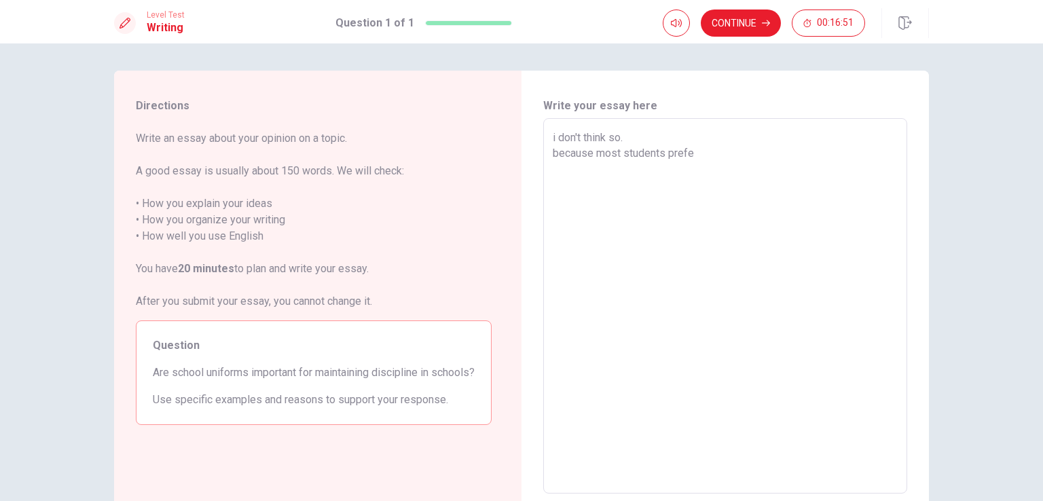
type textarea "i don't think so. because most students prefer"
type textarea "x"
type textarea "i don't think so. because most students prefer"
type textarea "x"
type textarea "i don't think so. because most students prefer n"
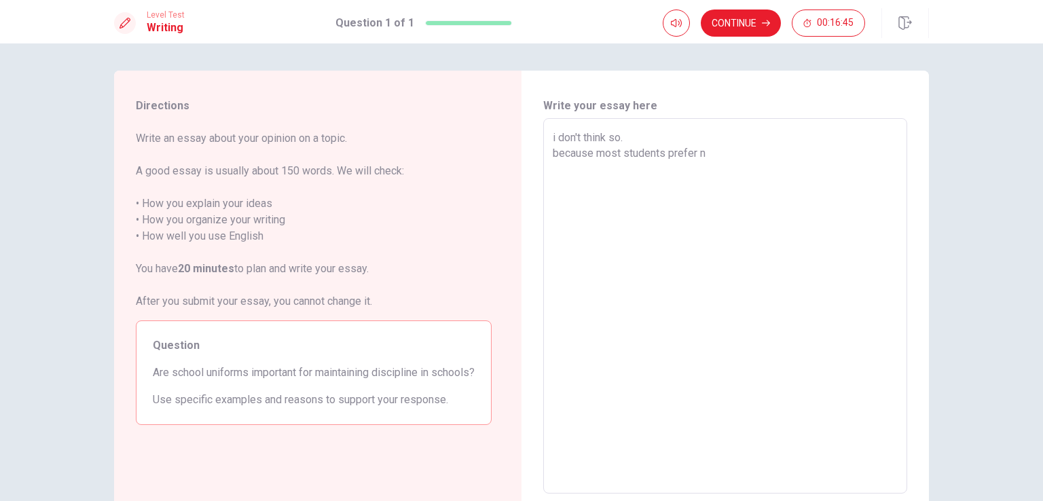
type textarea "x"
type textarea "i don't think so. because most students prefer no"
type textarea "x"
type textarea "i don't think so. because most students prefer non"
type textarea "x"
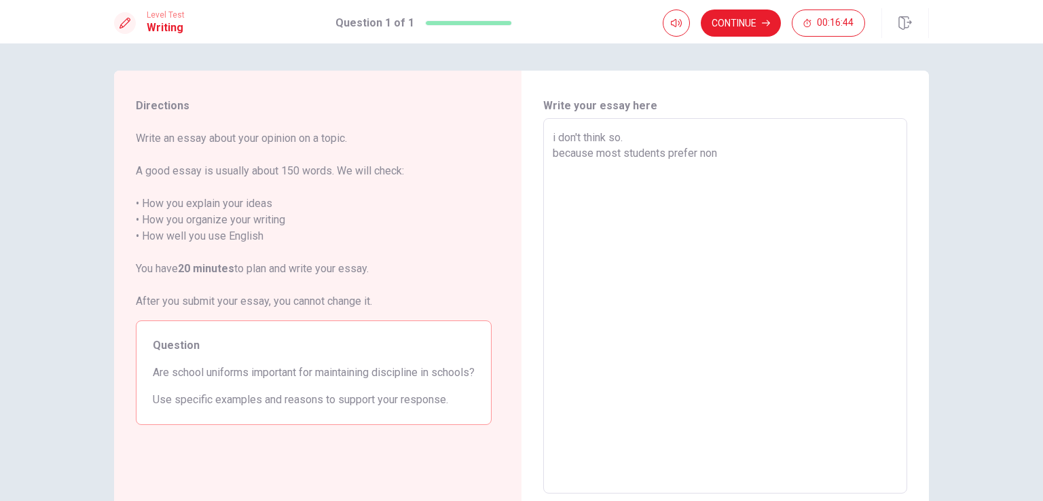
type textarea "i don't think so. because most students prefer non"
type textarea "x"
type textarea "i don't think so. because most students prefer non u"
type textarea "x"
type textarea "i don't think so. because most students prefer non un"
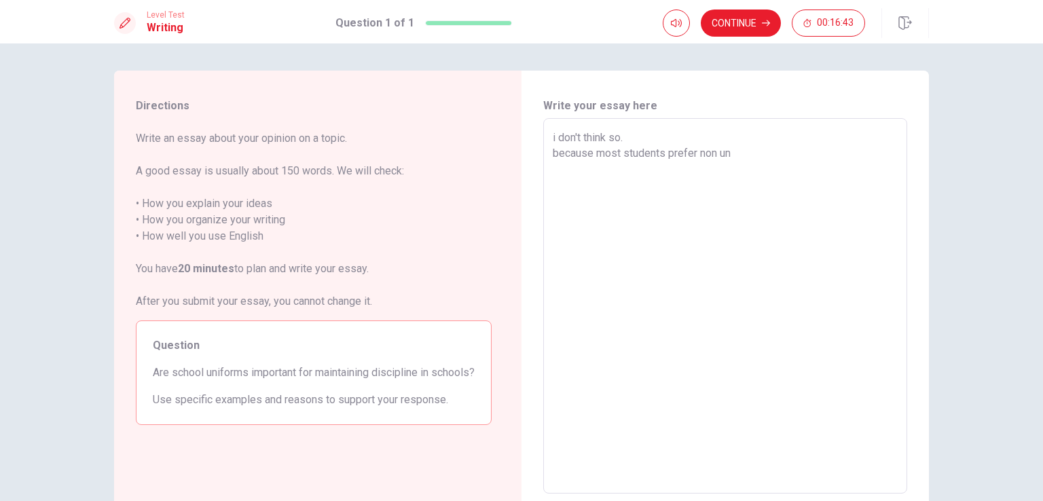
type textarea "x"
type textarea "i don't think so. because most students prefer non uni"
type textarea "x"
type textarea "i don't think so. because most students prefer non unif"
type textarea "x"
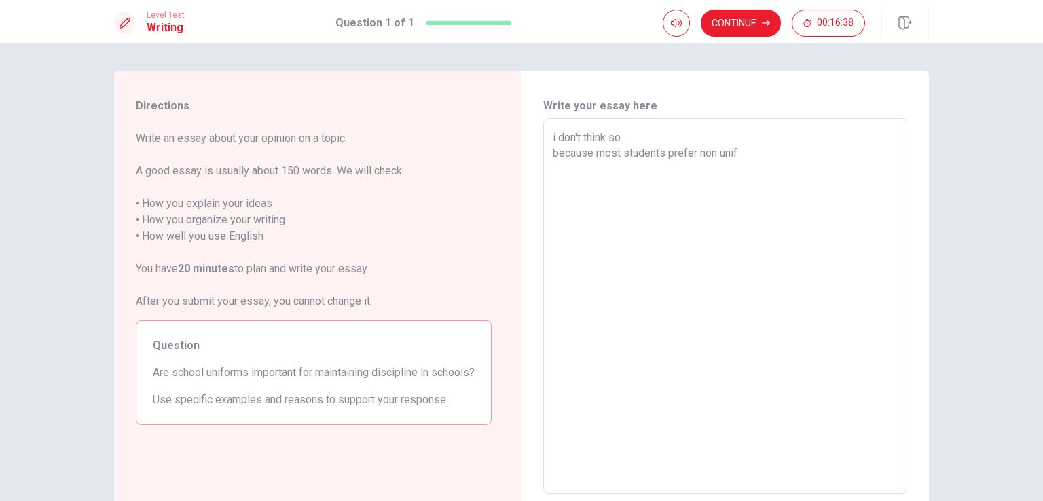
type textarea "i don't think so. because most students prefer non unifo"
type textarea "x"
type textarea "i don't think so. because most students prefer non [DEMOGRAPHIC_DATA]"
type textarea "x"
type textarea "i don't think so. because most students prefer non uniform"
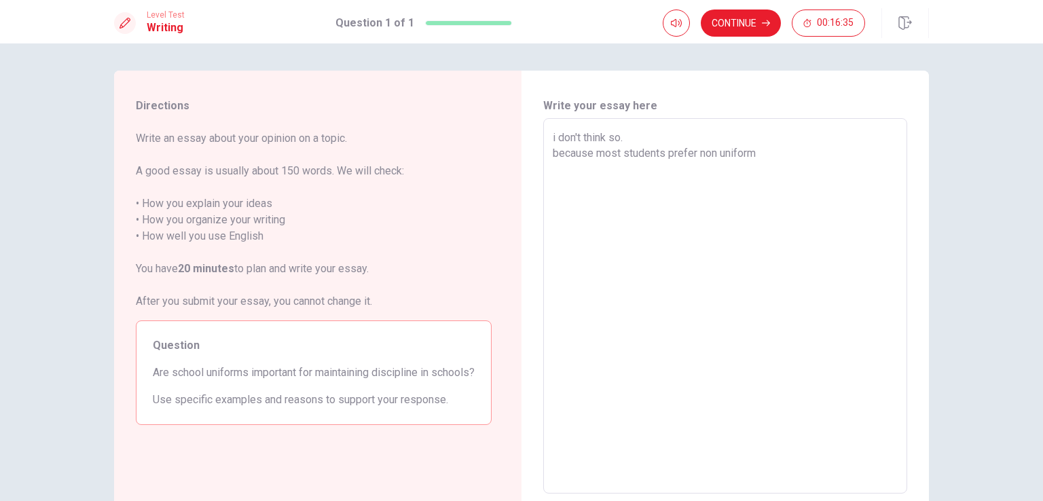
type textarea "x"
type textarea "i don't think so. because most students prefer non uniforms"
type textarea "x"
type textarea "i don't think so. because most students prefer non uniforms."
type textarea "x"
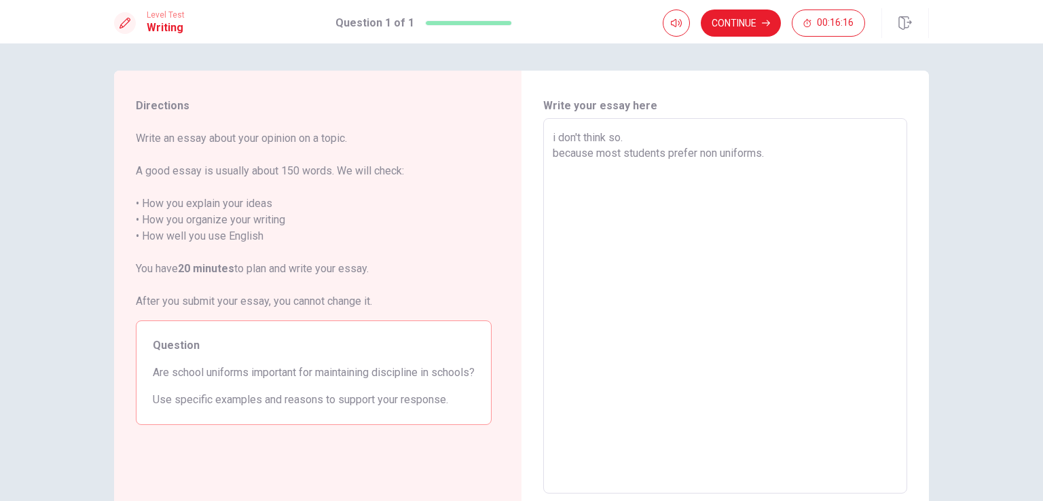
type textarea "i don't think so. because most students prefer non uniforms."
type textarea "x"
type textarea "i don't think so. because most students prefer non uniforms. a"
type textarea "x"
type textarea "i don't think so. because most students prefer non uniforms. al"
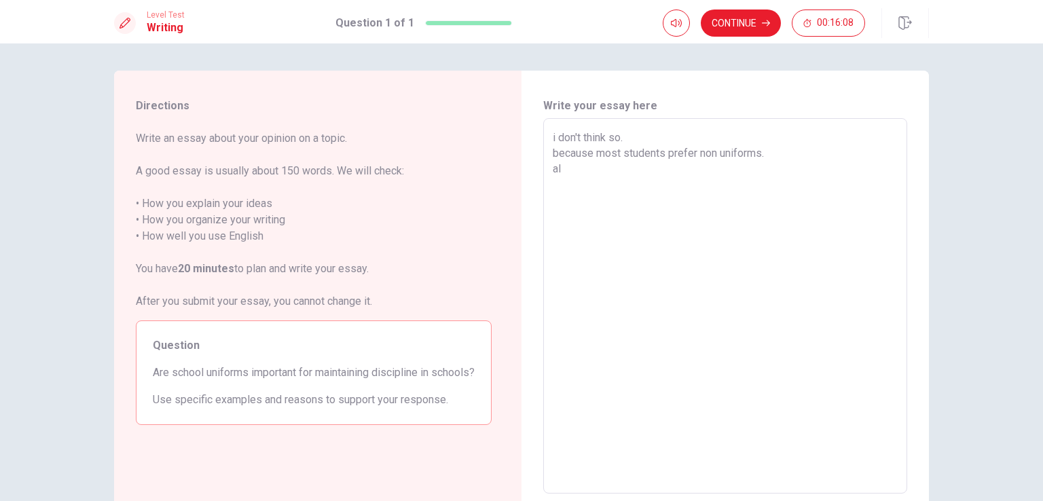
type textarea "x"
type textarea "i don't think so. because most students prefer non uniforms. als"
type textarea "x"
type textarea "i don't think so. because most students prefer non uniforms. alsd"
type textarea "x"
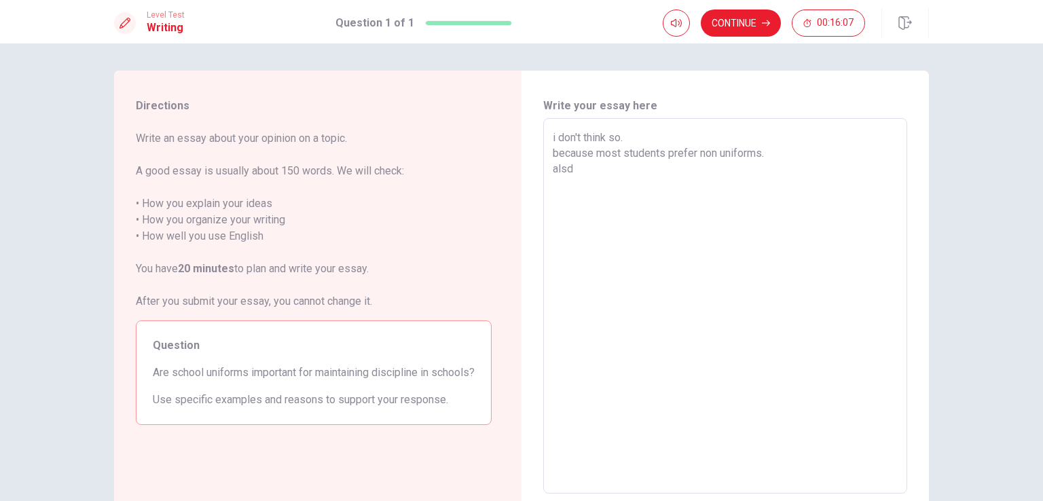
type textarea "i don't think so. because most students prefer non uniforms. [GEOGRAPHIC_DATA]"
type textarea "x"
type textarea "i don't think so. because most students prefer non uniforms. [GEOGRAPHIC_DATA]"
type textarea "x"
type textarea "i don't think so. because most students prefer non uniforms. [GEOGRAPHIC_DATA]"
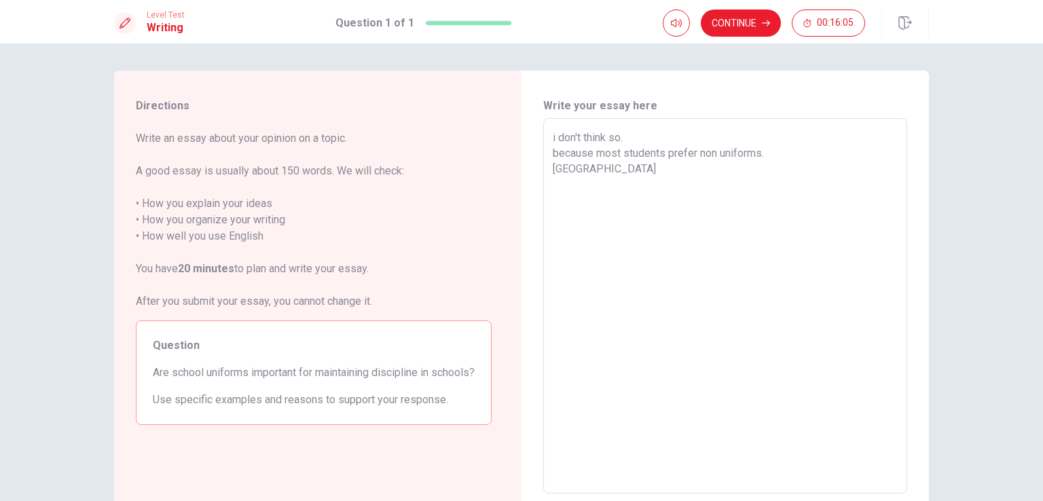
type textarea "x"
type textarea "i don't think so. because most students prefer non uniforms. alsd"
type textarea "x"
type textarea "i don't think so. because most students prefer non uniforms. als"
type textarea "x"
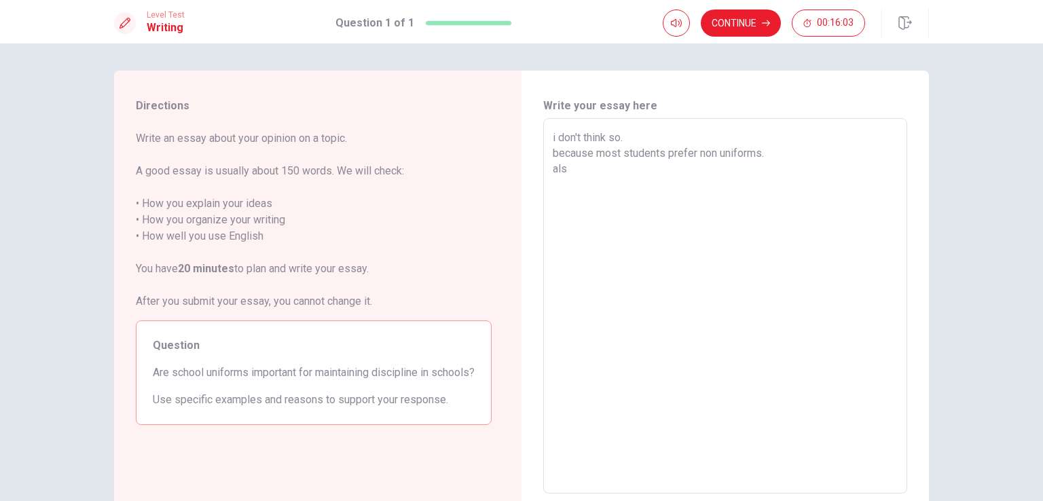
type textarea "i don't think so. because most students prefer non uniforms. al"
type textarea "x"
type textarea "i don't think so. because most students prefer non uniforms. a"
type textarea "x"
type textarea "i don't think so. because most students prefer non uniforms."
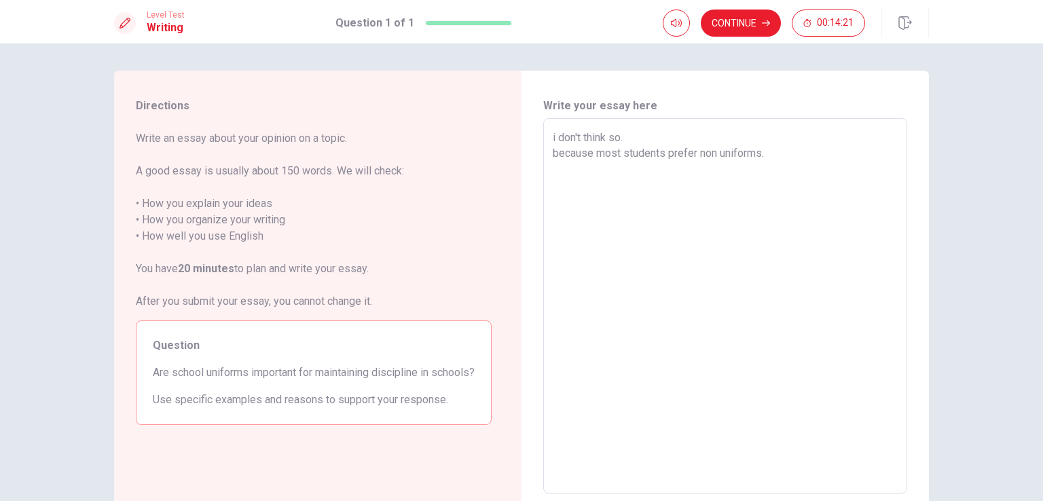
click at [594, 158] on textarea "i don't think so. because most students prefer non uniforms." at bounding box center [725, 306] width 345 height 353
type textarea "x"
type textarea "i don't think so. becausemost students prefer non uniforms."
type textarea "x"
type textarea "i don't think so. becausmost students prefer non uniforms."
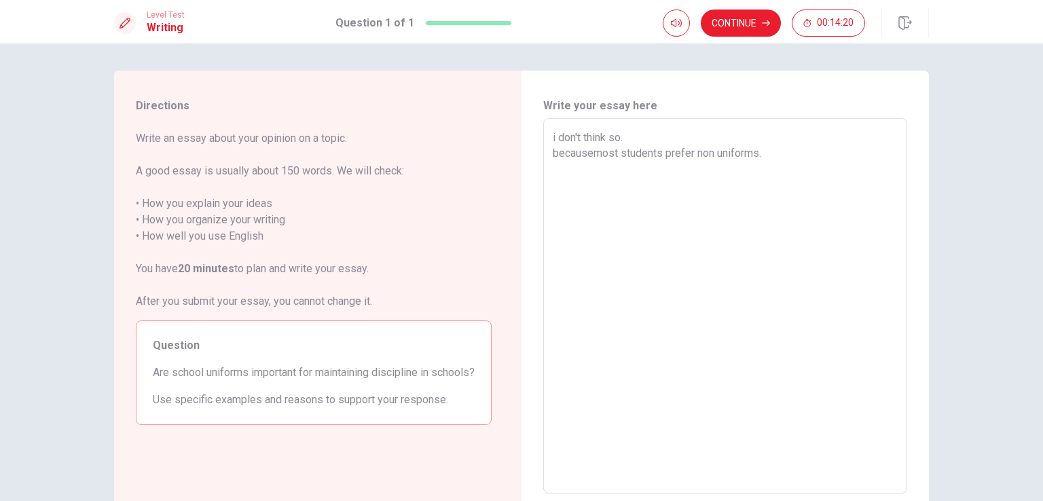
type textarea "x"
type textarea "i don't think so. becmost students prefer non uniforms."
type textarea "x"
type textarea "i don't think so. bmost students prefer non uniforms."
type textarea "x"
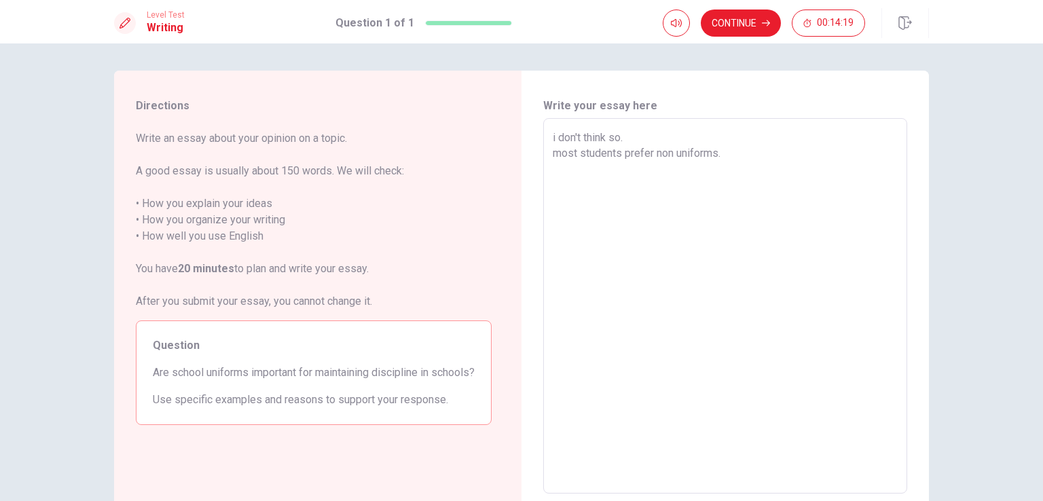
type textarea "i don't think so. most students prefer non uniforms."
type textarea "x"
type textarea "i don't think so.most students prefer non uniforms."
type textarea "x"
type textarea "i don't think so. most students prefer non uniforms."
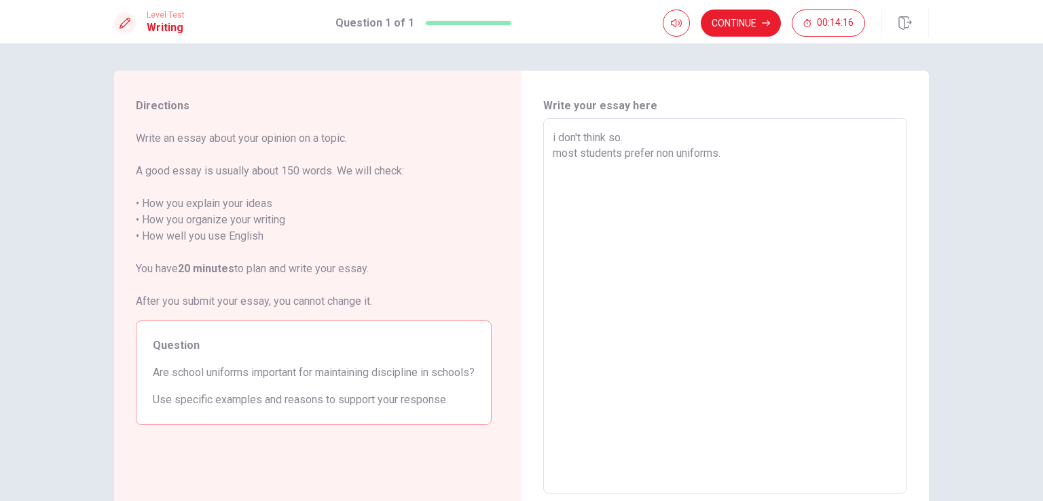
click at [742, 158] on textarea "i don't think so. most students prefer non uniforms." at bounding box center [725, 306] width 345 height 353
type textarea "x"
type textarea "i don't think so. most students prefer non uniforms."
type textarea "x"
type textarea "i don't think so. most students prefer non uniforms. b"
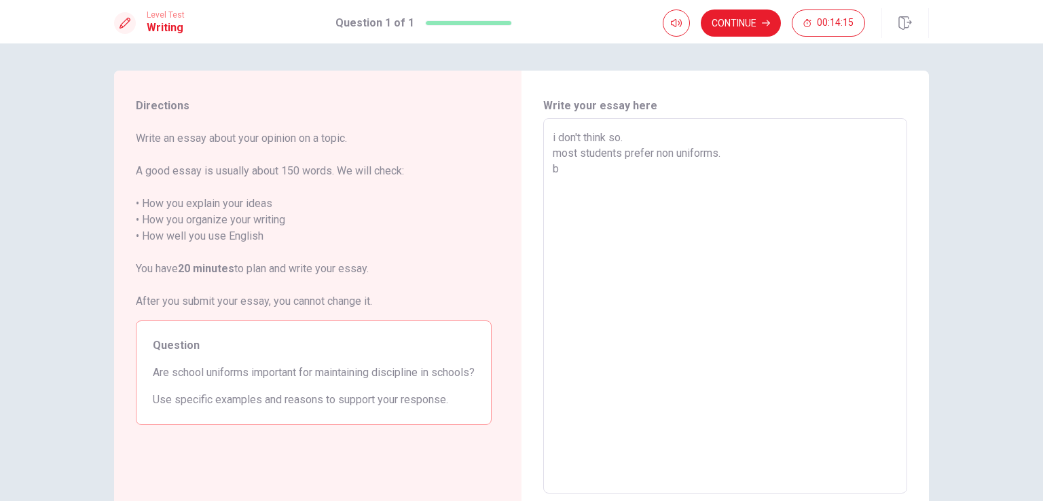
type textarea "x"
type textarea "i don't think so. most students prefer non uniforms. be"
type textarea "x"
type textarea "i don't think so. most students prefer non uniforms. bec"
type textarea "x"
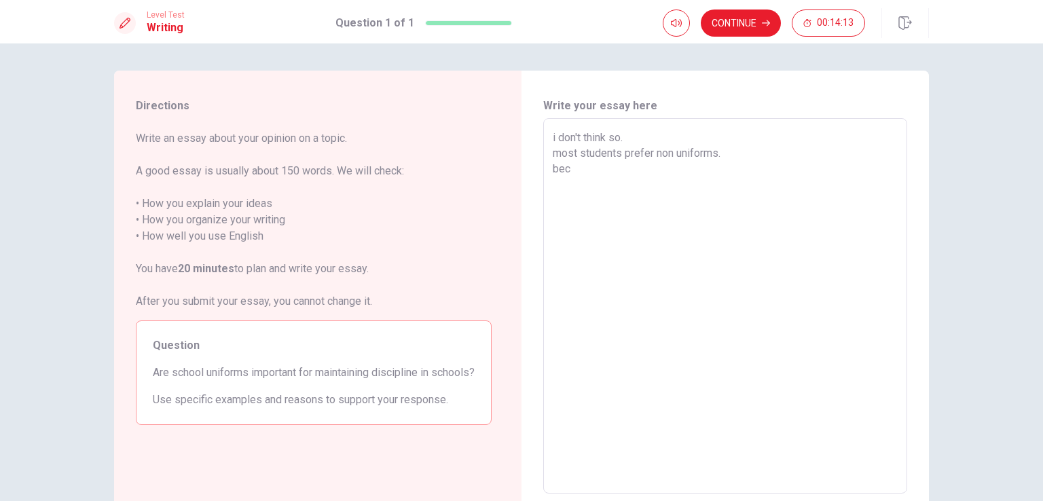
type textarea "i don't think so. most students prefer non uniforms. beca"
type textarea "x"
type textarea "i don't think so. most students prefer non uniforms. becau"
type textarea "x"
type textarea "i don't think so. most students prefer non uniforms. becaus"
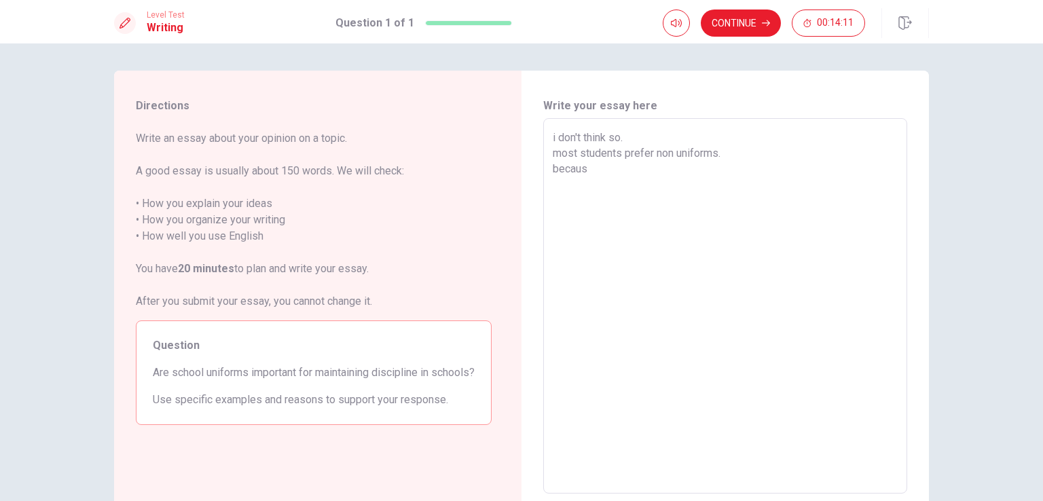
type textarea "x"
type textarea "i don't think so. most students prefer non uniforms. because"
type textarea "x"
drag, startPoint x: 830, startPoint y: 173, endPoint x: 874, endPoint y: 250, distance: 89.1
click at [831, 173] on textarea "i don't think so. most students prefer non uniforms. because they are at an age…" at bounding box center [725, 306] width 345 height 353
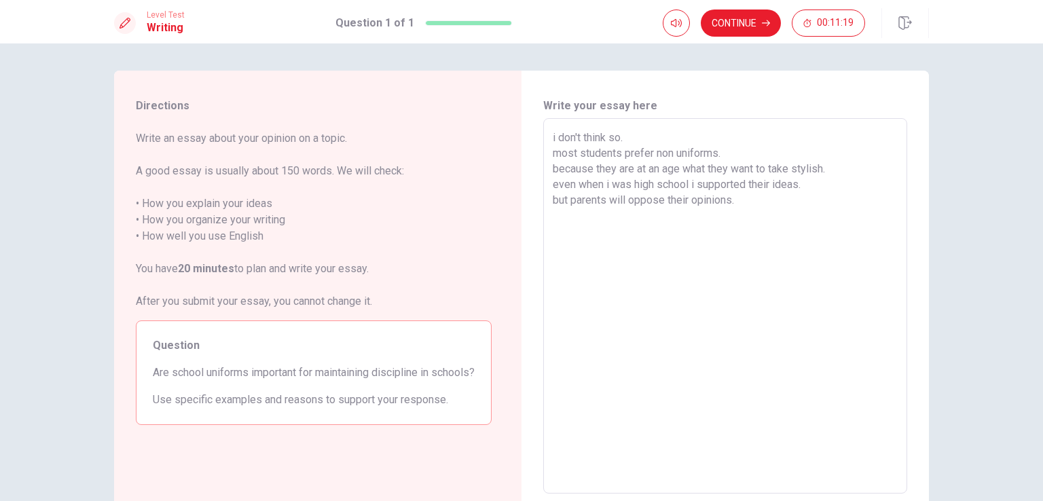
click at [747, 200] on textarea "i don't think so. most students prefer non uniforms. because they are at an age…" at bounding box center [725, 306] width 345 height 353
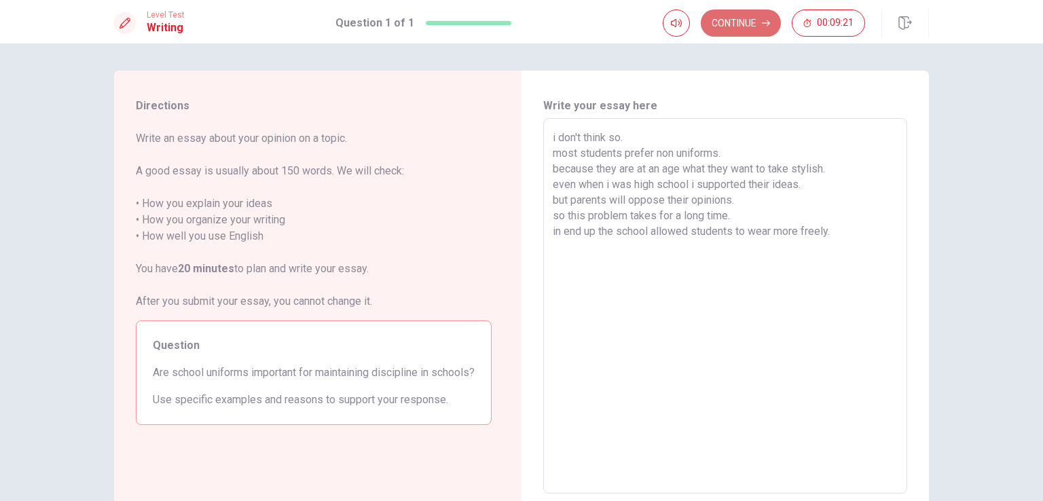
click at [736, 24] on button "Continue" at bounding box center [741, 23] width 80 height 27
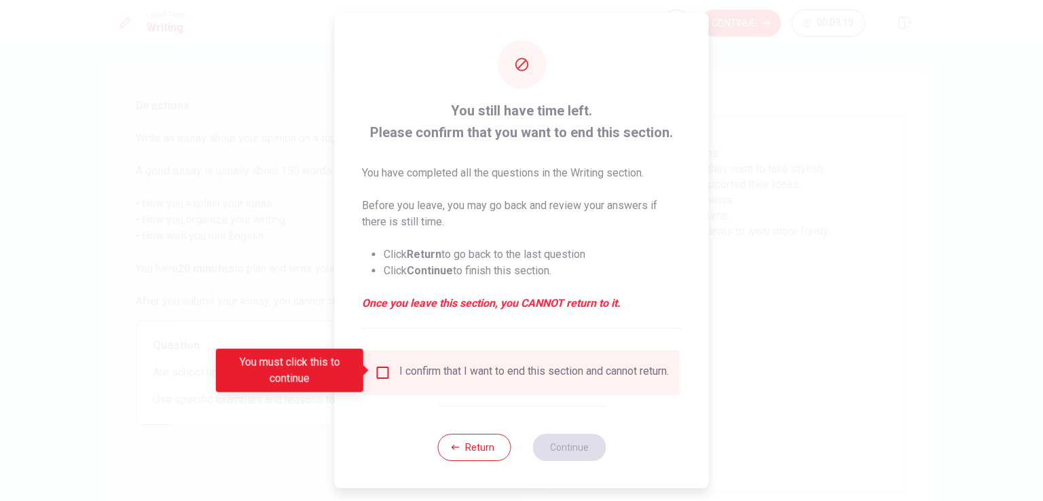
click at [380, 370] on input "You must click this to continue" at bounding box center [383, 373] width 16 height 16
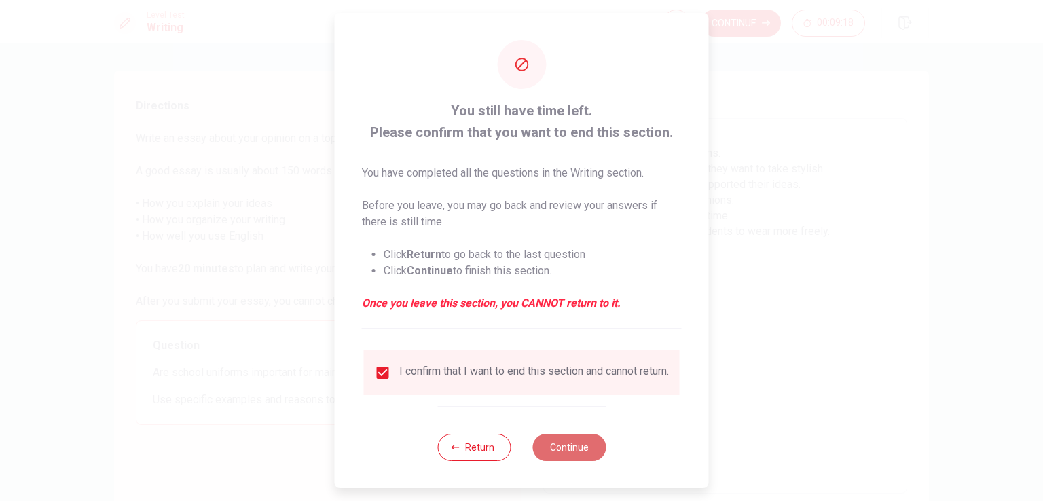
click at [567, 452] on button "Continue" at bounding box center [569, 447] width 73 height 27
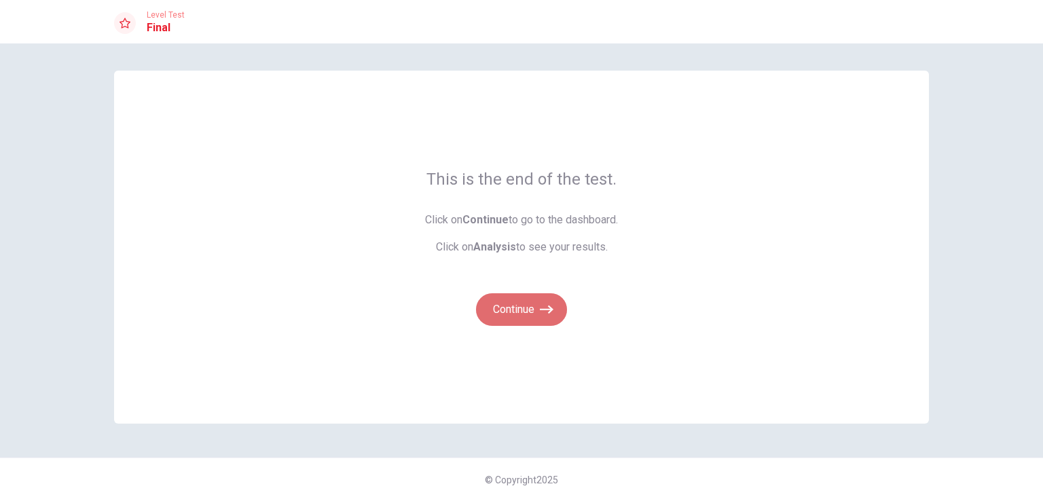
click at [529, 317] on button "Continue" at bounding box center [521, 309] width 91 height 33
